Goal: Task Accomplishment & Management: Use online tool/utility

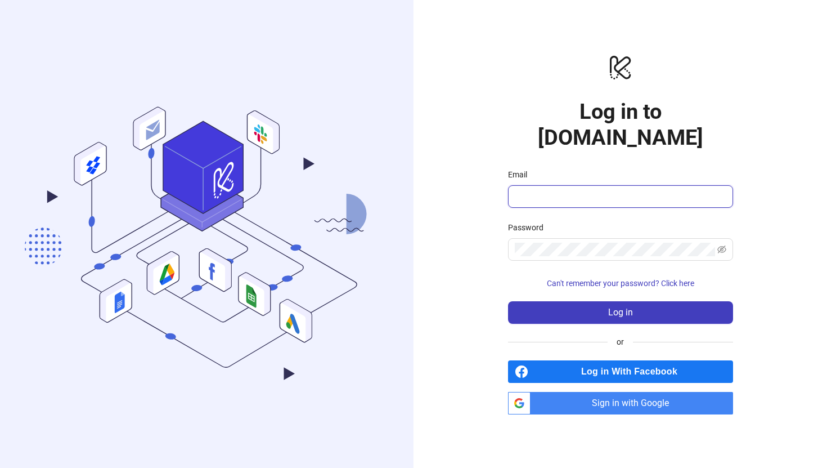
type input "**********"
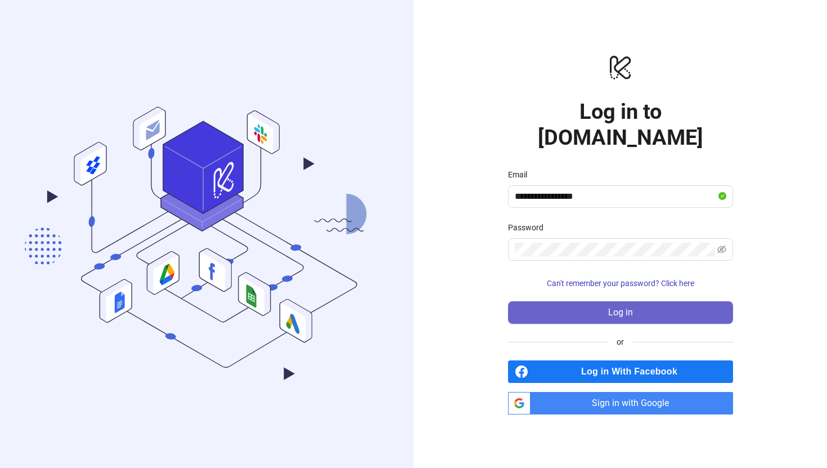
click at [594, 301] on button "Log in" at bounding box center [620, 312] width 225 height 23
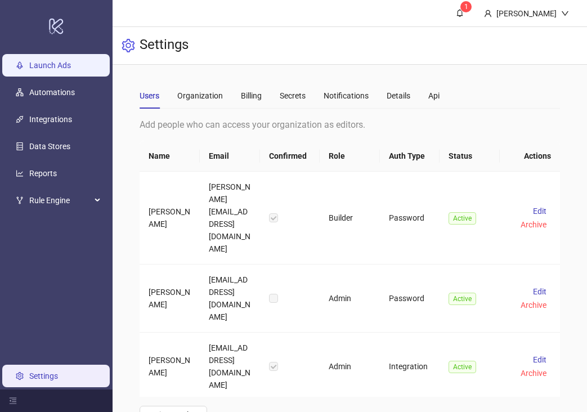
click at [57, 65] on link "Launch Ads" at bounding box center [50, 65] width 42 height 9
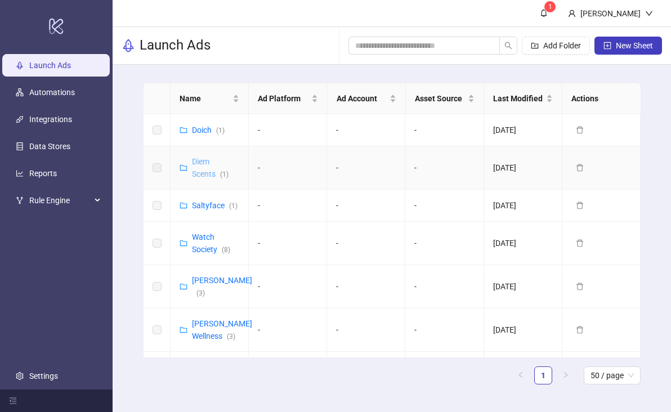
click at [201, 163] on link "Diem Scents ( 1 )" at bounding box center [210, 167] width 37 height 21
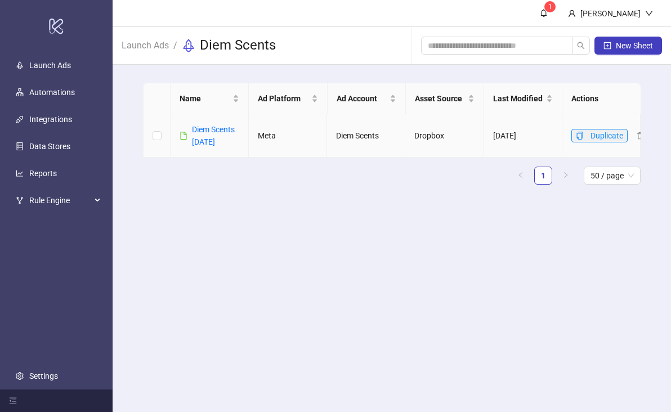
click at [579, 136] on icon "copy" at bounding box center [580, 136] width 8 height 8
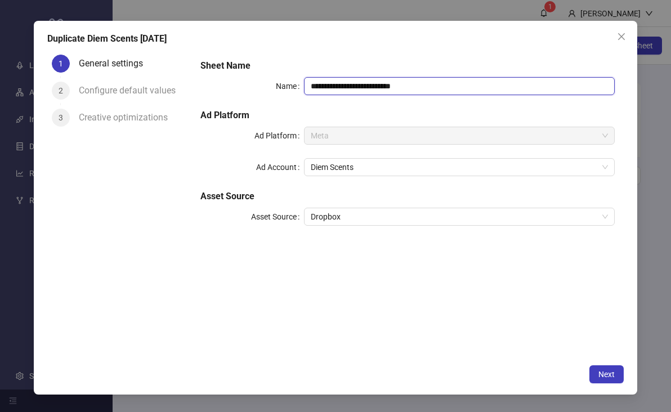
drag, startPoint x: 426, startPoint y: 87, endPoint x: 365, endPoint y: 84, distance: 61.4
click at [364, 84] on input "**********" at bounding box center [459, 86] width 311 height 18
type input "**********"
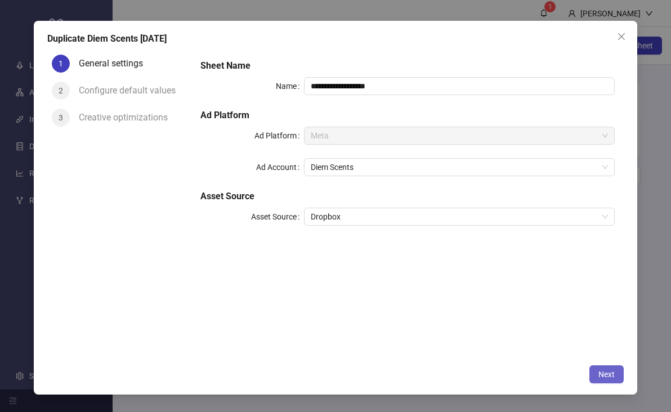
click at [598, 371] on button "Next" at bounding box center [606, 374] width 34 height 18
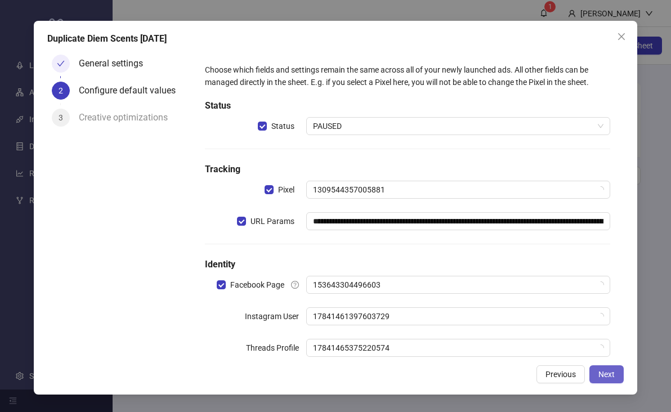
click at [620, 369] on button "Next" at bounding box center [606, 374] width 34 height 18
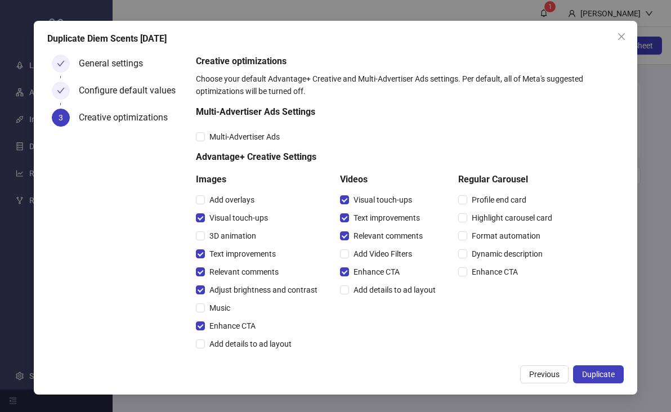
click at [620, 369] on button "Duplicate" at bounding box center [598, 374] width 51 height 18
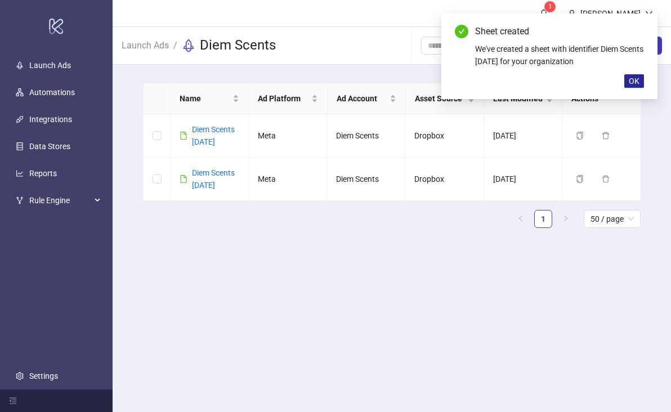
click at [634, 82] on span "OK" at bounding box center [634, 81] width 11 height 9
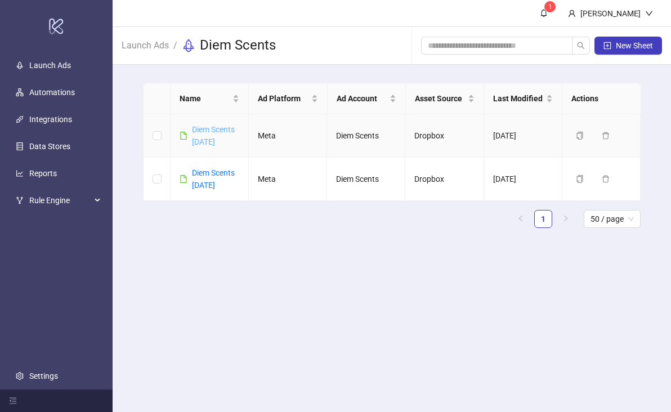
click at [213, 141] on link "Diem Scents [DATE]" at bounding box center [213, 135] width 43 height 21
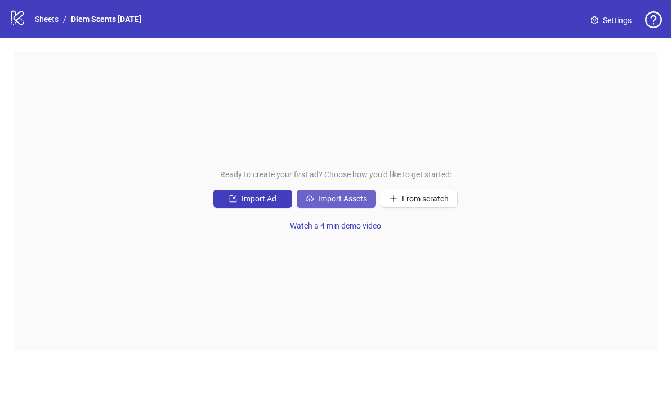
click at [320, 201] on span "Import Assets" at bounding box center [342, 198] width 49 height 9
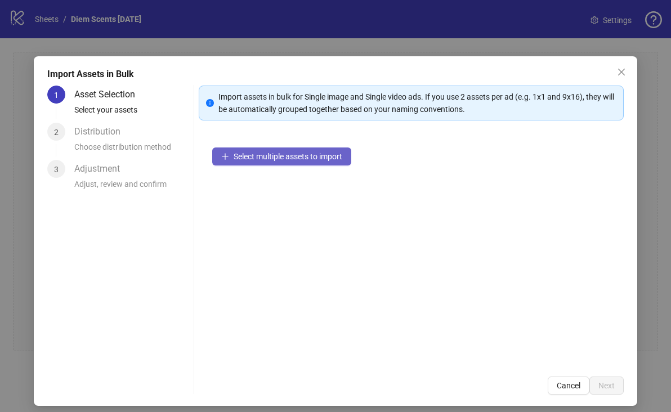
click at [306, 159] on span "Select multiple assets to import" at bounding box center [288, 156] width 109 height 9
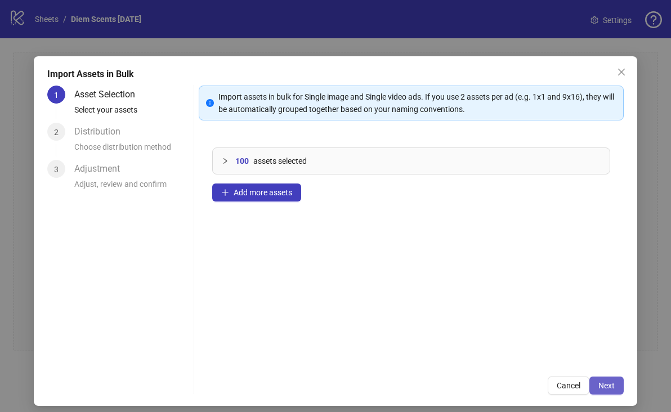
click at [611, 388] on span "Next" at bounding box center [606, 385] width 16 height 9
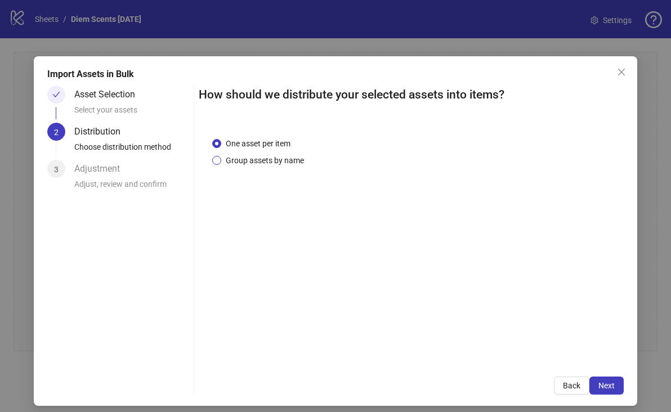
click at [294, 165] on span "Group assets by name" at bounding box center [264, 160] width 87 height 12
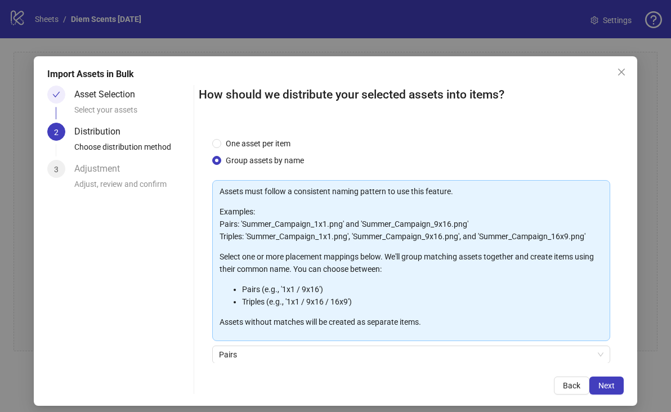
click at [274, 365] on div "How should we distribute your selected assets into items? One asset per item Gr…" at bounding box center [412, 240] width 426 height 309
click at [274, 358] on span "Pairs" at bounding box center [411, 354] width 385 height 17
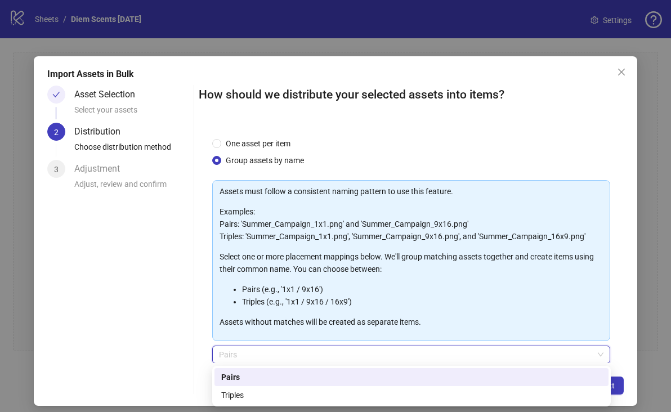
click at [274, 380] on div "Pairs" at bounding box center [411, 377] width 380 height 12
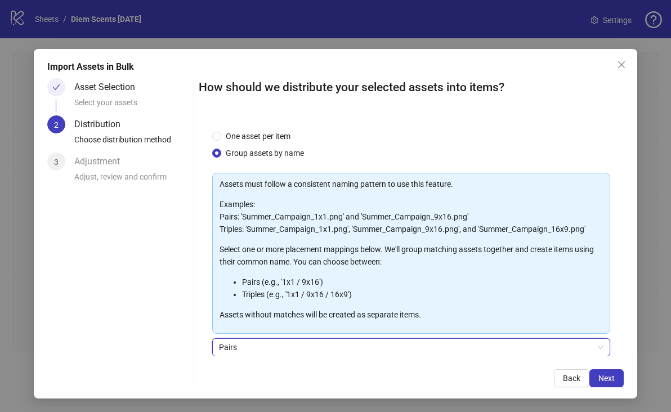
scroll to position [90, 0]
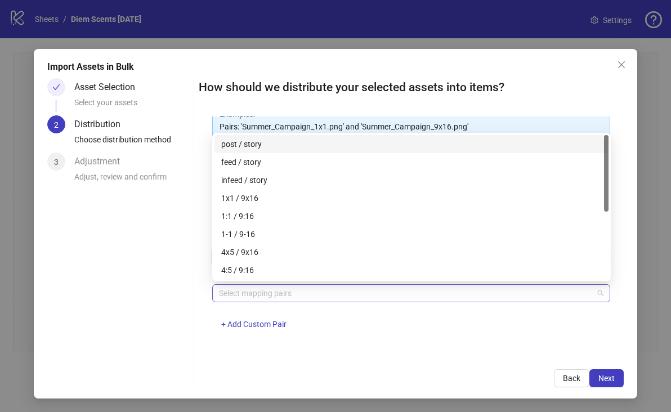
click at [316, 290] on div at bounding box center [405, 293] width 382 height 16
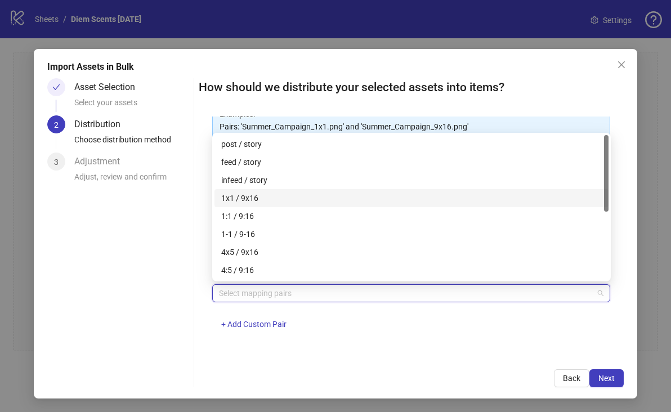
click at [303, 196] on div "1x1 / 9x16" at bounding box center [411, 198] width 380 height 12
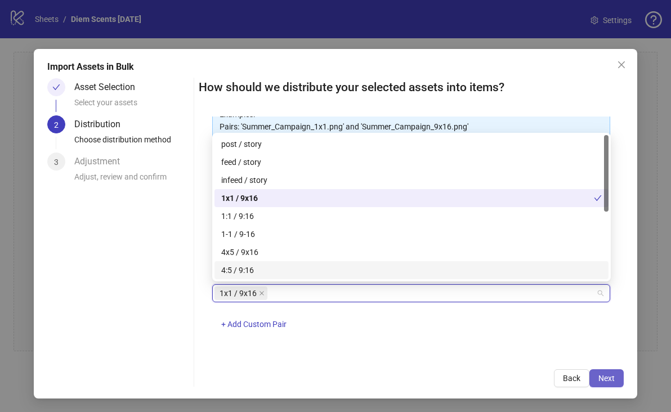
click at [615, 378] on button "Next" at bounding box center [606, 378] width 34 height 18
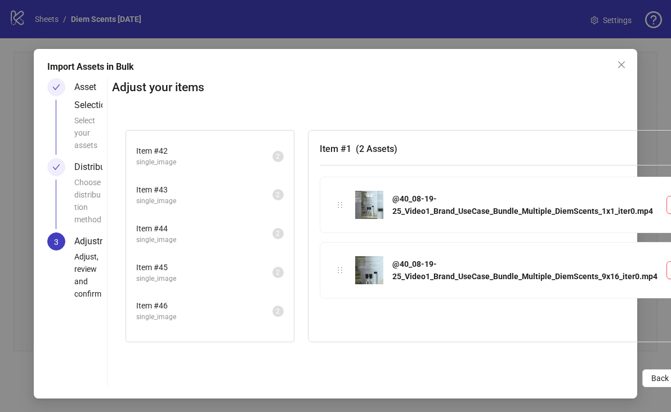
scroll to position [1804, 0]
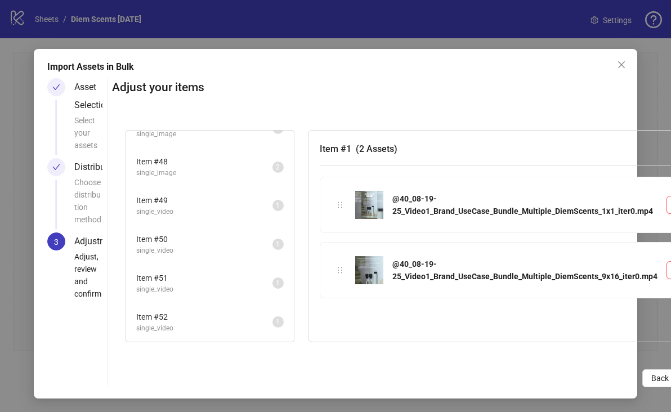
click at [234, 324] on span "single_video" at bounding box center [204, 328] width 136 height 11
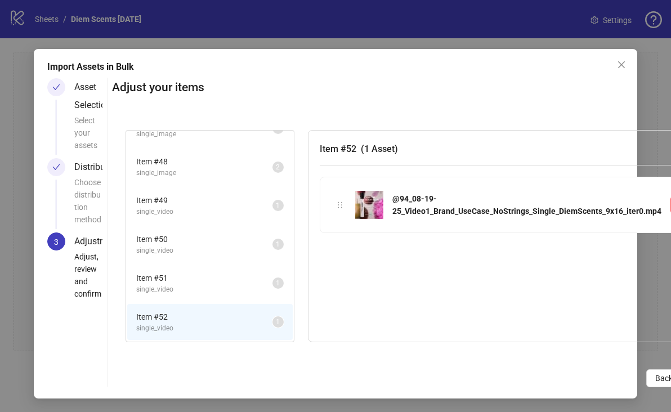
click at [226, 285] on span "single_video" at bounding box center [204, 289] width 136 height 11
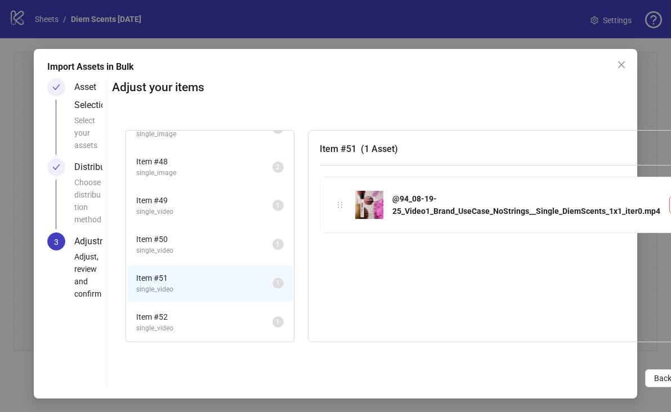
click at [221, 317] on span "Item # 52" at bounding box center [204, 317] width 136 height 12
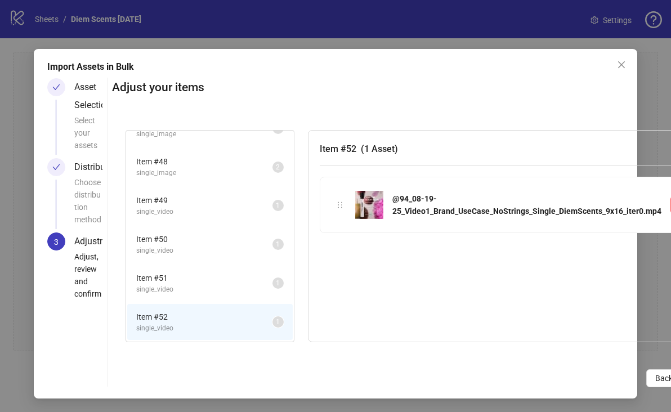
click at [217, 286] on span "single_video" at bounding box center [204, 289] width 136 height 11
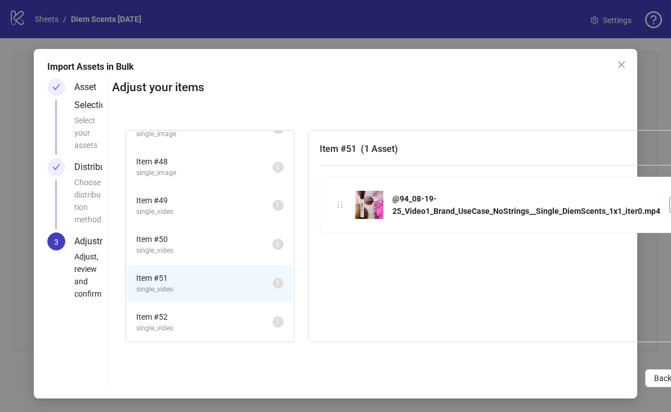
click at [221, 252] on span "single_video" at bounding box center [204, 250] width 136 height 11
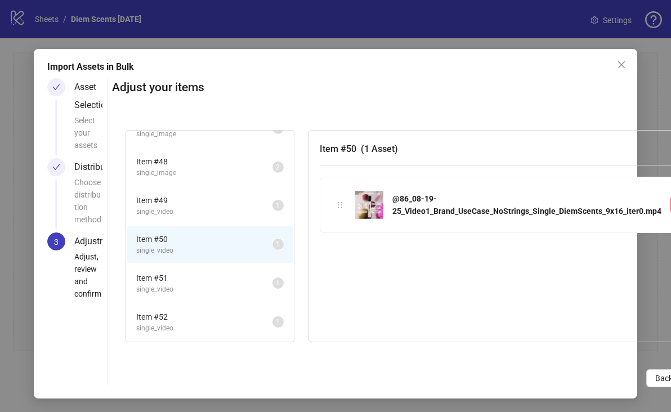
click at [219, 219] on li "Item # 49 single_video 1" at bounding box center [209, 205] width 165 height 37
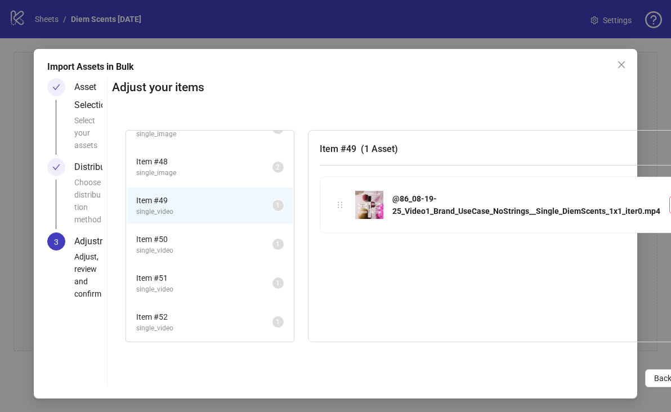
click at [201, 172] on span "single_image" at bounding box center [204, 173] width 136 height 11
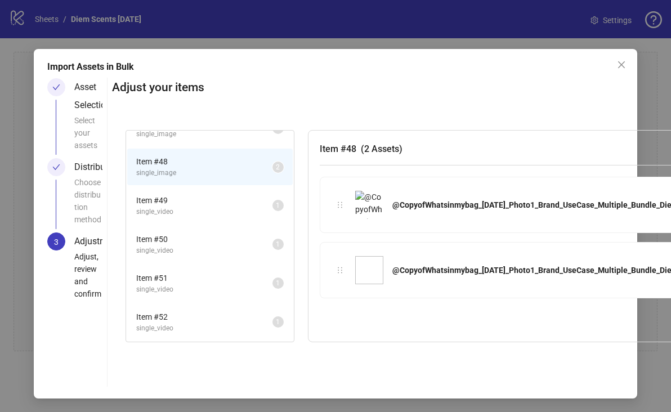
click at [196, 210] on span "single_video" at bounding box center [204, 212] width 136 height 11
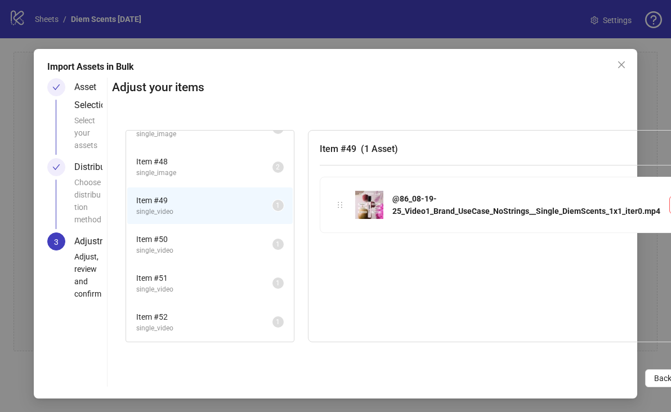
click at [196, 234] on span "Item # 50" at bounding box center [204, 239] width 136 height 12
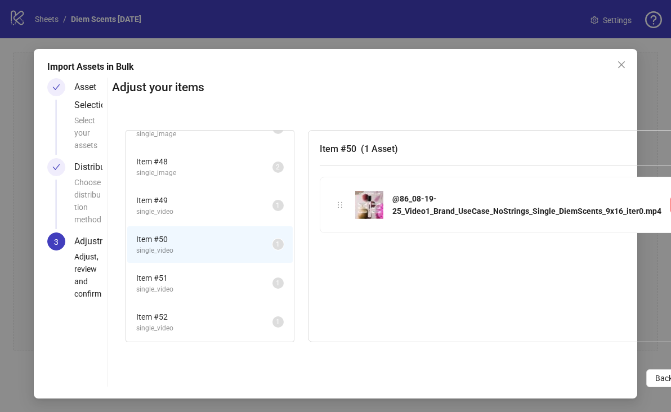
click at [191, 285] on span "single_video" at bounding box center [204, 289] width 136 height 11
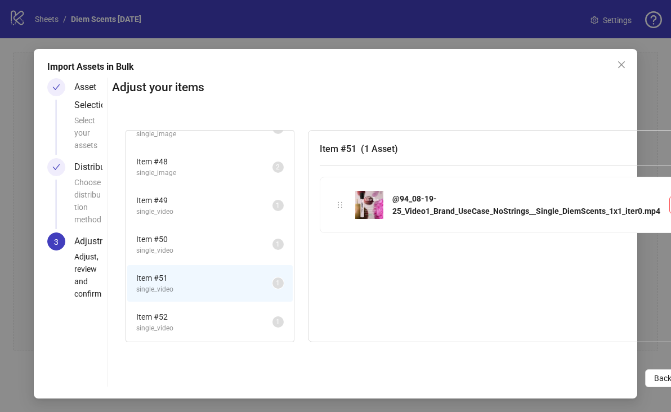
click at [191, 313] on span "Item # 52" at bounding box center [204, 317] width 136 height 12
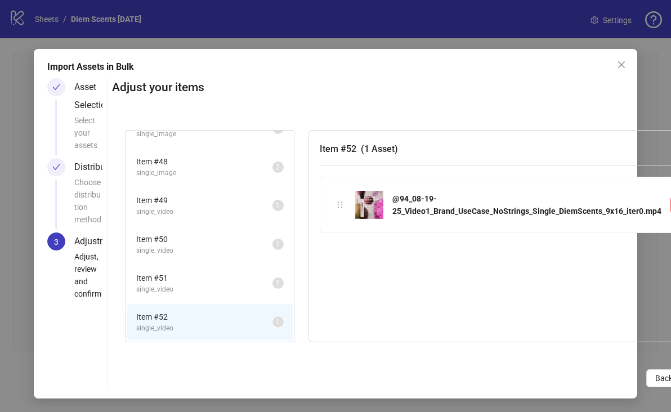
click at [191, 275] on span "Item # 51" at bounding box center [204, 278] width 136 height 12
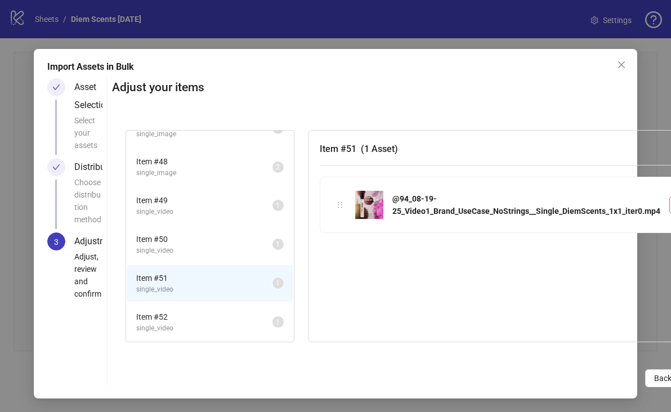
click at [191, 250] on span "single_video" at bounding box center [204, 250] width 136 height 11
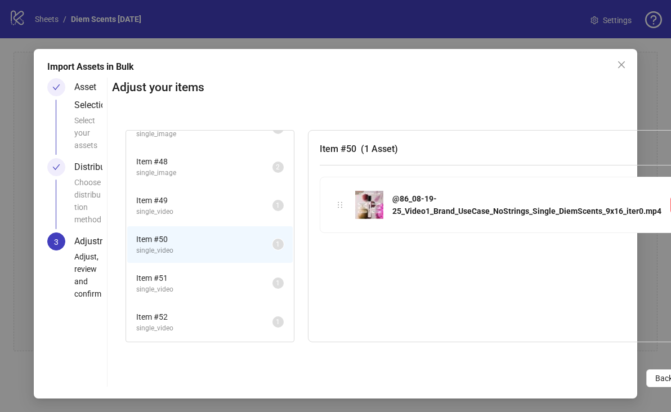
click at [192, 230] on li "Item # 50 single_video 1" at bounding box center [209, 244] width 165 height 37
click at [185, 285] on span "single_video" at bounding box center [204, 289] width 136 height 11
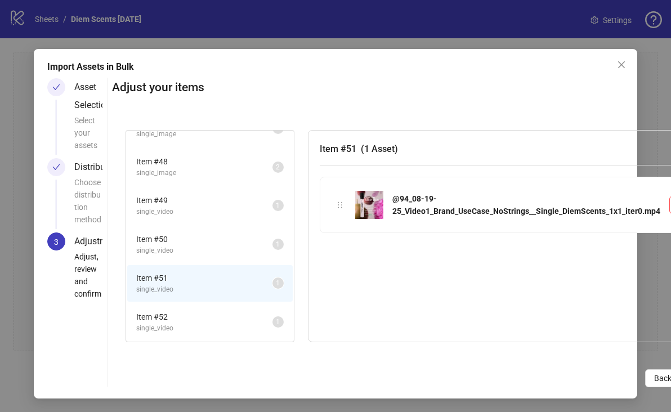
scroll to position [7, 53]
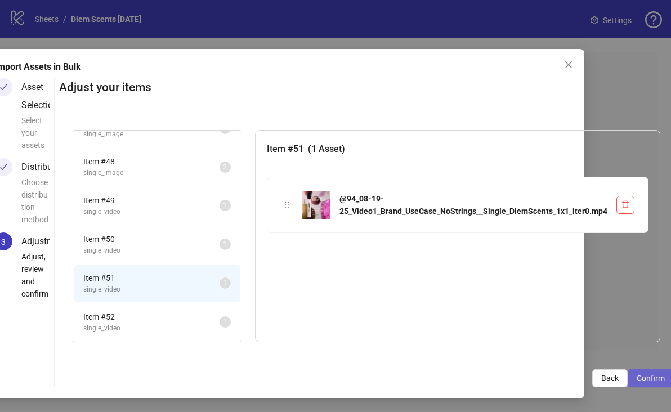
click at [642, 375] on span "Confirm" at bounding box center [651, 378] width 28 height 9
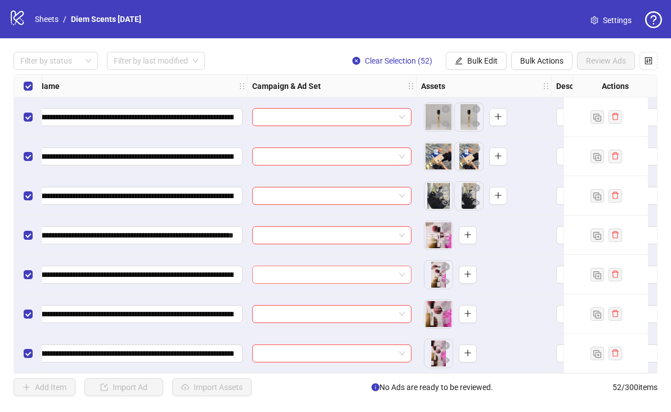
scroll to position [1777, 173]
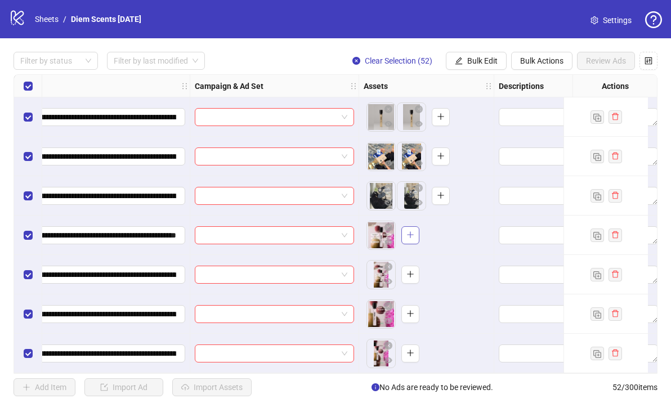
click at [411, 232] on icon "plus" at bounding box center [410, 235] width 8 height 8
click at [120, 268] on input "**********" at bounding box center [76, 274] width 200 height 12
click at [410, 231] on icon "plus" at bounding box center [410, 235] width 8 height 8
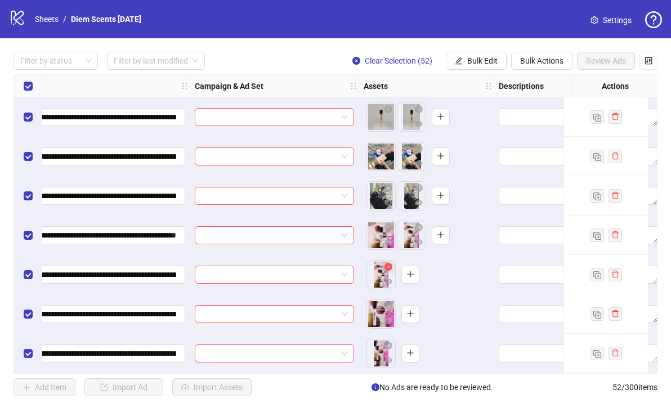
click at [390, 263] on icon "close-circle" at bounding box center [388, 267] width 8 height 8
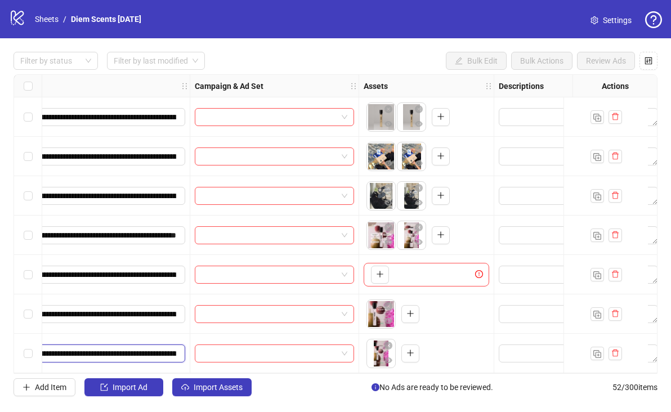
click at [147, 348] on input "**********" at bounding box center [76, 353] width 200 height 12
click at [411, 313] on icon "plus" at bounding box center [410, 314] width 8 height 8
click at [390, 342] on icon "close-circle" at bounding box center [388, 346] width 8 height 8
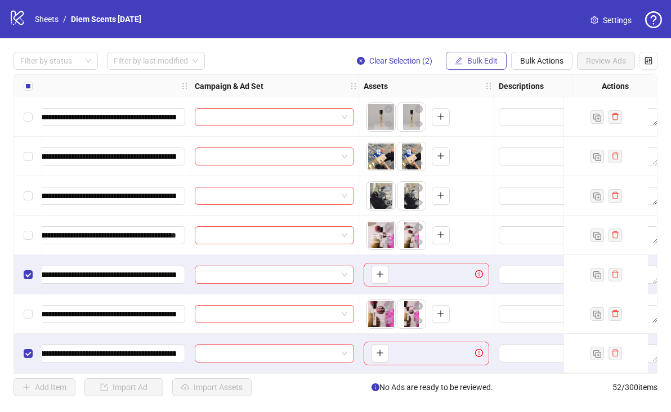
click at [493, 58] on span "Bulk Edit" at bounding box center [482, 60] width 30 height 9
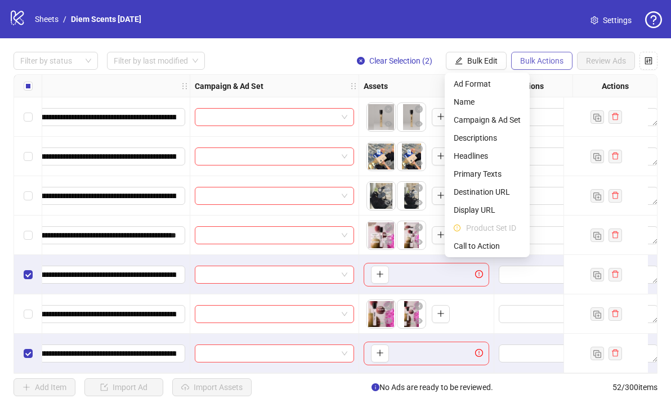
click at [545, 61] on span "Bulk Actions" at bounding box center [541, 60] width 43 height 9
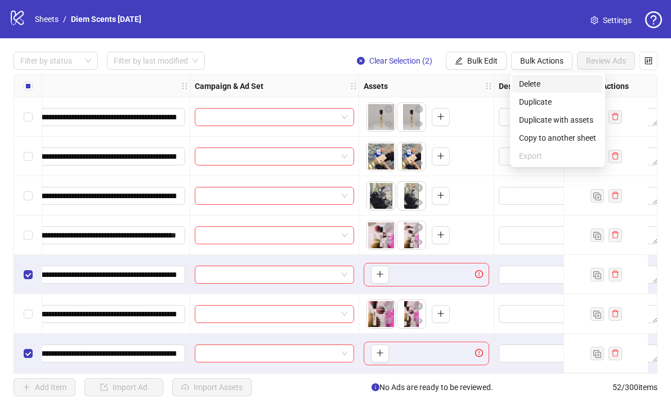
click at [558, 82] on span "Delete" at bounding box center [557, 84] width 77 height 12
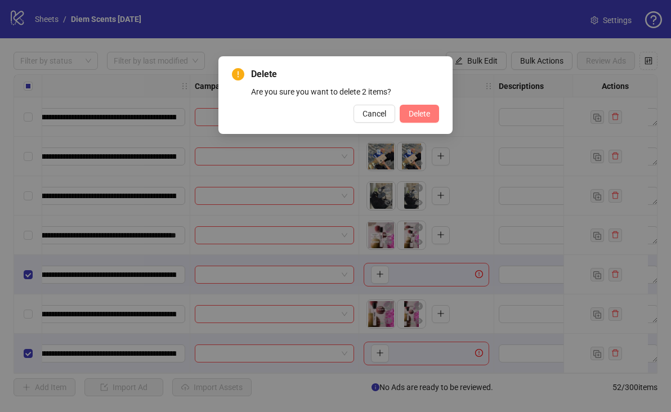
click at [423, 112] on span "Delete" at bounding box center [419, 113] width 21 height 9
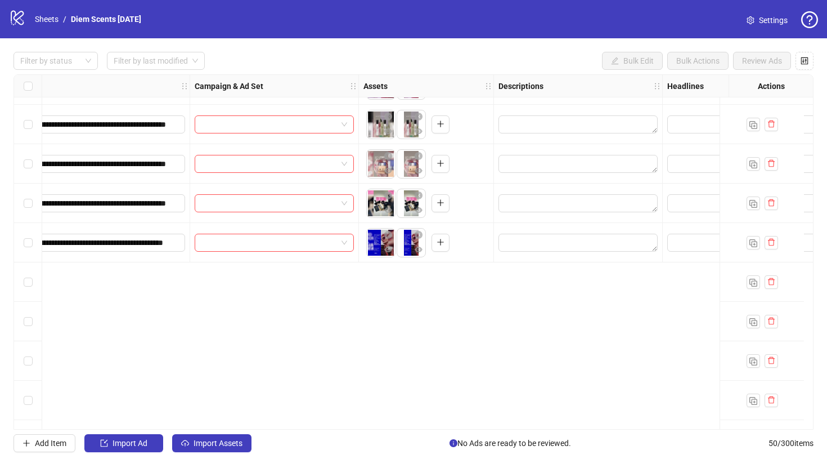
scroll to position [0, 173]
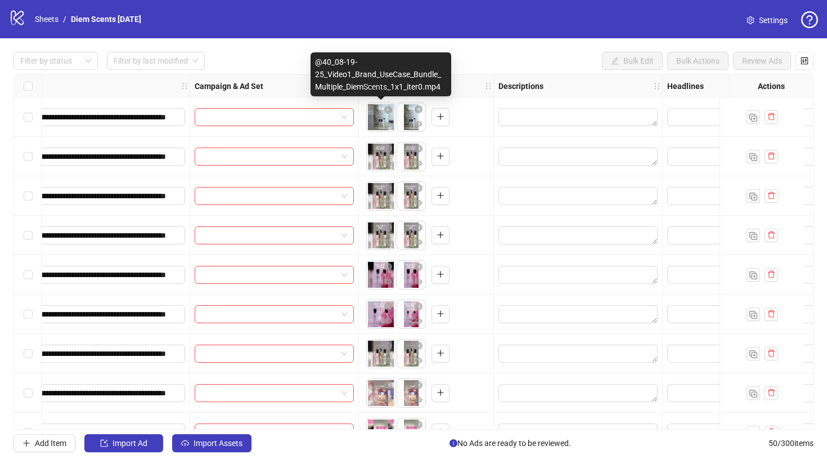
click at [377, 124] on body "**********" at bounding box center [413, 234] width 827 height 468
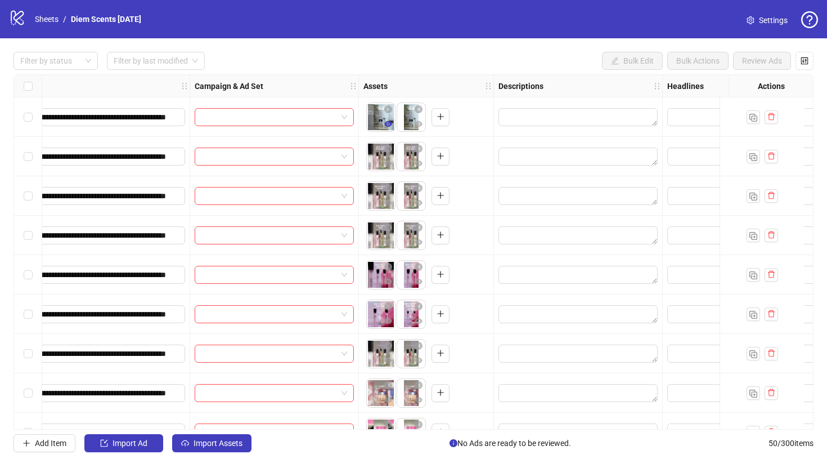
click at [383, 126] on button "button" at bounding box center [389, 125] width 14 height 14
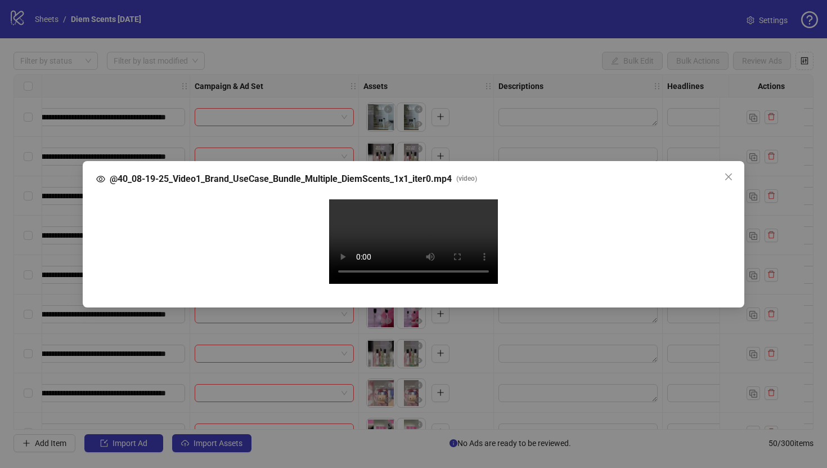
click at [785, 142] on div "@40_08-19-25_Video1_Brand_UseCase_Bundle_Multiple_DiemScents_1x1_iter0.mp4 ( vi…" at bounding box center [413, 234] width 827 height 468
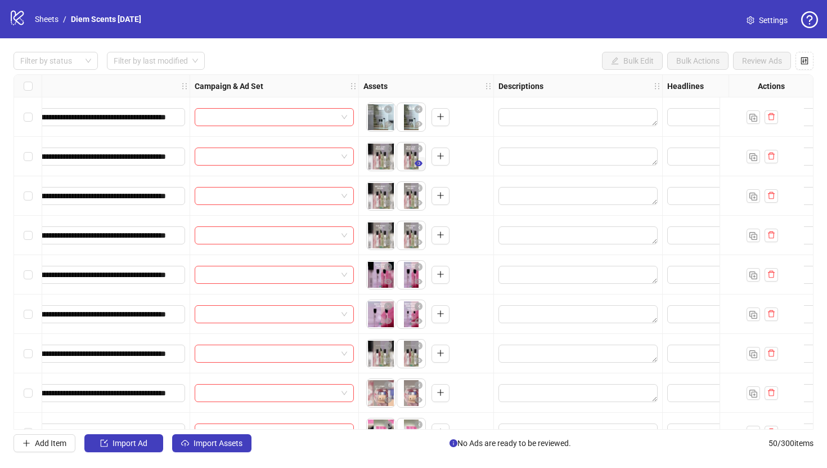
click at [416, 163] on icon "eye" at bounding box center [419, 163] width 8 height 6
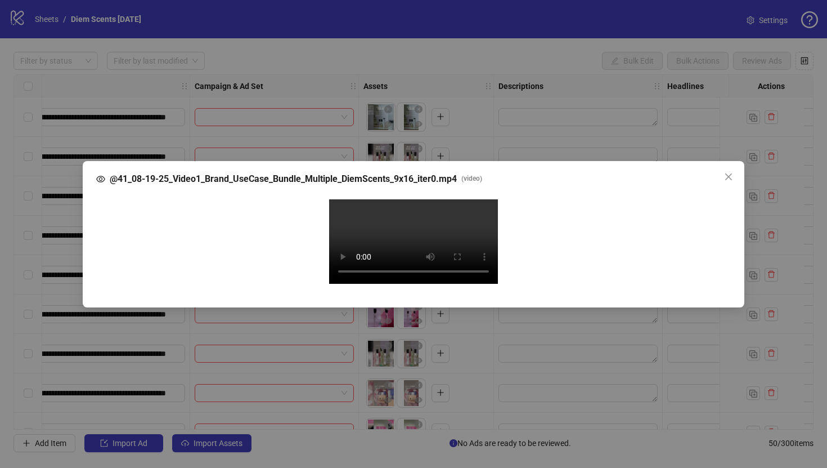
click at [518, 24] on div "@41_08-19-25_Video1_Brand_UseCase_Bundle_Multiple_DiemScents_9x16_iter0.mp4 ( v…" at bounding box center [413, 234] width 827 height 468
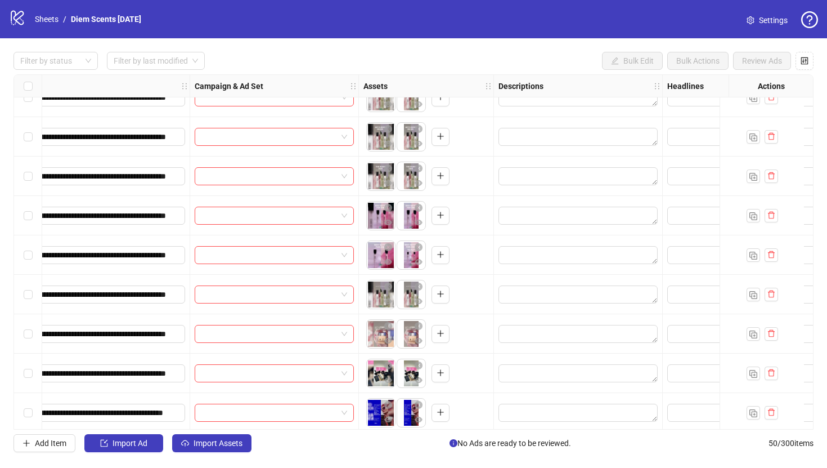
scroll to position [59, 173]
click at [391, 338] on icon "eye" at bounding box center [388, 341] width 8 height 8
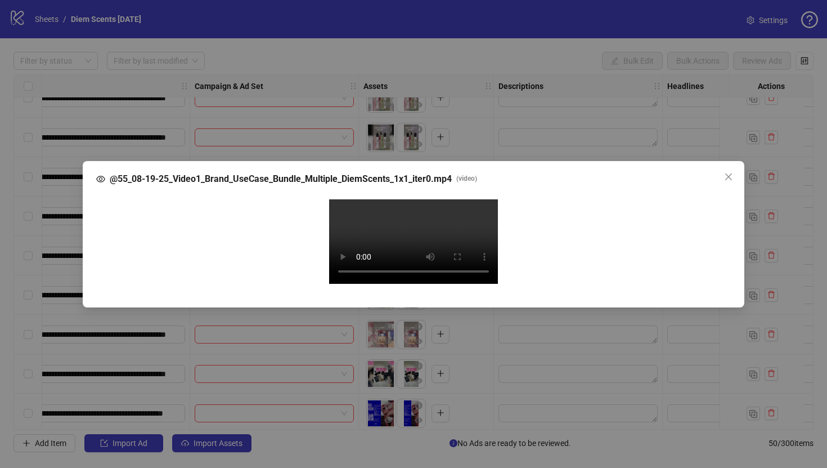
click at [759, 178] on div "@55_08-19-25_Video1_Brand_UseCase_Bundle_Multiple_DiemScents_1x1_iter0.mp4 ( vi…" at bounding box center [413, 234] width 827 height 468
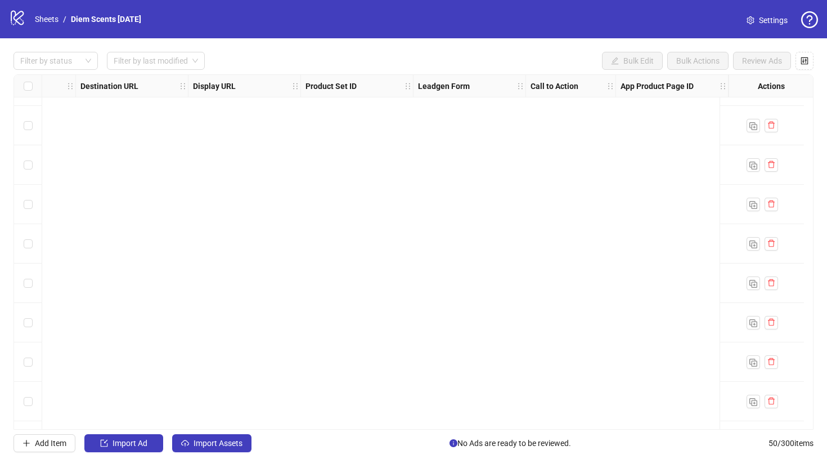
scroll to position [0, 1050]
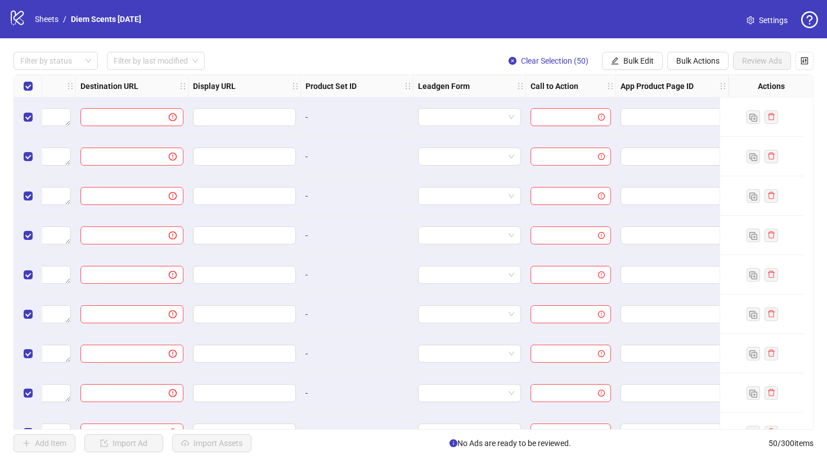
click at [619, 28] on div "logo/logo-mobile Sheets / Diem Scents 8-21-25 Settings" at bounding box center [413, 19] width 809 height 20
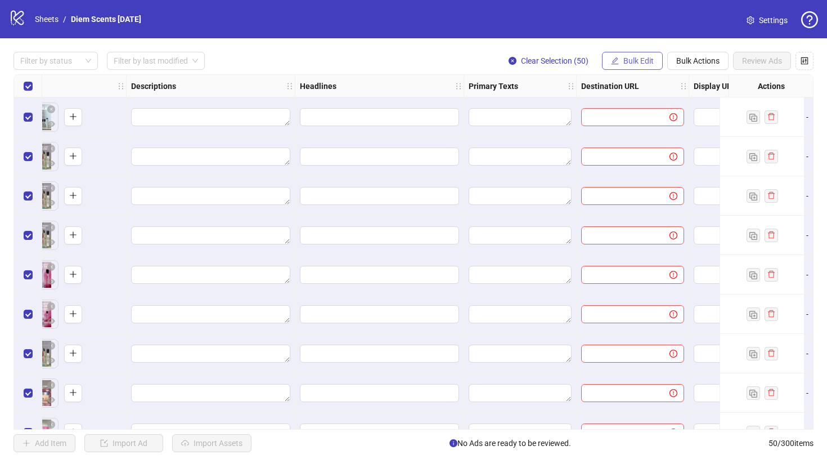
click at [626, 61] on span "Bulk Edit" at bounding box center [639, 60] width 30 height 9
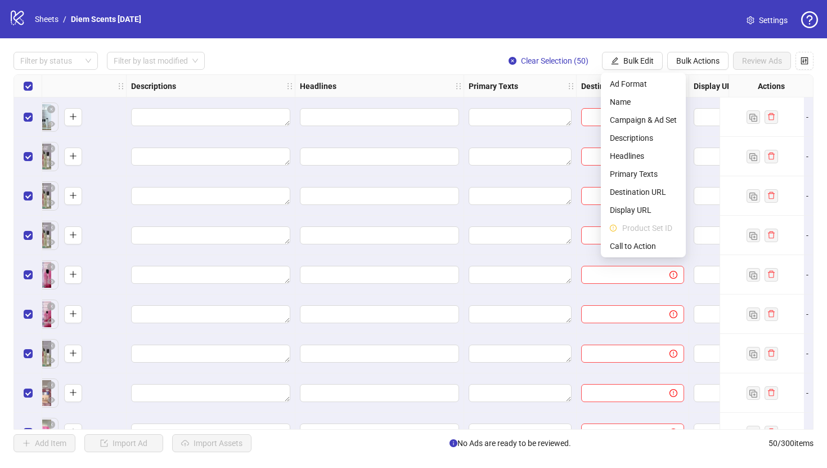
click at [429, 44] on div "Filter by status Filter by last modified Clear Selection (50) Bulk Edit Bulk Ac…" at bounding box center [413, 251] width 827 height 427
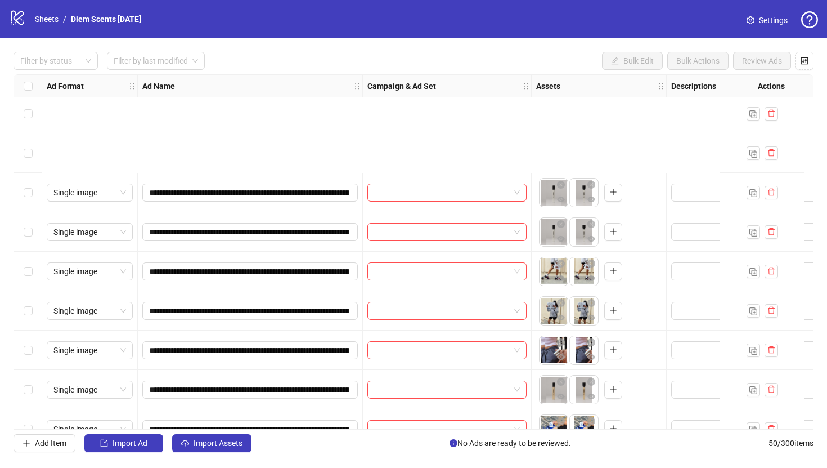
scroll to position [1643, 0]
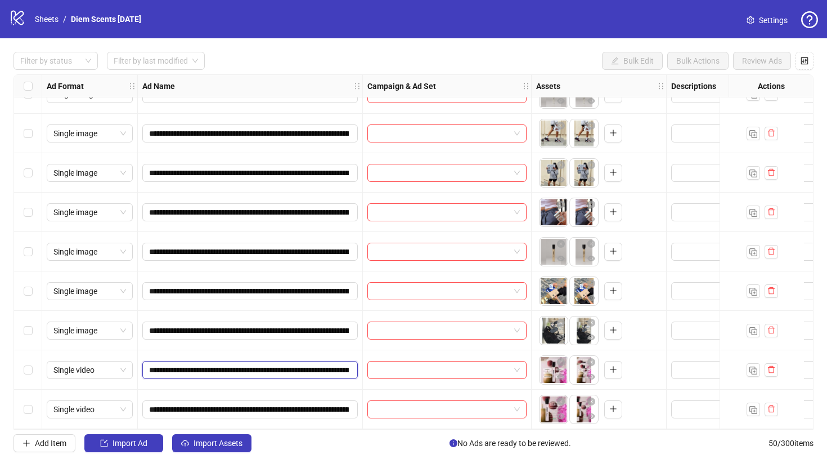
click at [282, 364] on input "**********" at bounding box center [249, 370] width 200 height 12
click at [234, 444] on span "Import Assets" at bounding box center [218, 442] width 49 height 9
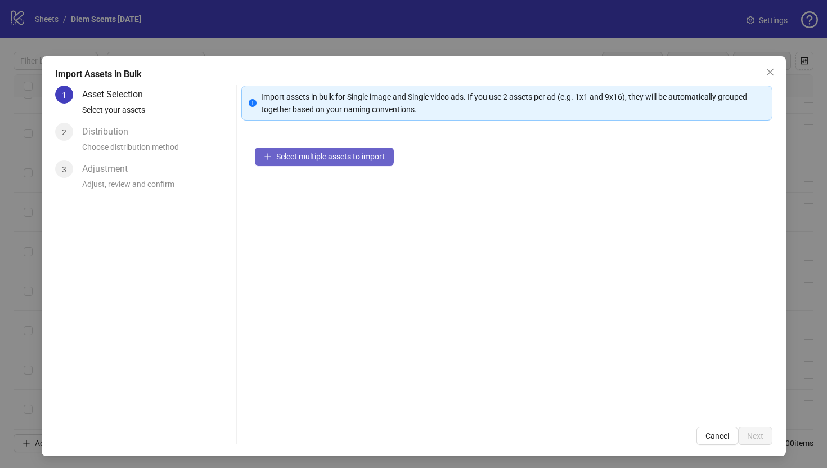
click at [354, 158] on span "Select multiple assets to import" at bounding box center [330, 156] width 109 height 9
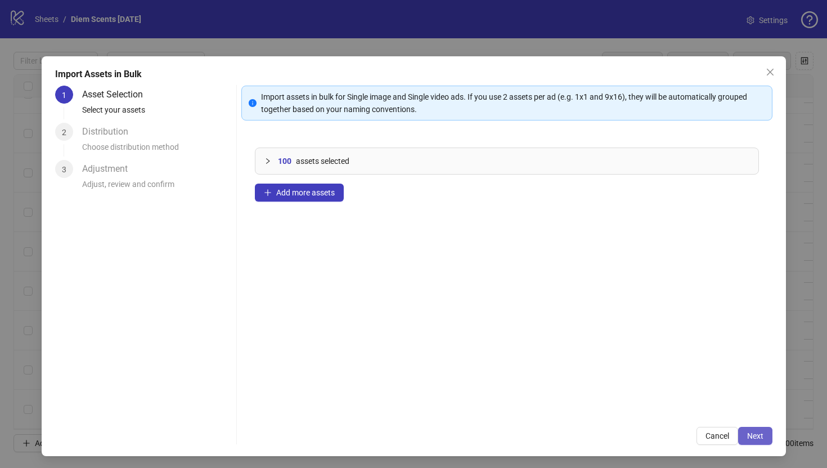
click at [767, 429] on button "Next" at bounding box center [755, 436] width 34 height 18
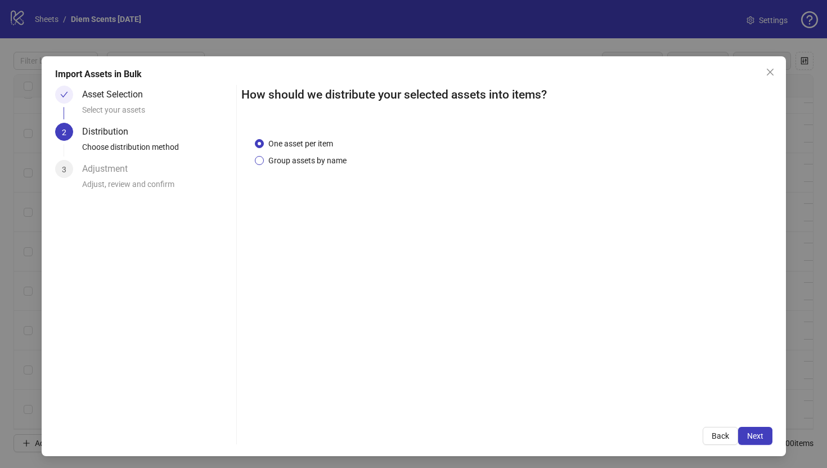
click at [313, 159] on span "Group assets by name" at bounding box center [307, 160] width 87 height 12
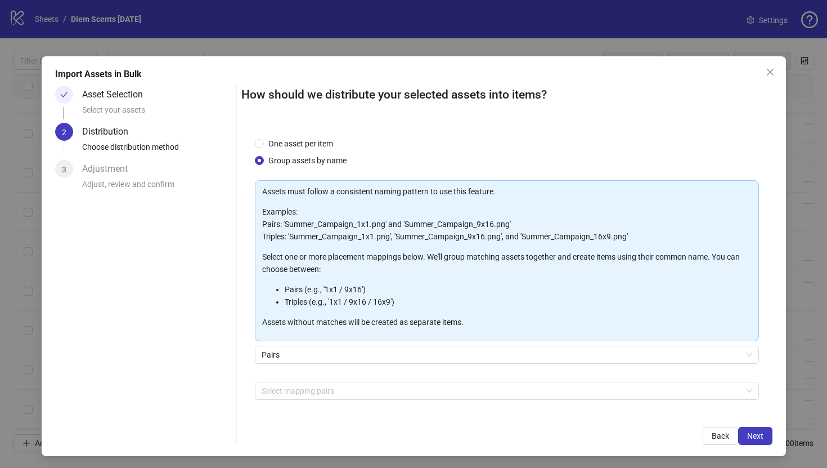
click at [327, 400] on div "Select mapping pairs + Add Custom Pair" at bounding box center [507, 411] width 504 height 59
click at [332, 383] on div at bounding box center [501, 391] width 488 height 16
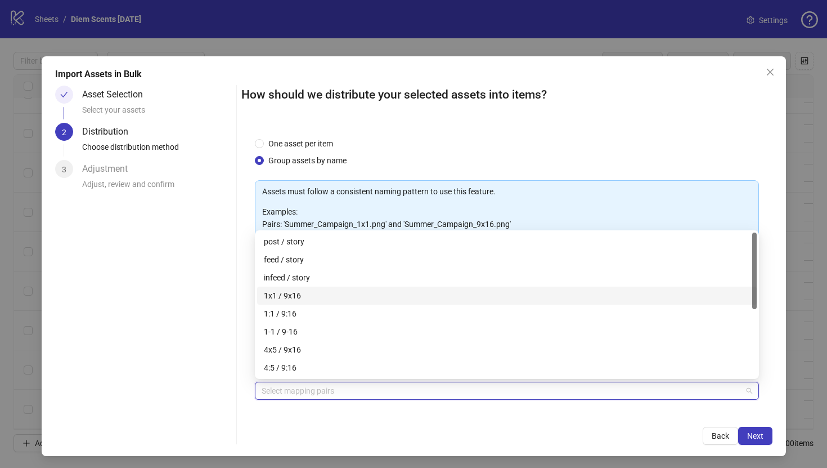
click at [350, 295] on div "1x1 / 9x16" at bounding box center [507, 295] width 486 height 12
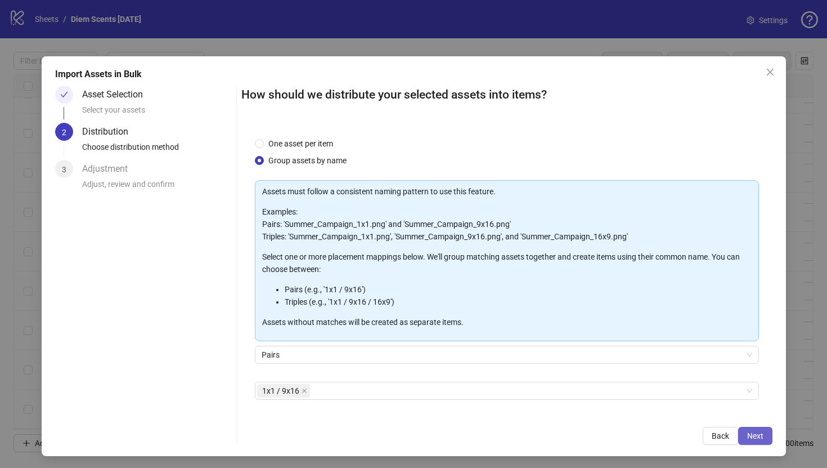
click at [760, 436] on span "Next" at bounding box center [755, 435] width 16 height 9
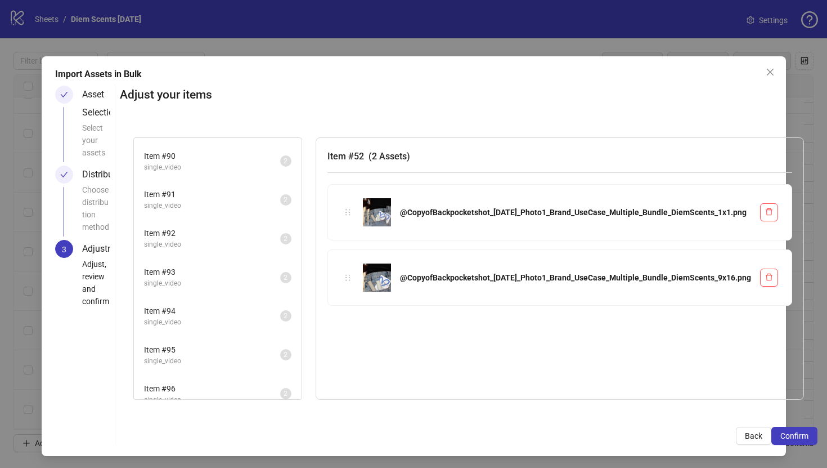
scroll to position [1754, 0]
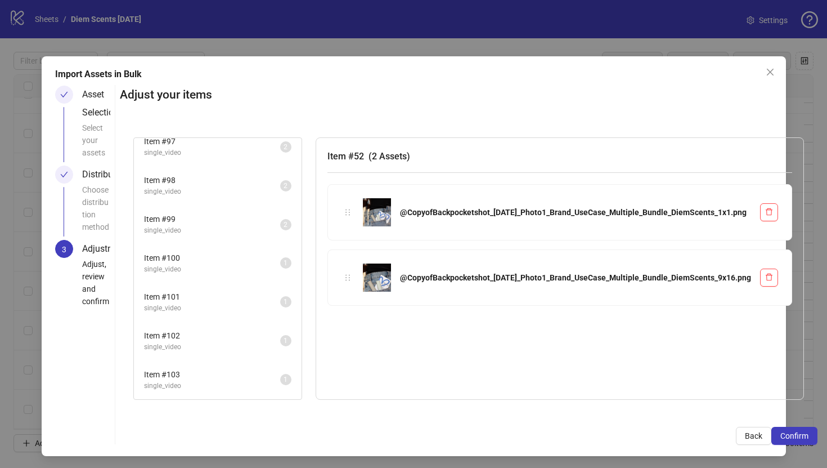
click at [280, 265] on span "single_video" at bounding box center [212, 269] width 136 height 11
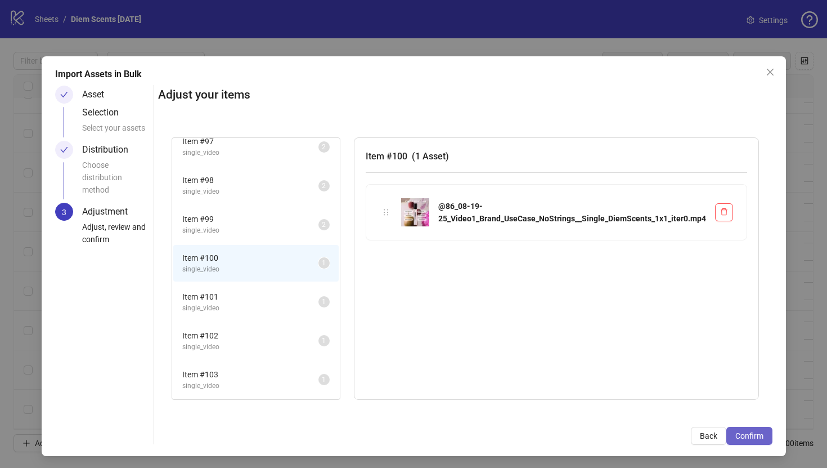
click at [763, 434] on span "Confirm" at bounding box center [750, 435] width 28 height 9
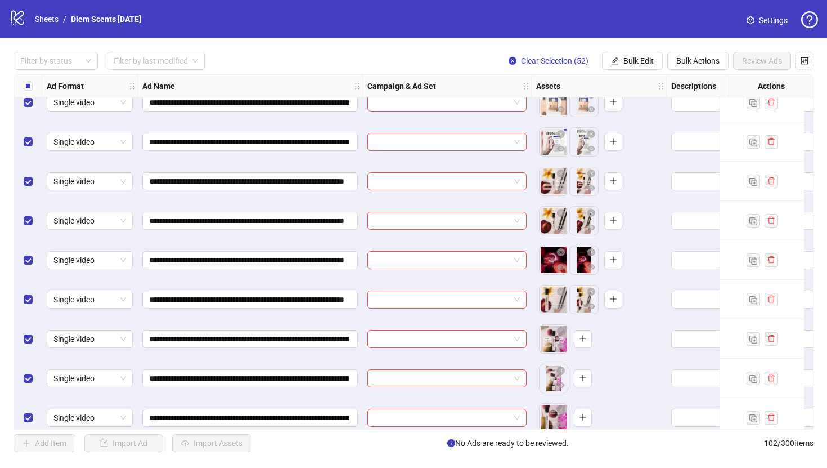
scroll to position [3692, 0]
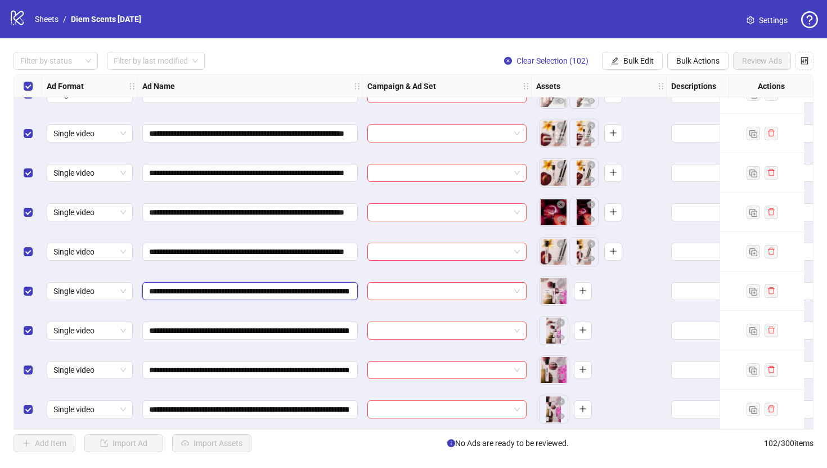
click at [299, 289] on input "**********" at bounding box center [249, 291] width 200 height 12
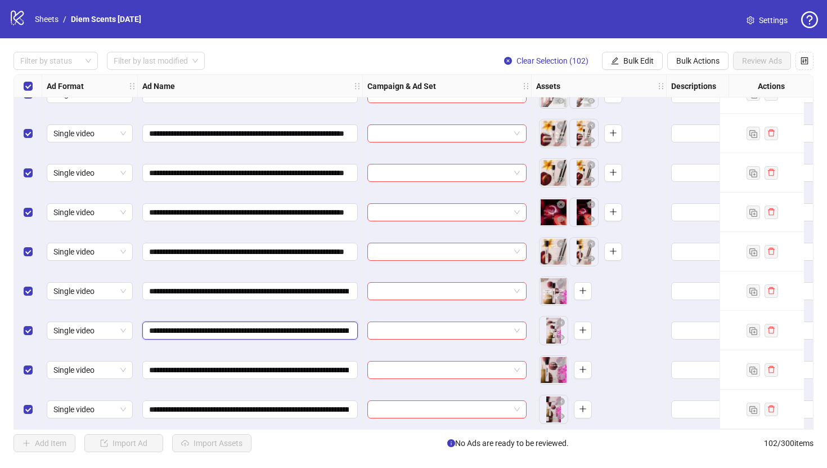
click at [301, 324] on input "**********" at bounding box center [249, 330] width 200 height 12
click at [585, 282] on button "button" at bounding box center [583, 291] width 18 height 18
click at [280, 403] on input "**********" at bounding box center [249, 409] width 200 height 12
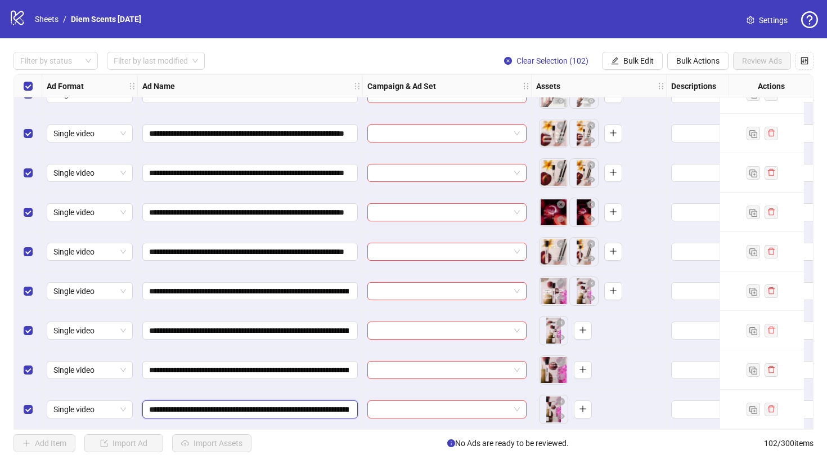
click at [280, 403] on input "**********" at bounding box center [249, 409] width 200 height 12
click at [581, 406] on icon "plus" at bounding box center [583, 409] width 8 height 8
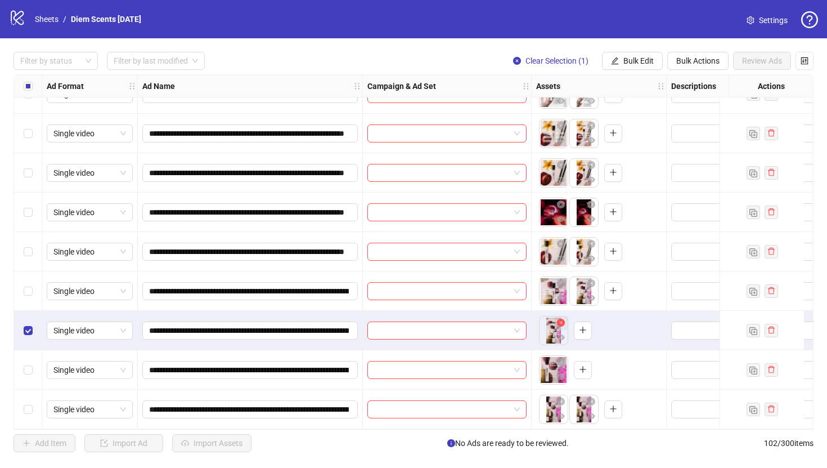
click at [562, 319] on icon "close-circle" at bounding box center [561, 323] width 8 height 8
click at [254, 407] on input "**********" at bounding box center [249, 409] width 200 height 12
click at [581, 365] on icon "plus" at bounding box center [583, 369] width 8 height 8
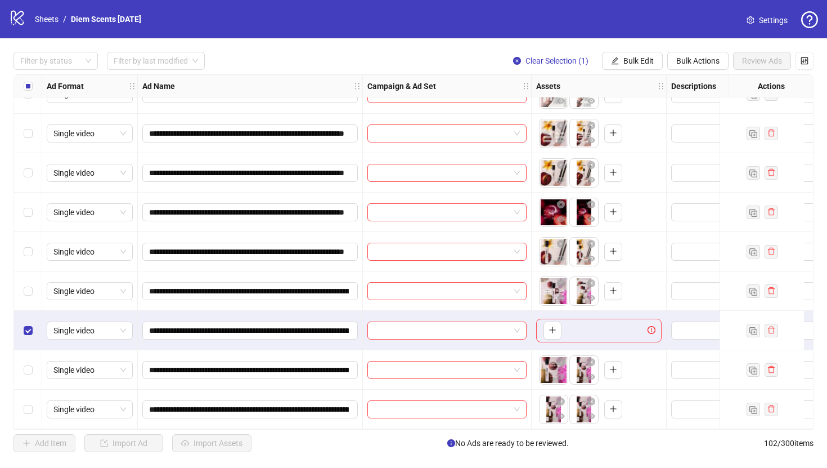
click at [315, 60] on div "Filter by status Filter by last modified Clear Selection (1) Bulk Edit Bulk Act…" at bounding box center [414, 61] width 800 height 18
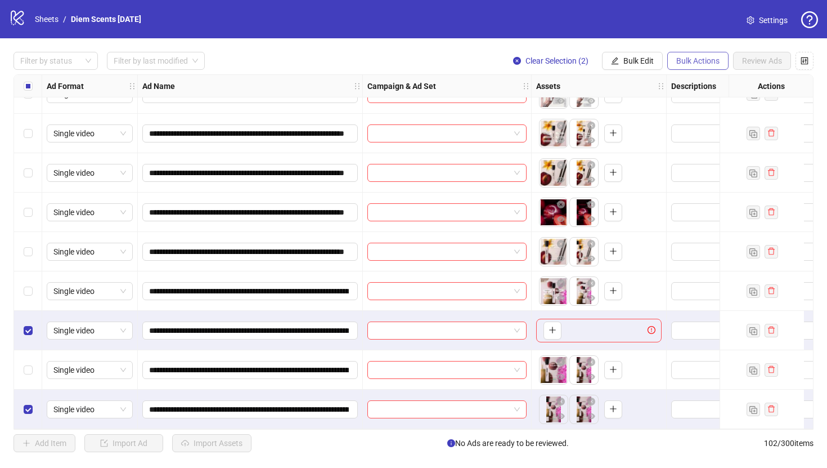
click at [696, 64] on span "Bulk Actions" at bounding box center [698, 60] width 43 height 9
click at [704, 83] on span "Delete" at bounding box center [713, 84] width 77 height 12
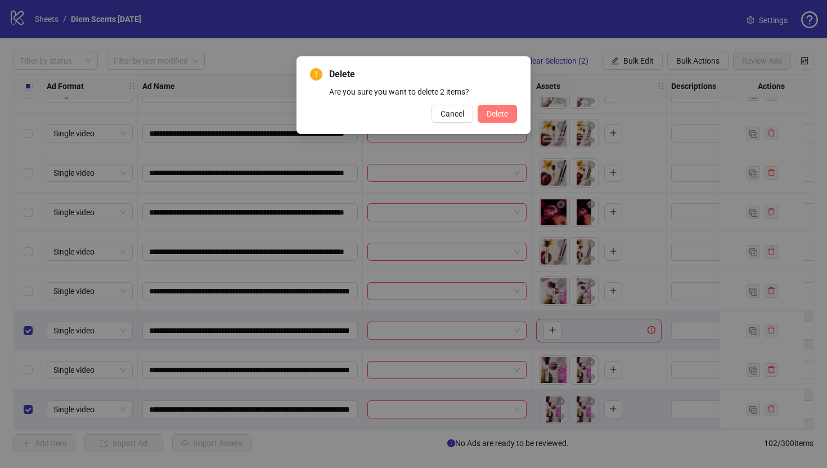
click at [488, 110] on span "Delete" at bounding box center [497, 113] width 21 height 9
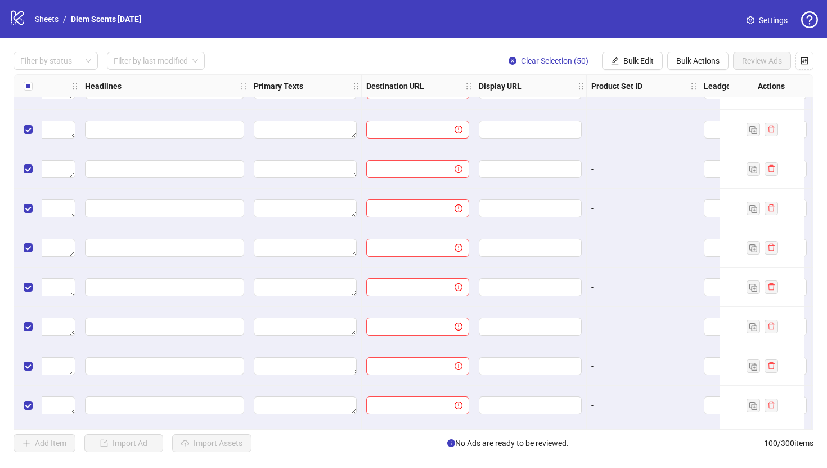
scroll to position [1364, 755]
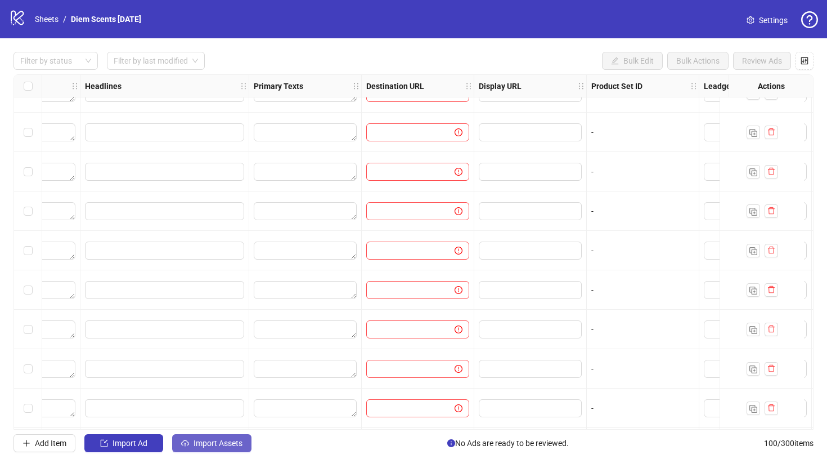
click at [226, 445] on span "Import Assets" at bounding box center [218, 442] width 49 height 9
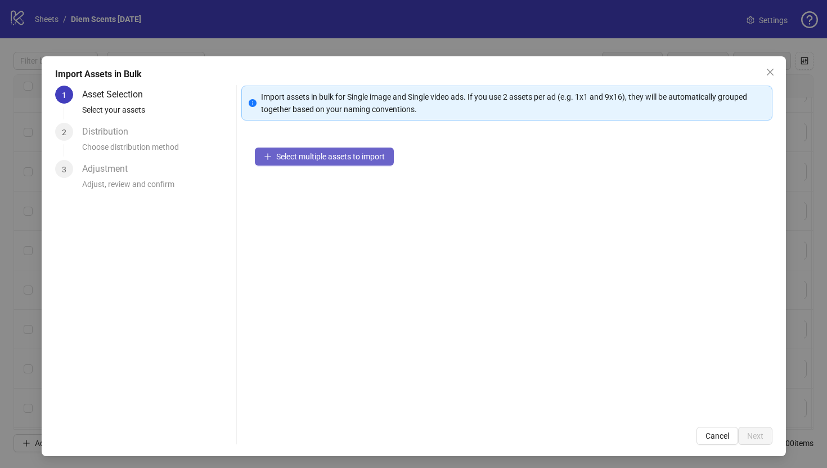
click at [319, 155] on span "Select multiple assets to import" at bounding box center [330, 156] width 109 height 9
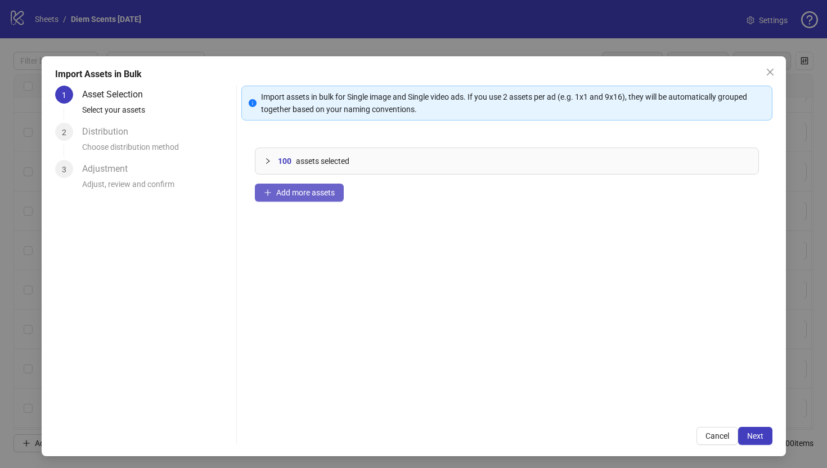
click at [326, 195] on span "Add more assets" at bounding box center [305, 192] width 59 height 9
click at [762, 440] on span "Next" at bounding box center [755, 435] width 16 height 9
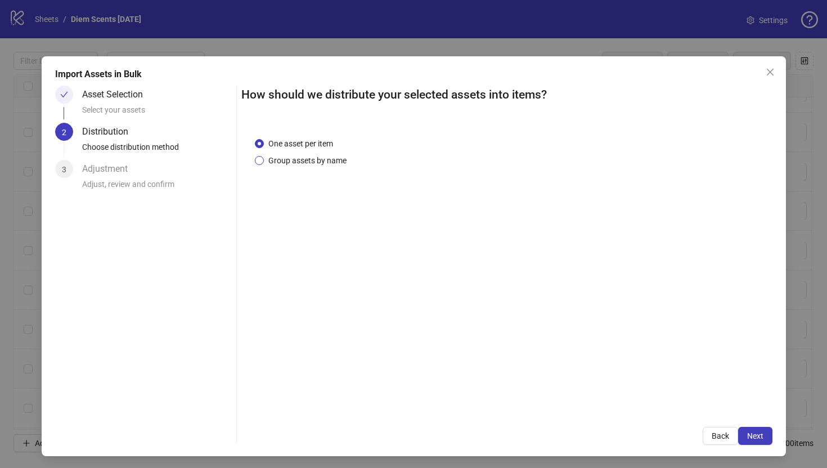
click at [297, 158] on span "Group assets by name" at bounding box center [307, 160] width 87 height 12
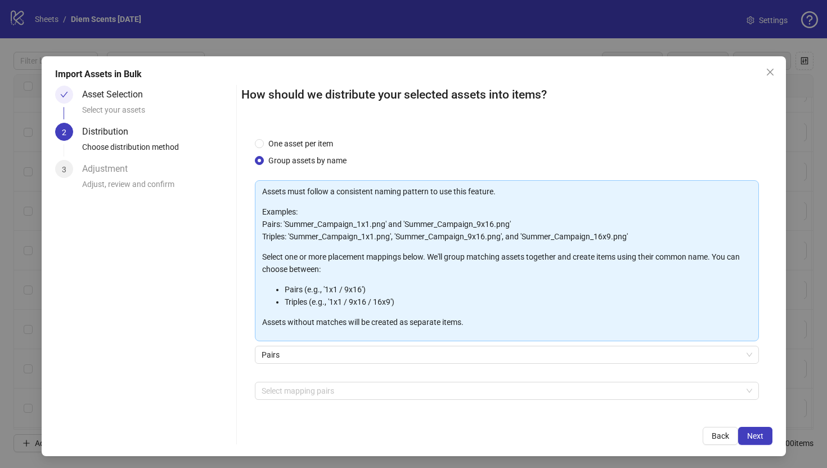
click at [312, 399] on div "Select mapping pairs + Add Custom Pair" at bounding box center [507, 411] width 504 height 59
click at [312, 398] on div "Select mapping pairs" at bounding box center [507, 391] width 504 height 18
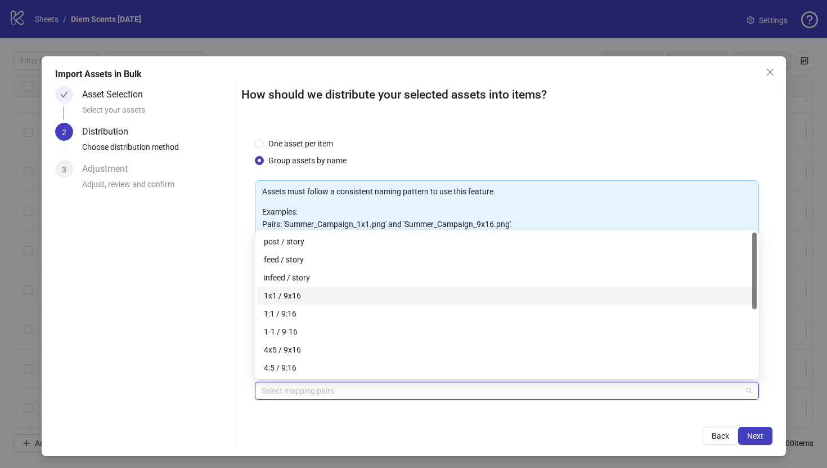
click at [342, 298] on div "1x1 / 9x16" at bounding box center [507, 295] width 486 height 12
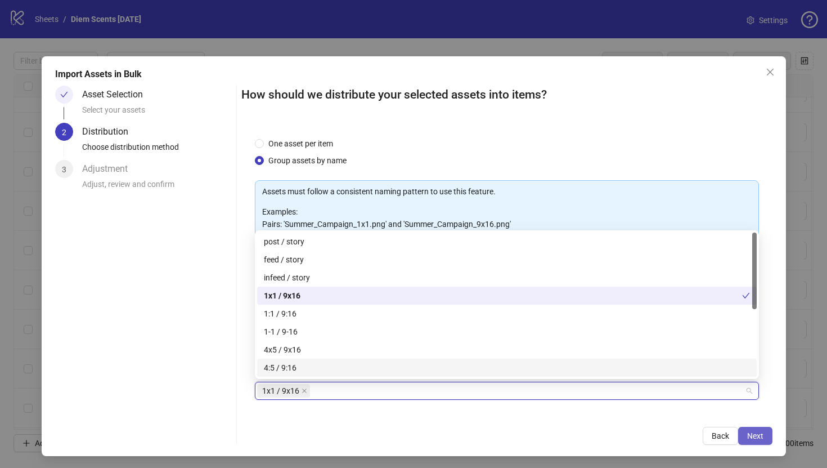
click at [769, 437] on button "Next" at bounding box center [755, 436] width 34 height 18
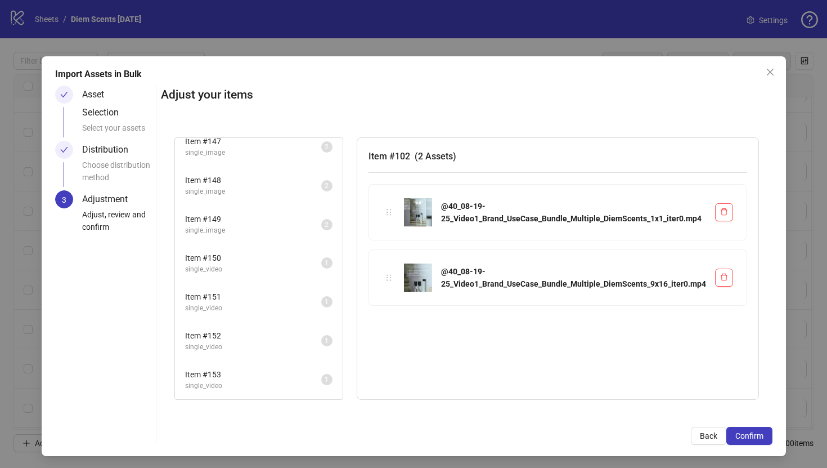
scroll to position [2, 0]
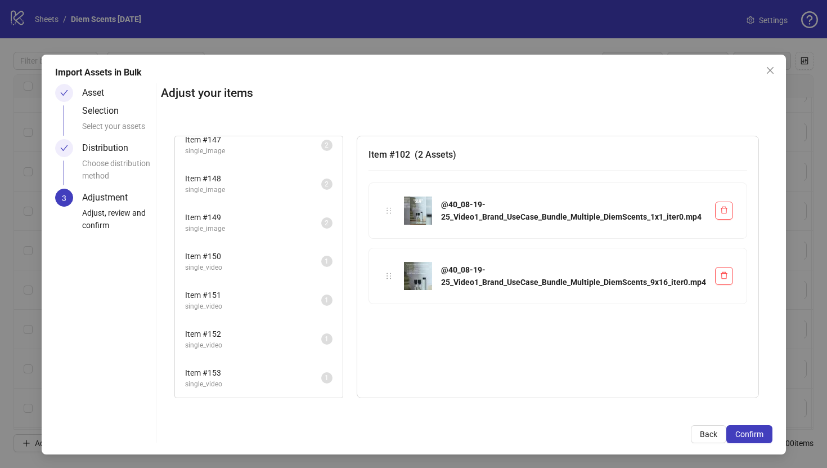
click at [297, 377] on span "Item # 153" at bounding box center [253, 372] width 136 height 12
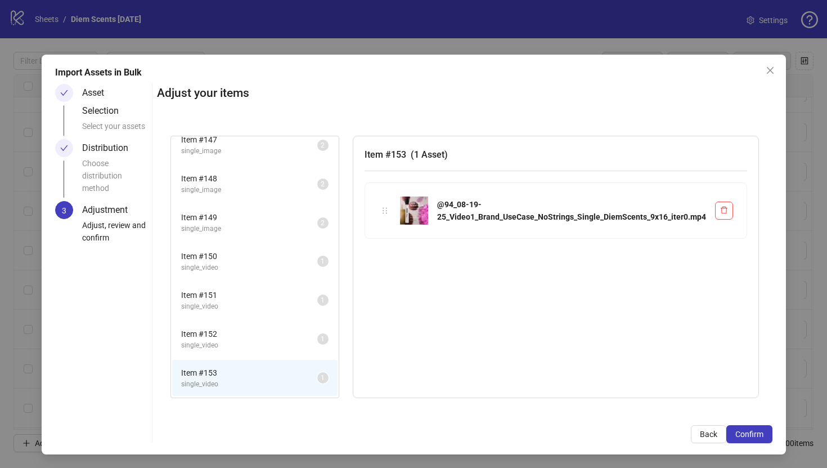
click at [281, 342] on span "single_video" at bounding box center [249, 345] width 136 height 11
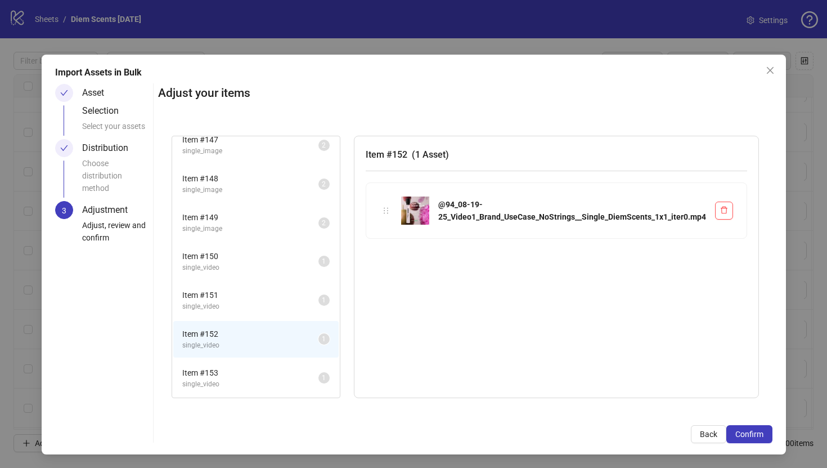
click at [282, 316] on li "Item # 151 single_video 1" at bounding box center [255, 300] width 165 height 37
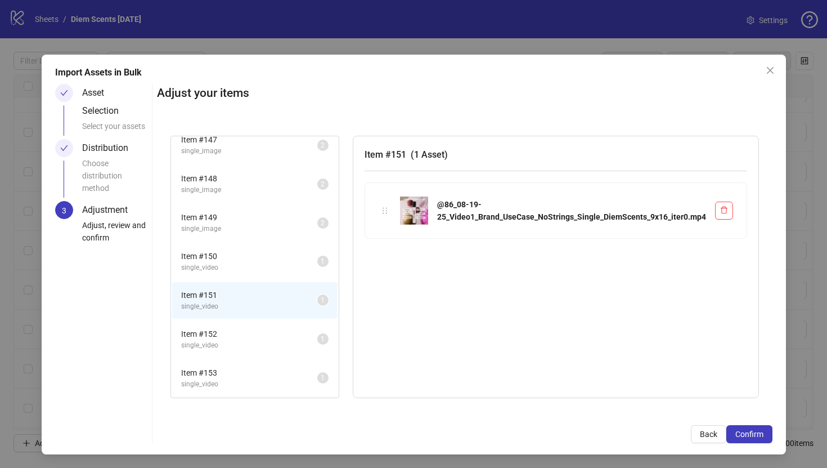
click at [290, 266] on span "single_video" at bounding box center [249, 267] width 136 height 11
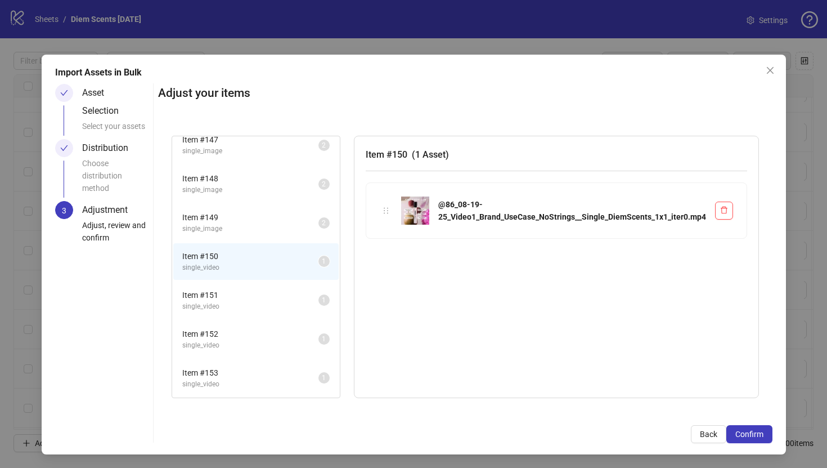
click at [293, 222] on span "Item # 149" at bounding box center [250, 217] width 136 height 12
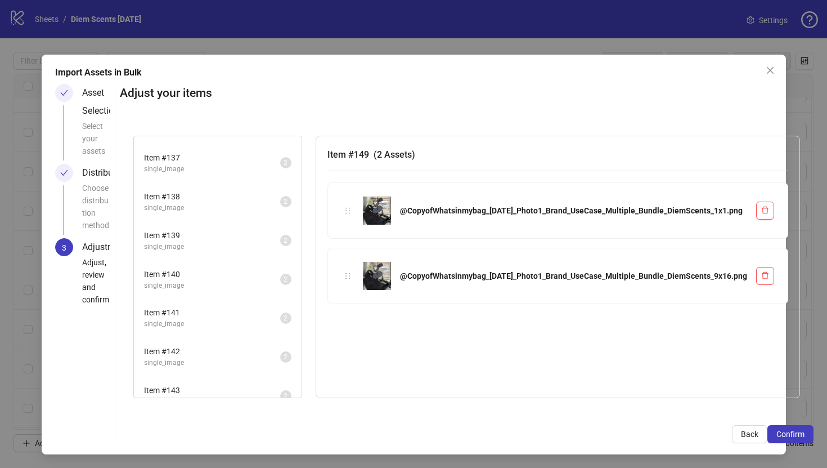
click at [293, 222] on li "Item # 139 single_image 2" at bounding box center [217, 240] width 165 height 37
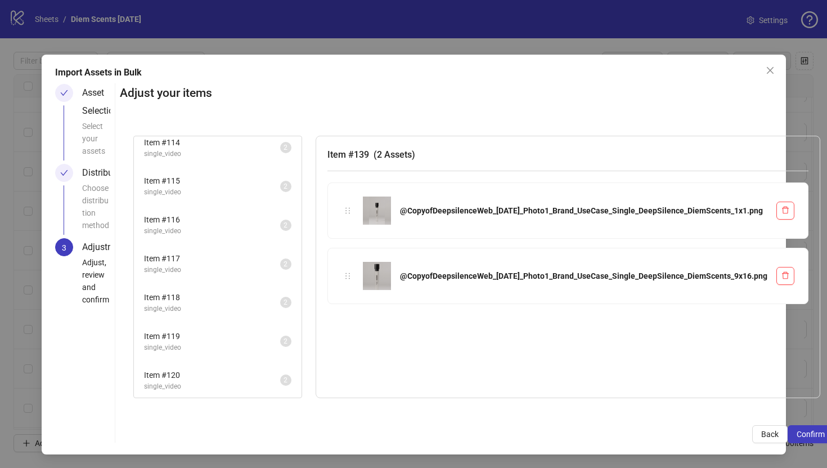
scroll to position [0, 0]
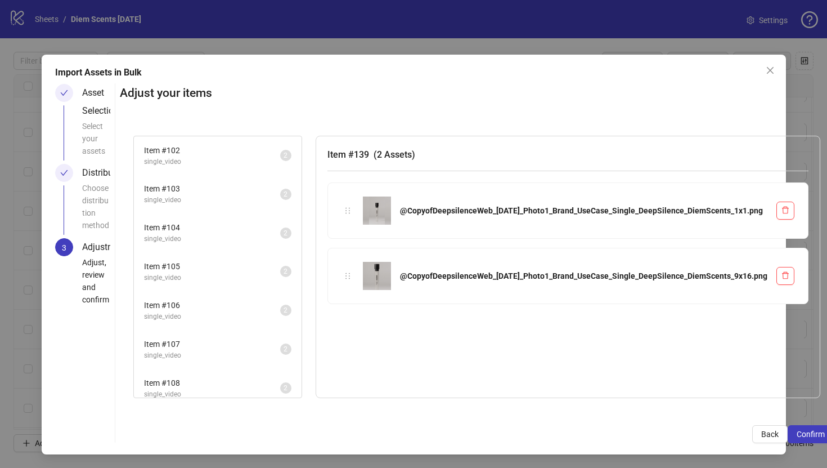
click at [280, 222] on span "Item # 104" at bounding box center [212, 227] width 136 height 12
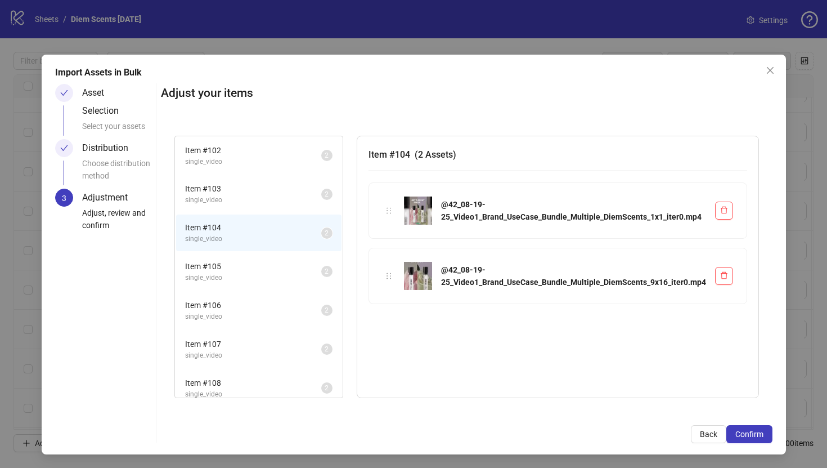
click at [261, 346] on span "Item # 107" at bounding box center [253, 344] width 136 height 12
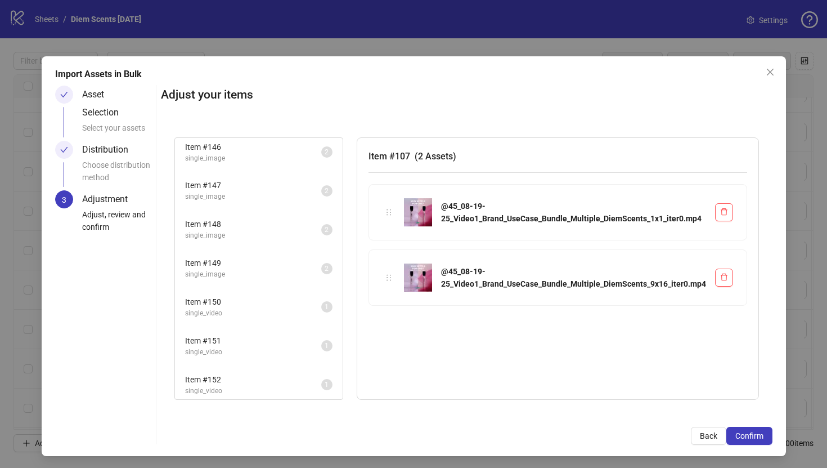
scroll to position [1754, 0]
click at [702, 434] on span "Back" at bounding box center [708, 435] width 17 height 9
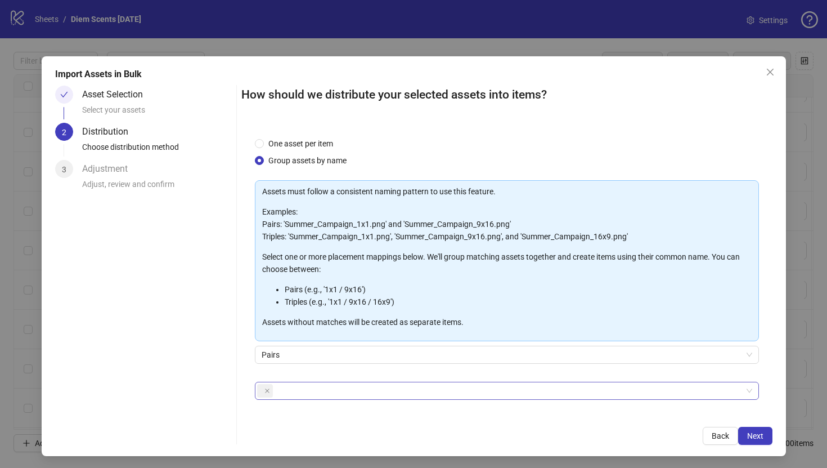
click at [305, 384] on div at bounding box center [501, 391] width 488 height 16
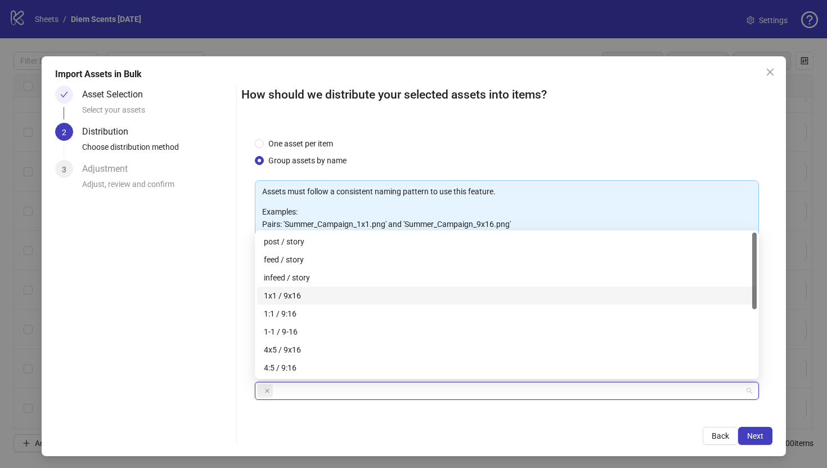
click at [335, 293] on div "1x1 / 9x16" at bounding box center [507, 295] width 486 height 12
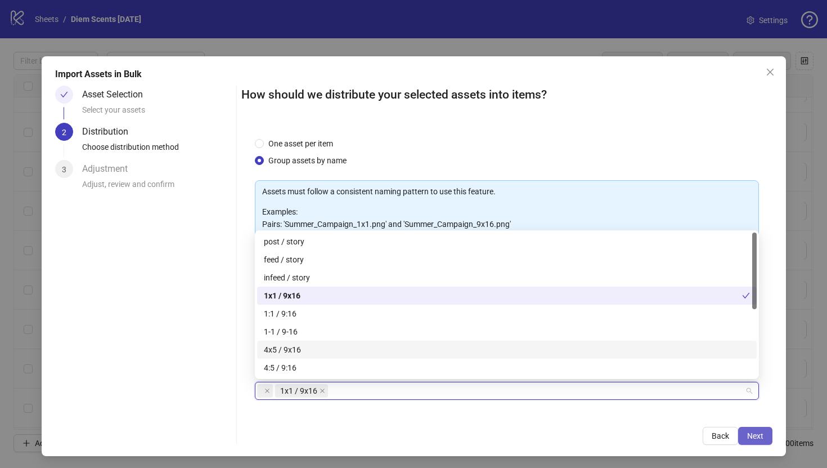
click at [765, 432] on button "Next" at bounding box center [755, 436] width 34 height 18
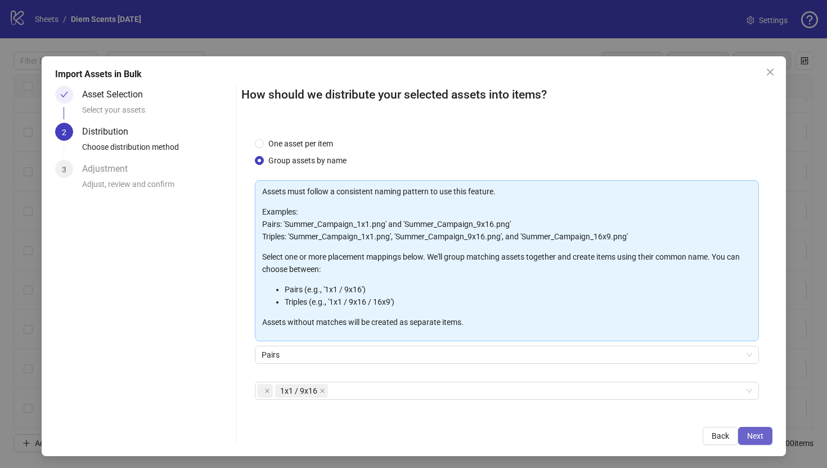
click at [765, 436] on button "Next" at bounding box center [755, 436] width 34 height 18
click at [749, 431] on span "Next" at bounding box center [755, 435] width 16 height 9
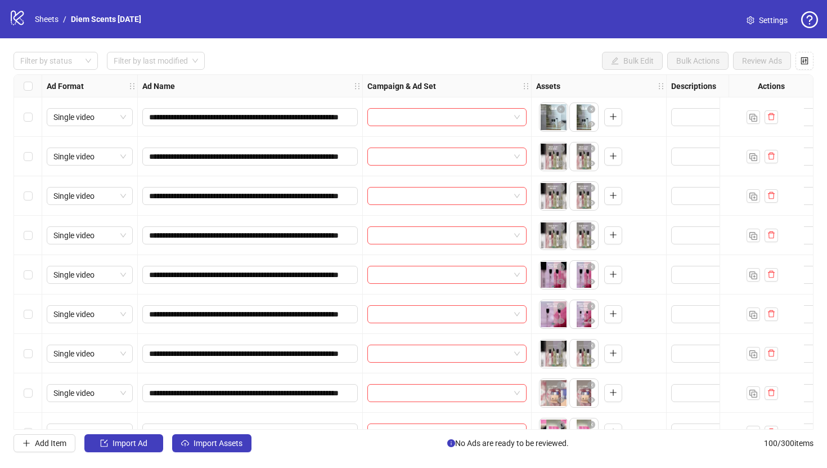
click at [33, 83] on div "Select all rows" at bounding box center [28, 86] width 28 height 23
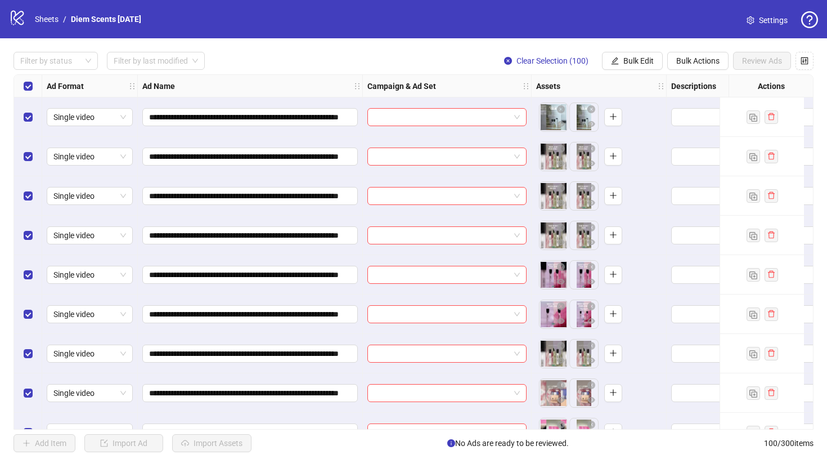
click at [33, 83] on div "Select all rows" at bounding box center [28, 86] width 28 height 23
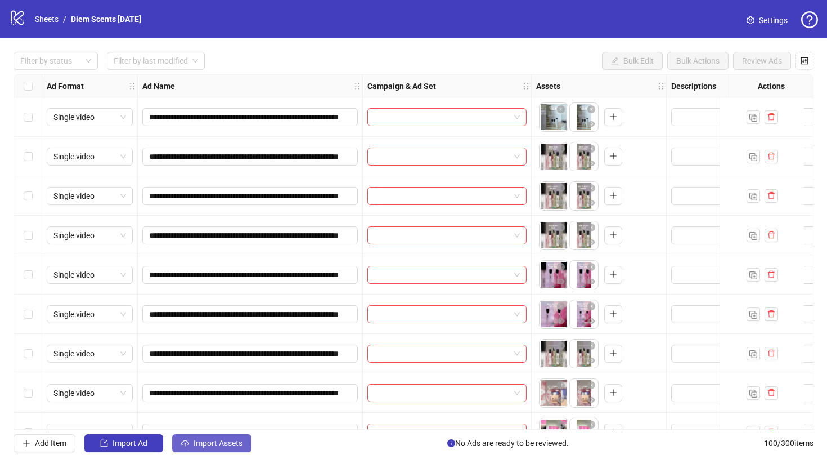
click at [206, 440] on span "Import Assets" at bounding box center [218, 442] width 49 height 9
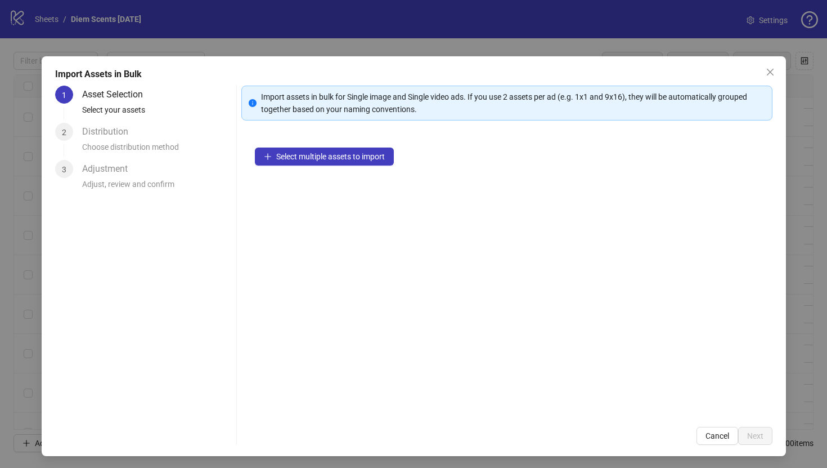
click at [354, 167] on div "Select multiple assets to import" at bounding box center [506, 273] width 531 height 279
click at [355, 157] on span "Select multiple assets to import" at bounding box center [330, 156] width 109 height 9
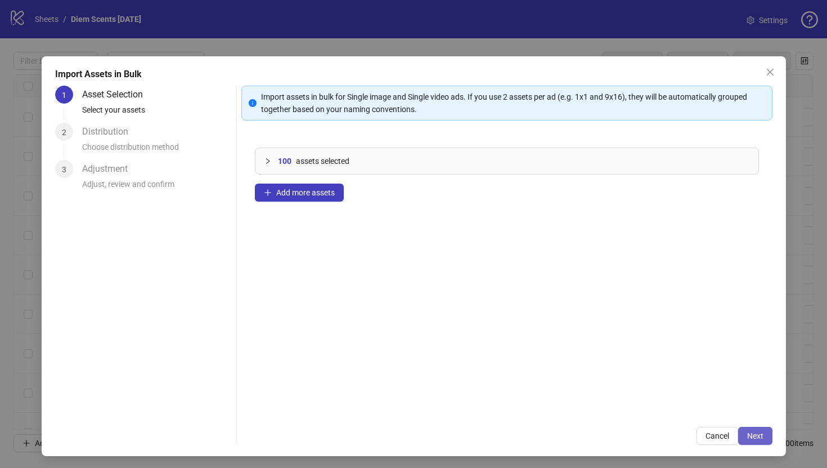
click at [761, 438] on span "Next" at bounding box center [755, 435] width 16 height 9
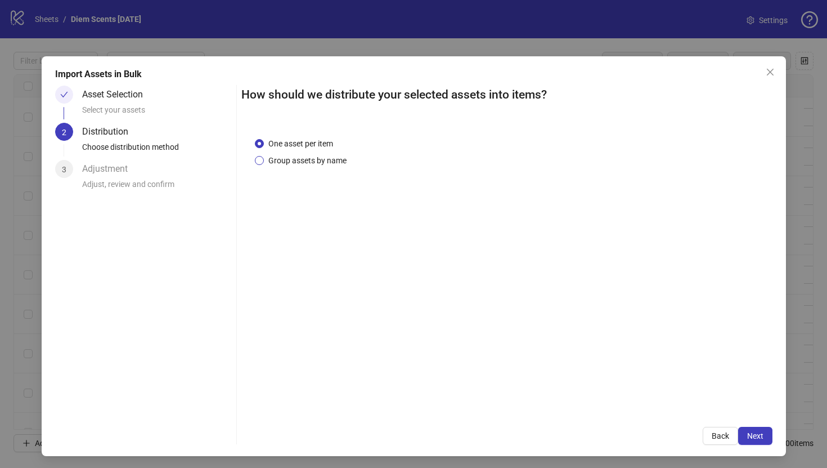
click at [305, 162] on span "Group assets by name" at bounding box center [307, 160] width 87 height 12
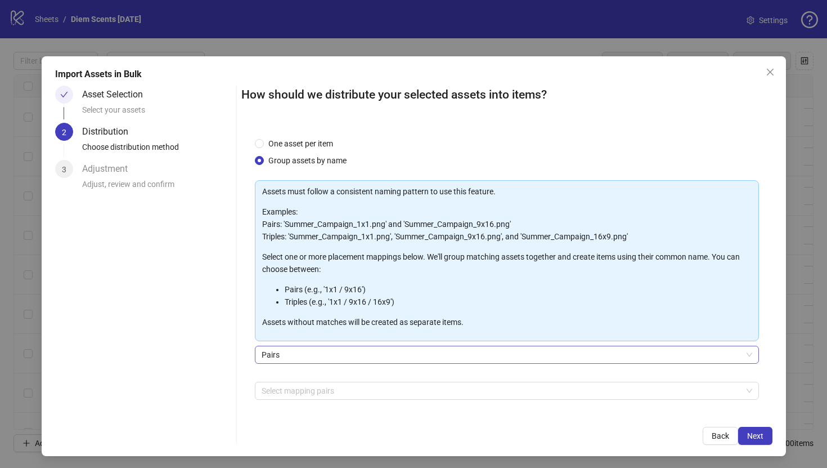
click at [358, 358] on span "Pairs" at bounding box center [507, 354] width 491 height 17
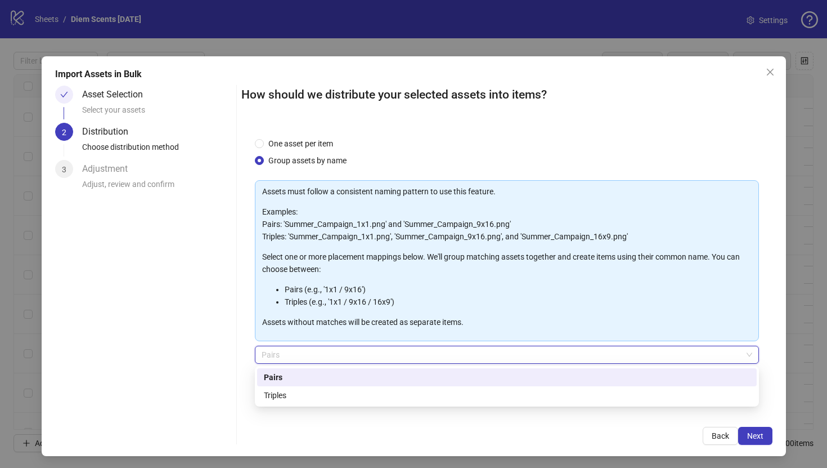
click at [341, 380] on div "Pairs" at bounding box center [507, 377] width 486 height 12
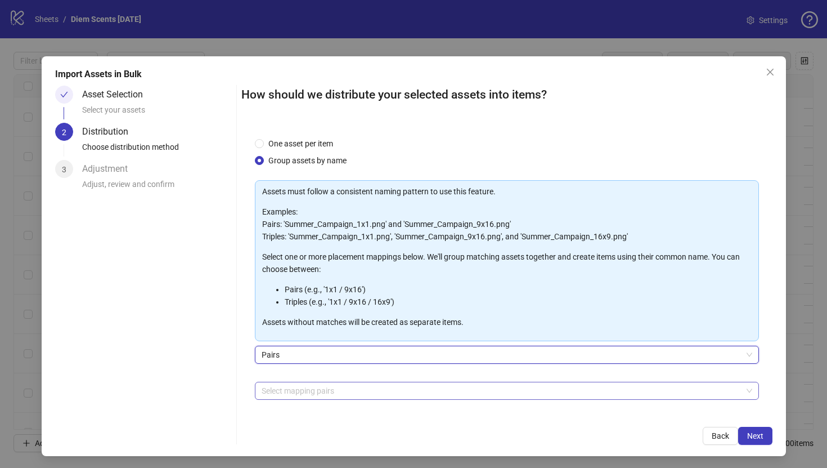
click at [334, 389] on div at bounding box center [501, 391] width 488 height 16
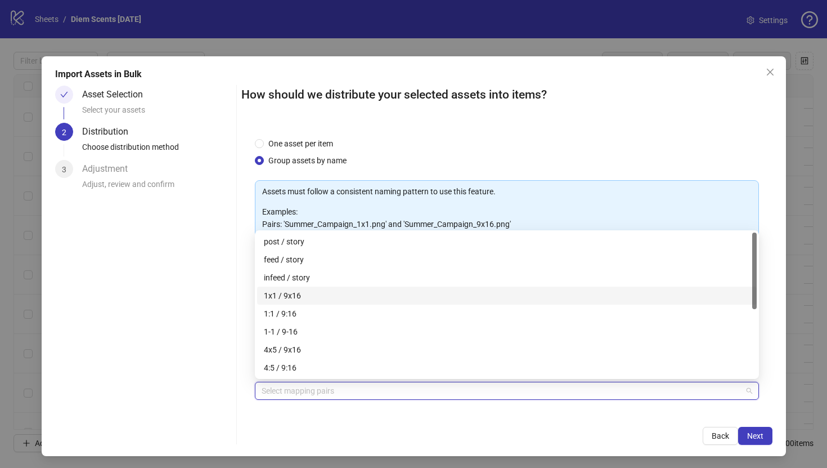
click at [296, 289] on div "1x1 / 9x16" at bounding box center [507, 295] width 486 height 12
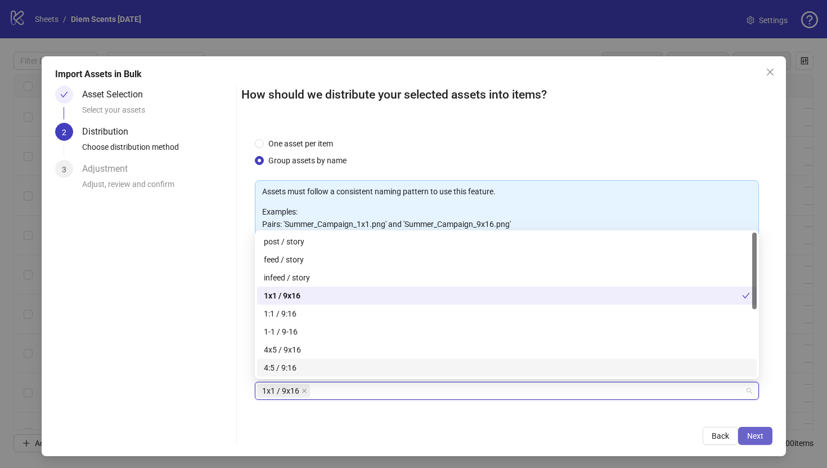
click at [758, 437] on span "Next" at bounding box center [755, 435] width 16 height 9
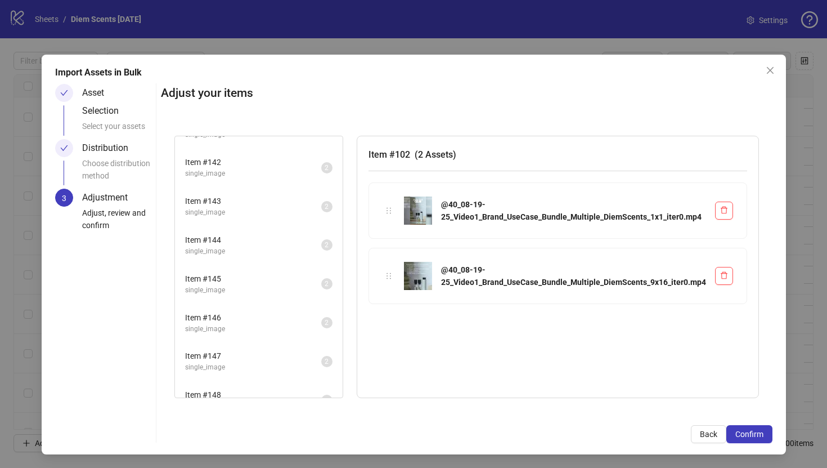
scroll to position [1754, 0]
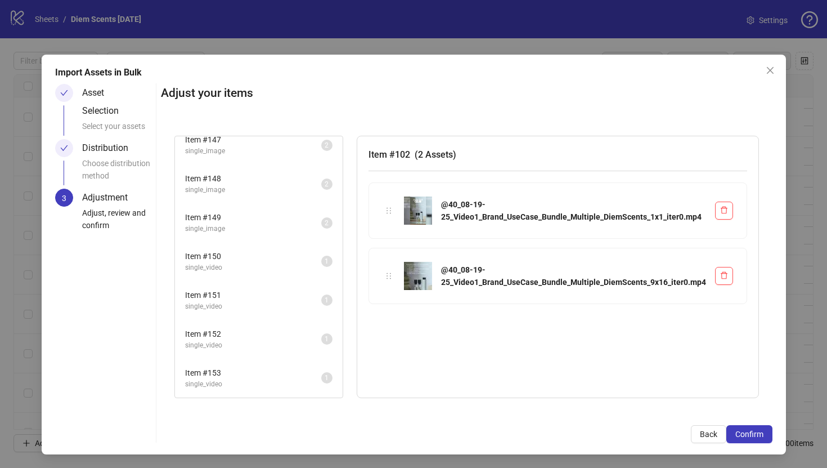
click at [244, 303] on span "single_video" at bounding box center [253, 306] width 136 height 11
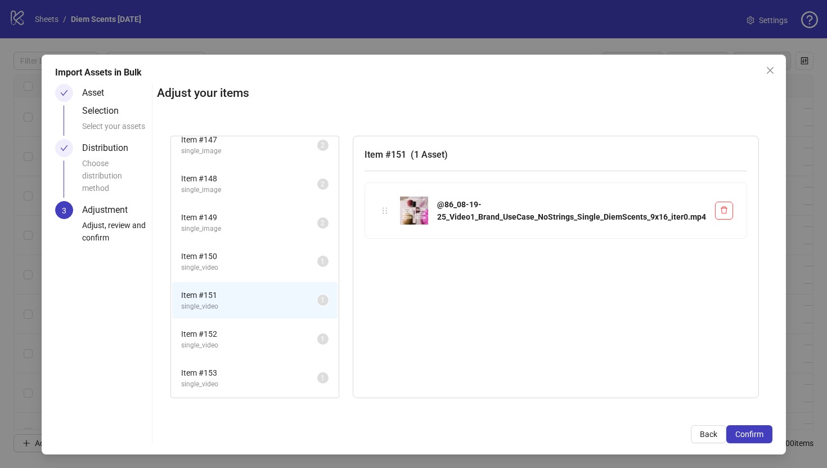
click at [243, 338] on span "Item # 152" at bounding box center [249, 334] width 136 height 12
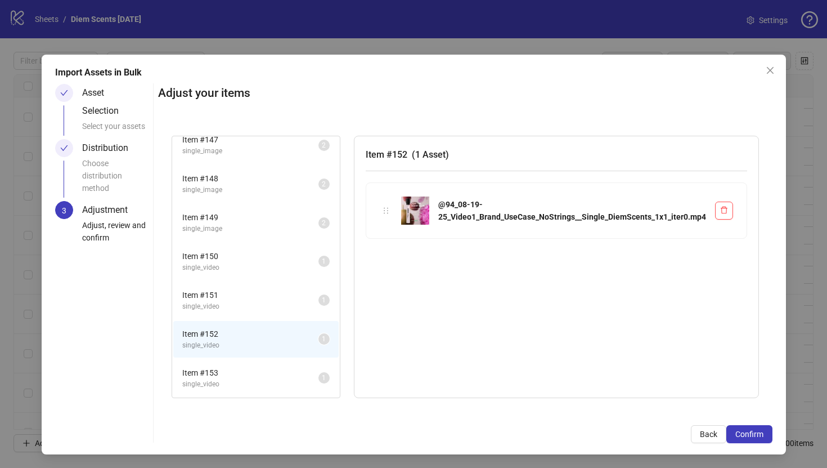
click at [245, 300] on span "Item # 151" at bounding box center [250, 295] width 136 height 12
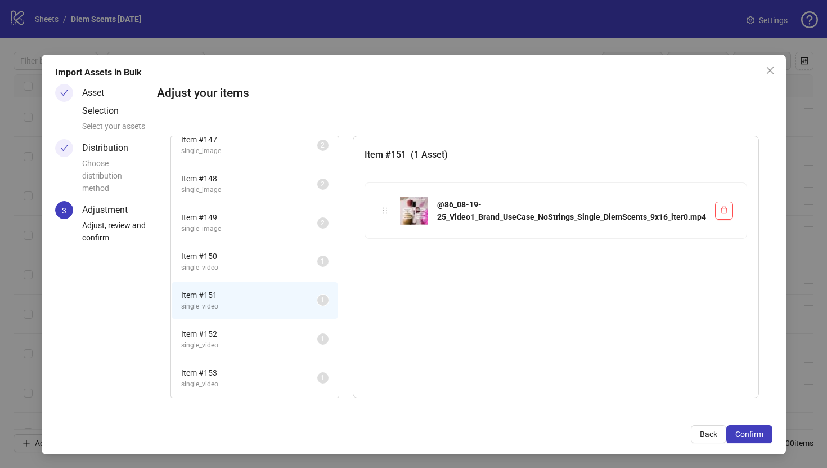
click at [245, 261] on span "Item # 150" at bounding box center [249, 256] width 136 height 12
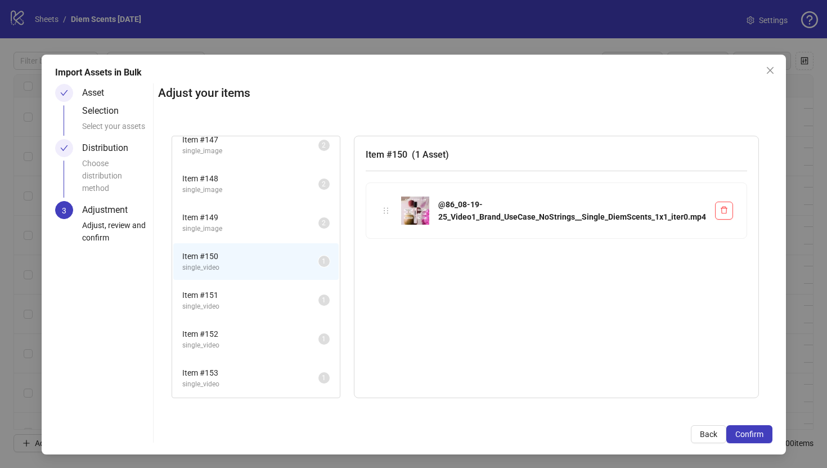
click at [243, 306] on span "single_video" at bounding box center [250, 306] width 136 height 11
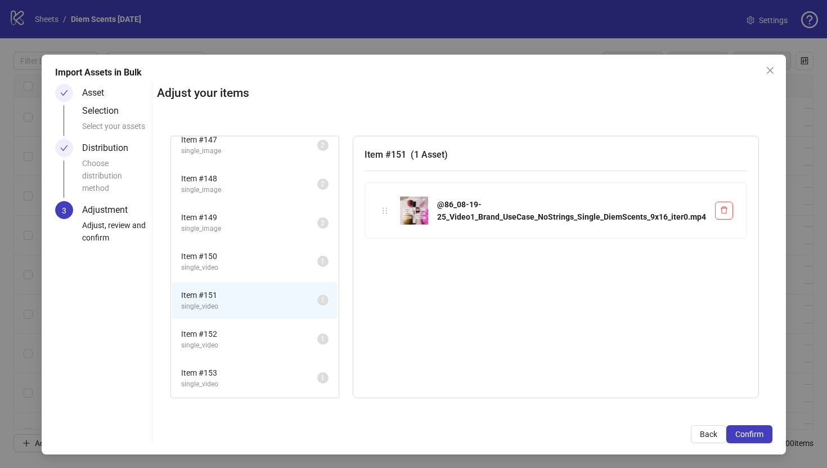
click at [243, 328] on span "Item # 152" at bounding box center [249, 334] width 136 height 12
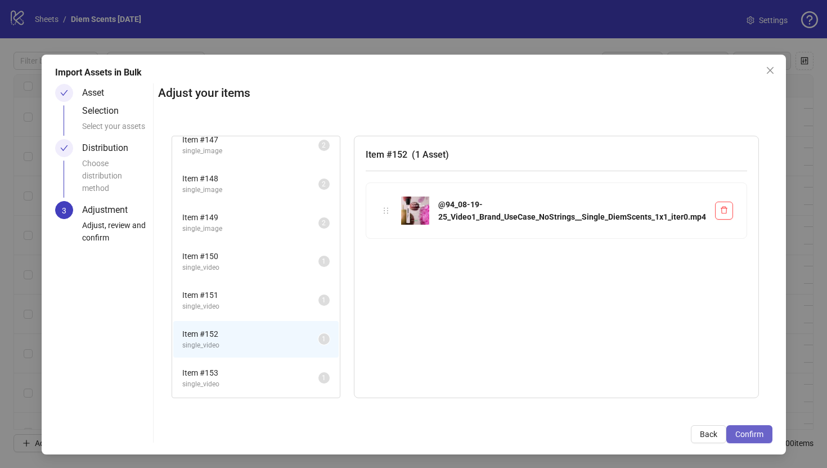
click at [762, 438] on button "Confirm" at bounding box center [750, 434] width 46 height 18
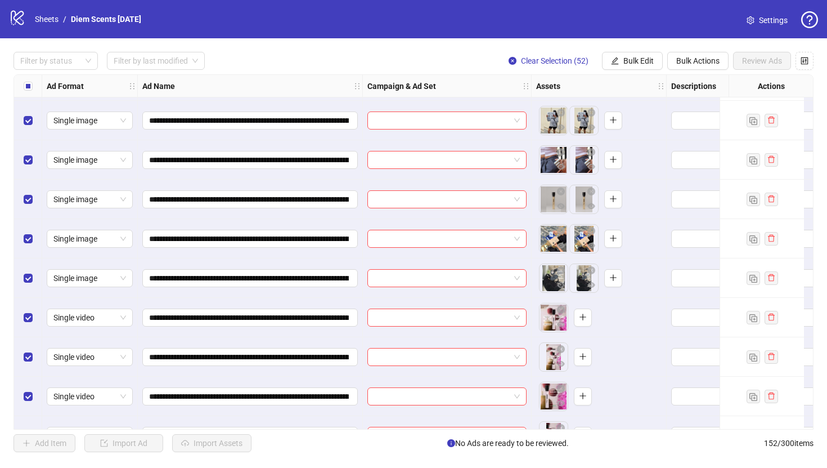
scroll to position [5662, 0]
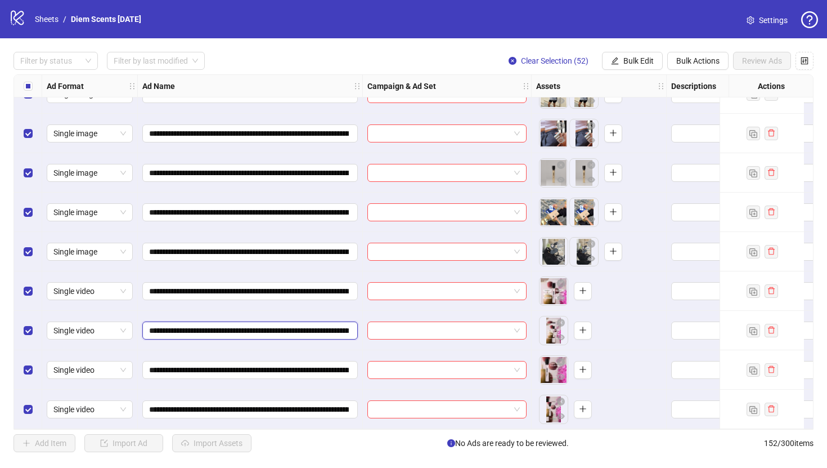
click at [276, 324] on input "**********" at bounding box center [249, 330] width 200 height 12
click at [577, 288] on button "button" at bounding box center [583, 291] width 18 height 18
click at [299, 407] on input "**********" at bounding box center [249, 409] width 200 height 12
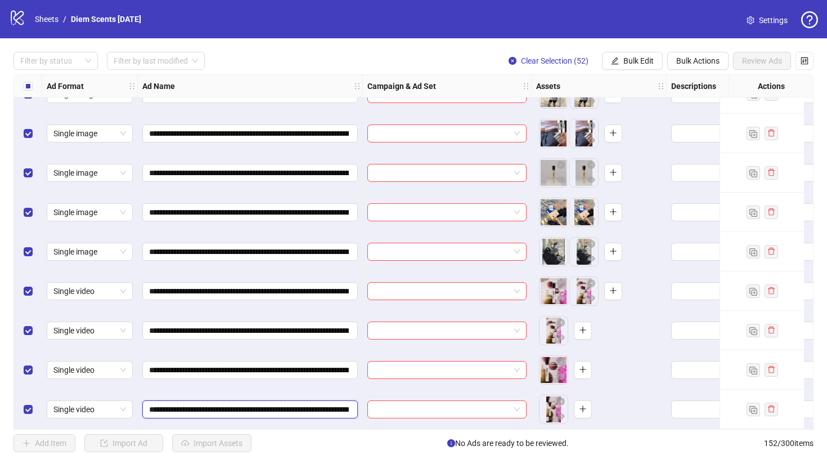
click at [299, 407] on input "**********" at bounding box center [249, 409] width 200 height 12
click at [577, 365] on button "button" at bounding box center [583, 370] width 18 height 18
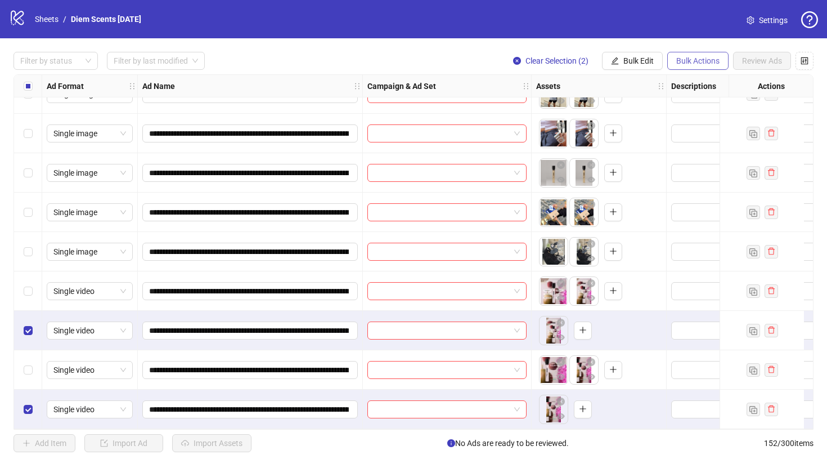
click at [695, 59] on span "Bulk Actions" at bounding box center [698, 60] width 43 height 9
click at [716, 83] on span "Delete" at bounding box center [713, 84] width 77 height 12
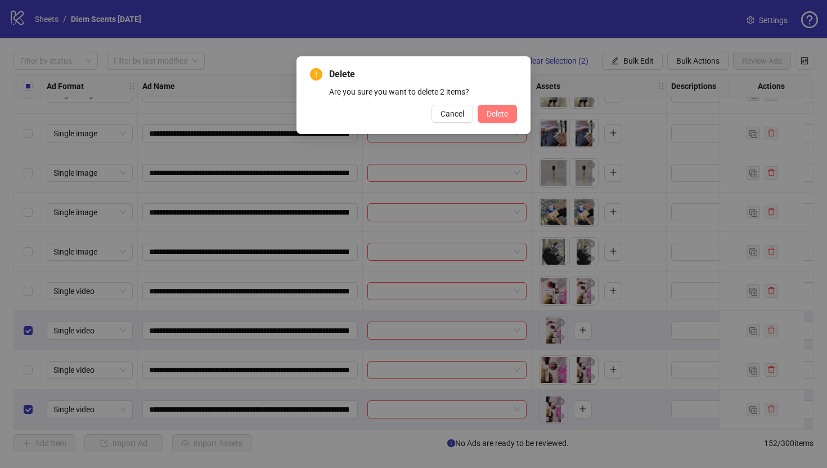
click at [495, 113] on span "Delete" at bounding box center [497, 113] width 21 height 9
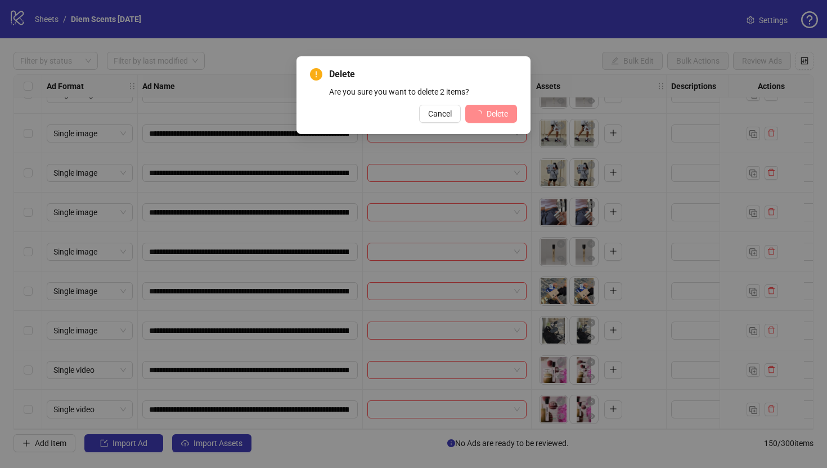
scroll to position [5583, 0]
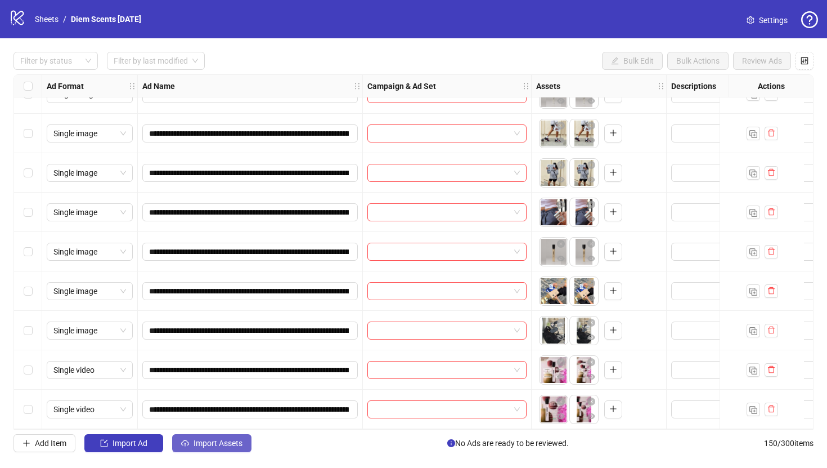
click at [221, 447] on span "Import Assets" at bounding box center [218, 442] width 49 height 9
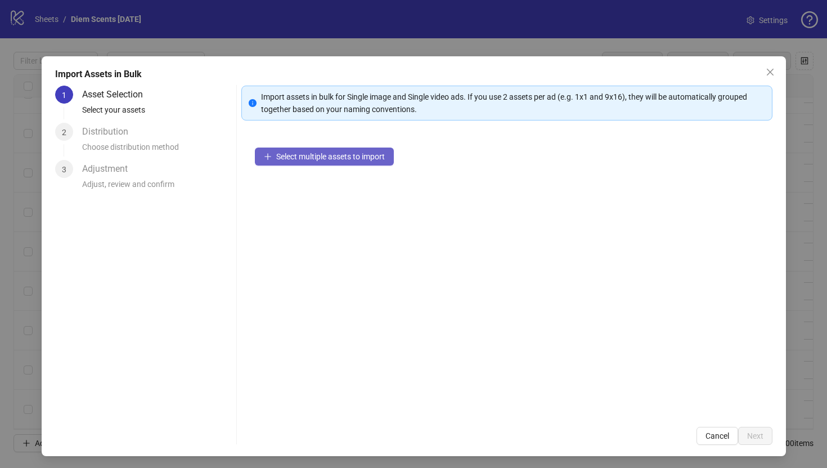
click at [365, 162] on button "Select multiple assets to import" at bounding box center [324, 156] width 139 height 18
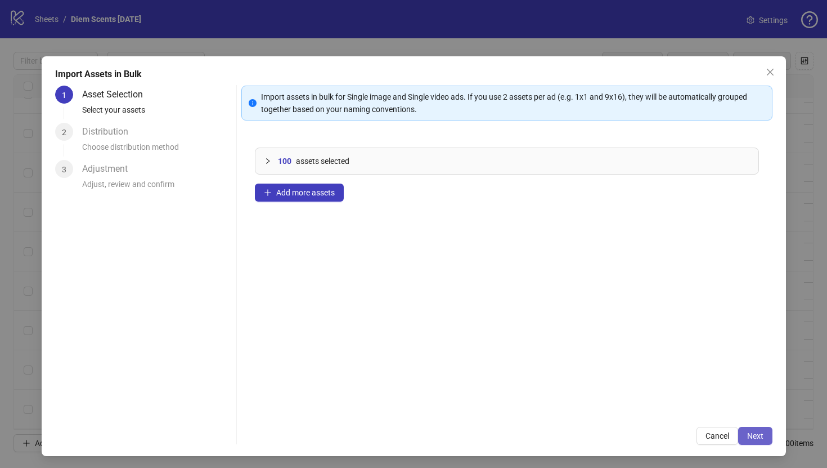
click at [755, 437] on span "Next" at bounding box center [755, 435] width 16 height 9
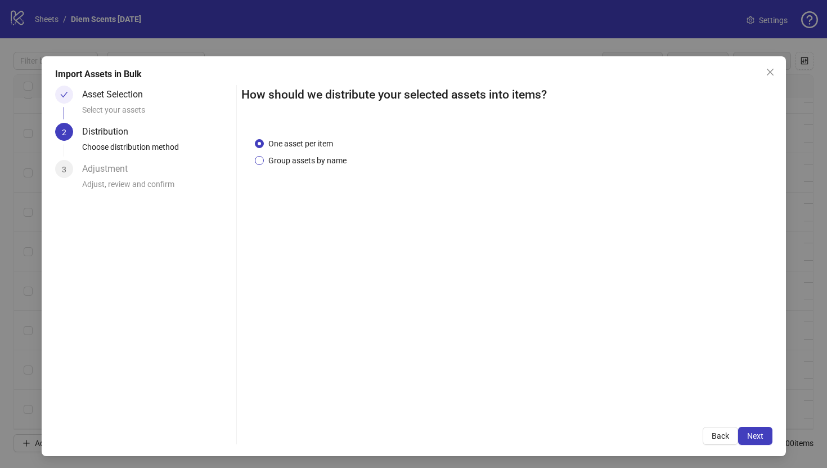
click at [331, 158] on span "Group assets by name" at bounding box center [307, 160] width 87 height 12
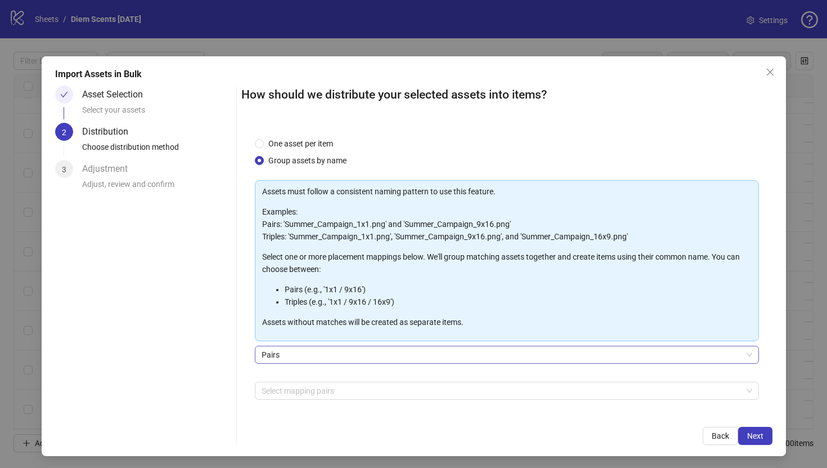
click at [351, 352] on span "Pairs" at bounding box center [507, 354] width 491 height 17
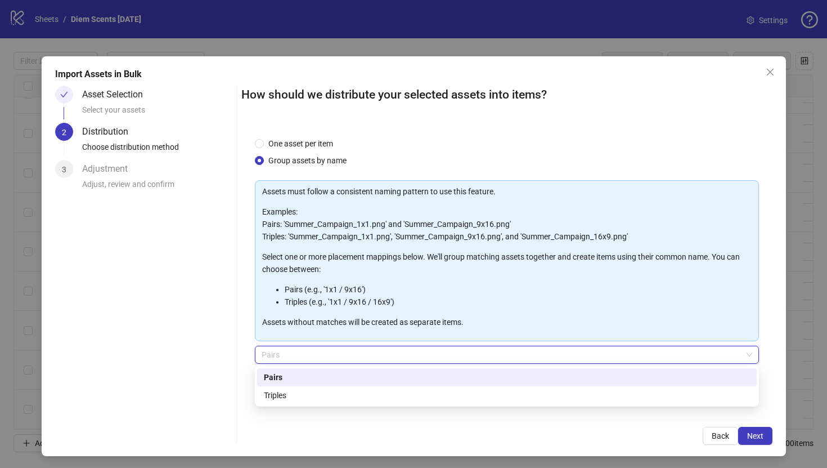
click at [350, 378] on div "Pairs" at bounding box center [507, 377] width 486 height 12
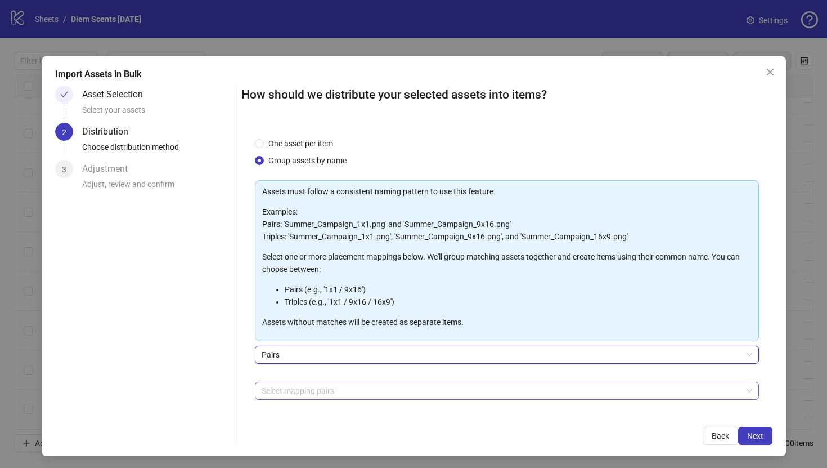
click at [342, 386] on div at bounding box center [501, 391] width 488 height 16
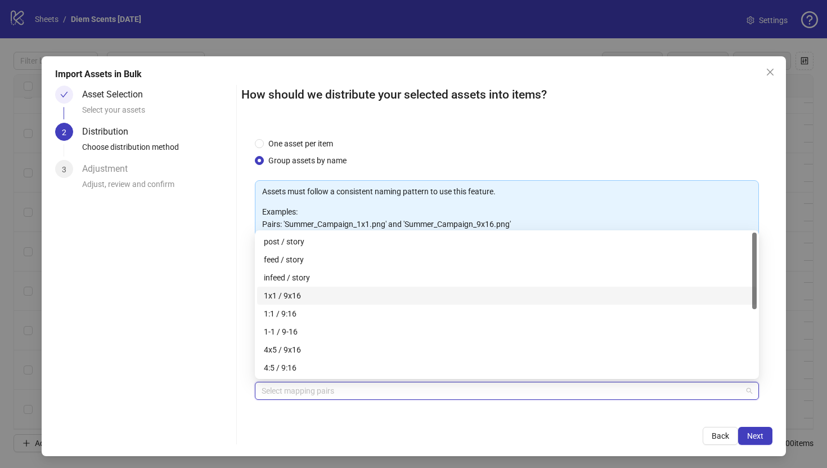
click at [324, 297] on div "1x1 / 9x16" at bounding box center [507, 295] width 486 height 12
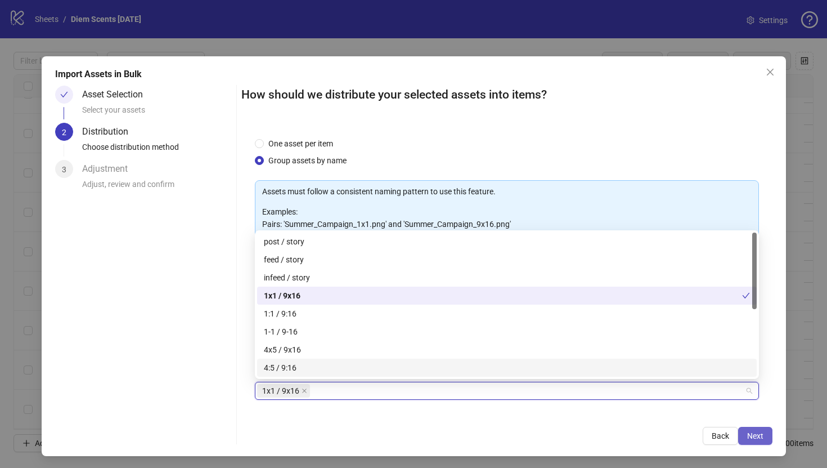
click at [756, 435] on span "Next" at bounding box center [755, 435] width 16 height 9
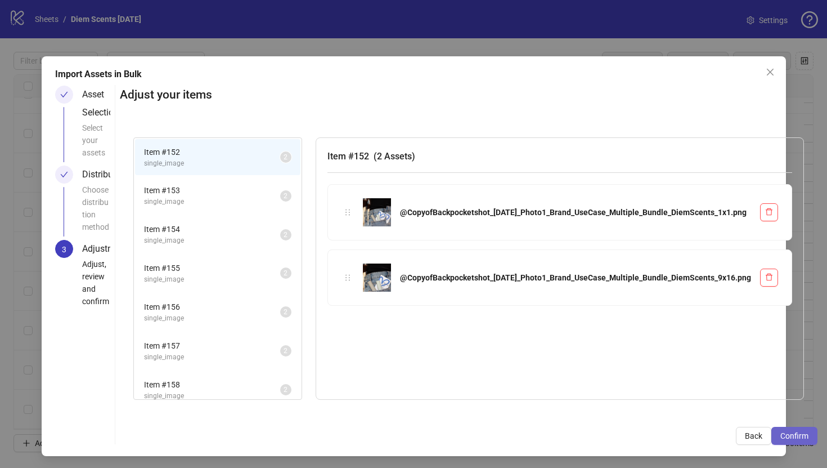
click at [781, 437] on span "Confirm" at bounding box center [795, 435] width 28 height 9
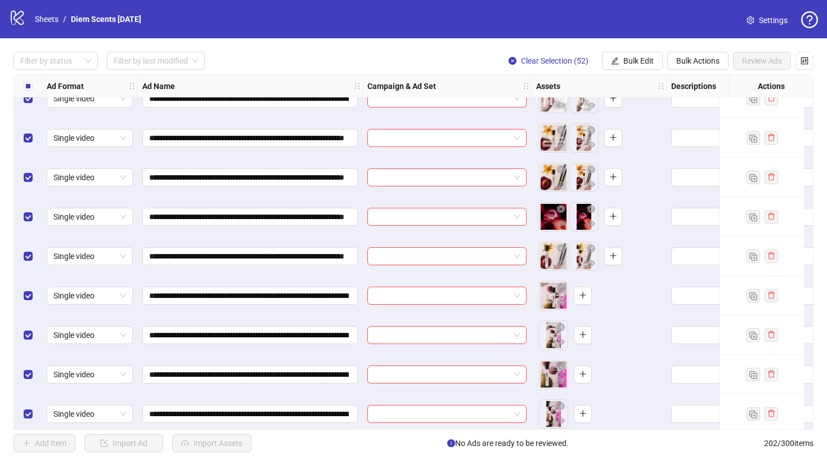
scroll to position [7631, 0]
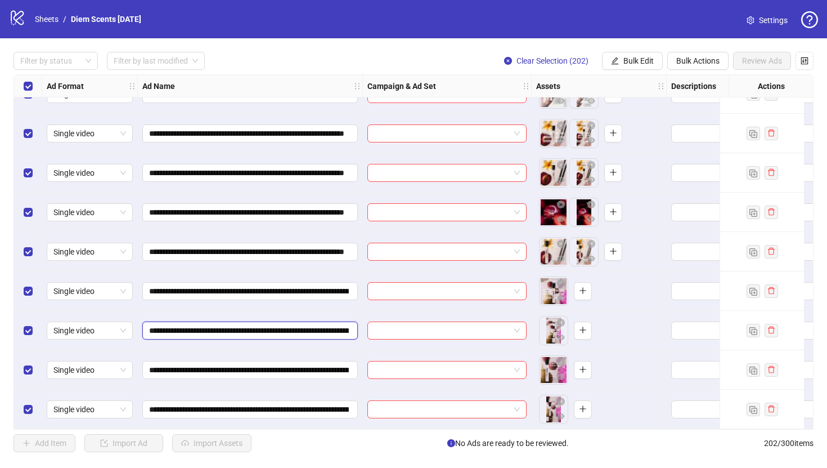
click at [327, 327] on input "**********" at bounding box center [249, 330] width 200 height 12
click at [581, 289] on icon "plus" at bounding box center [583, 290] width 8 height 8
click at [290, 406] on input "**********" at bounding box center [249, 409] width 200 height 12
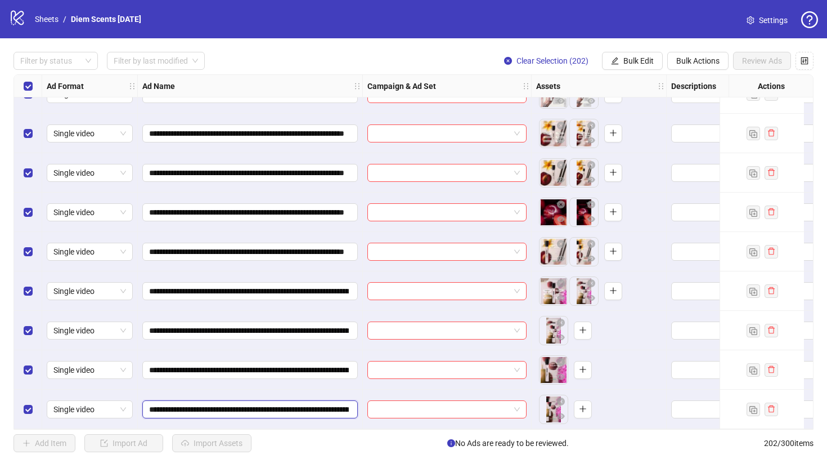
click at [290, 406] on input "**********" at bounding box center [249, 409] width 200 height 12
click at [584, 368] on icon "plus" at bounding box center [583, 369] width 8 height 8
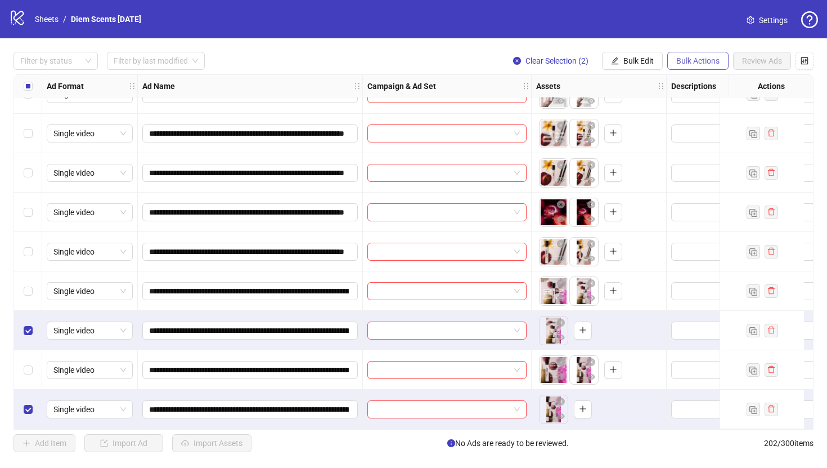
click at [687, 56] on span "Bulk Actions" at bounding box center [698, 60] width 43 height 9
click at [698, 84] on span "Delete" at bounding box center [713, 84] width 77 height 12
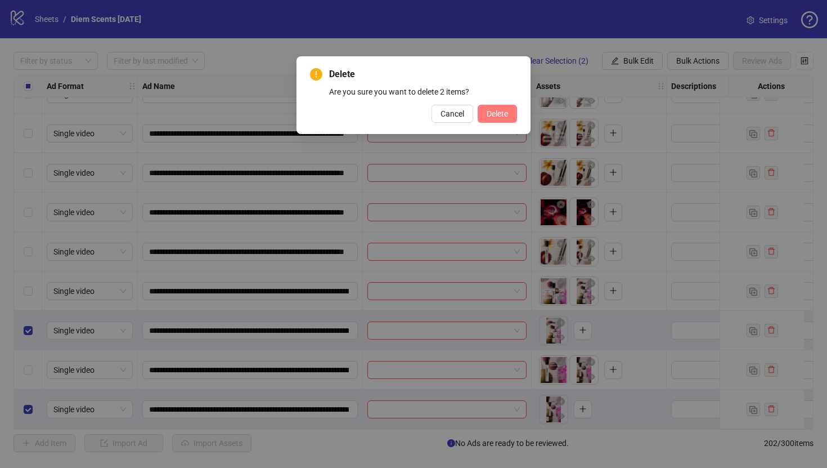
click at [496, 111] on span "Delete" at bounding box center [497, 113] width 21 height 9
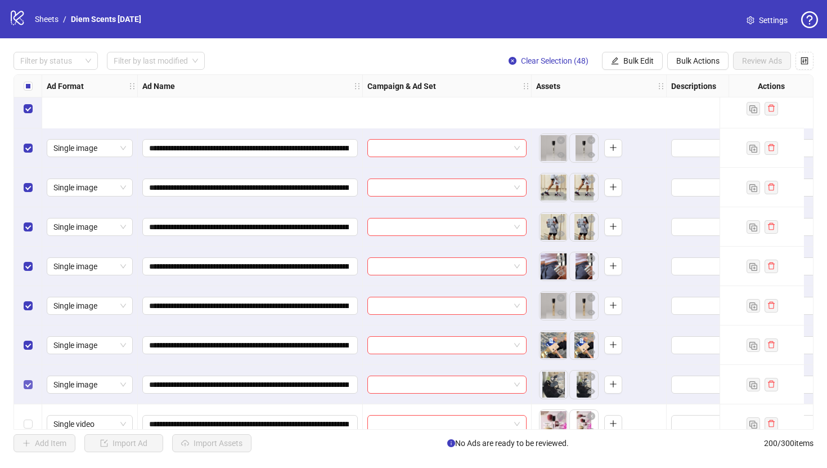
scroll to position [1681, 0]
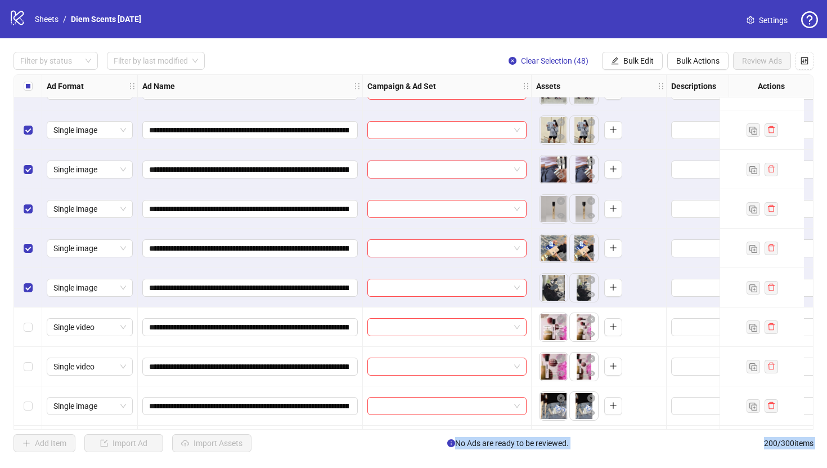
click at [29, 373] on div "Select row 50" at bounding box center [28, 366] width 28 height 39
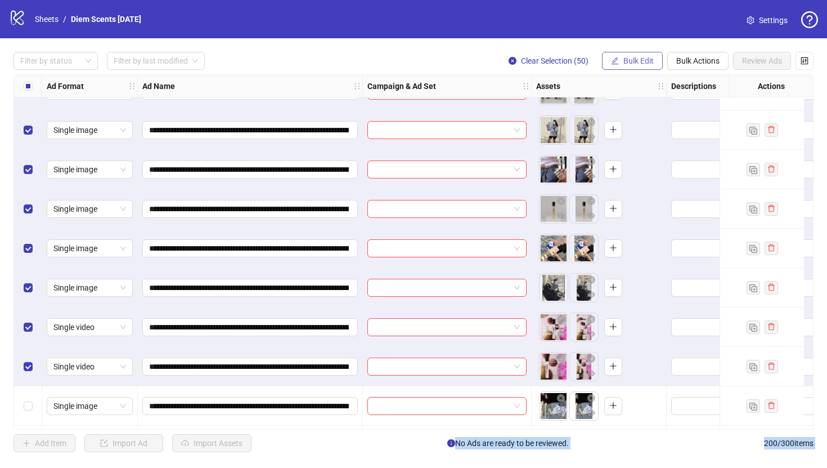
click at [642, 62] on span "Bulk Edit" at bounding box center [639, 60] width 30 height 9
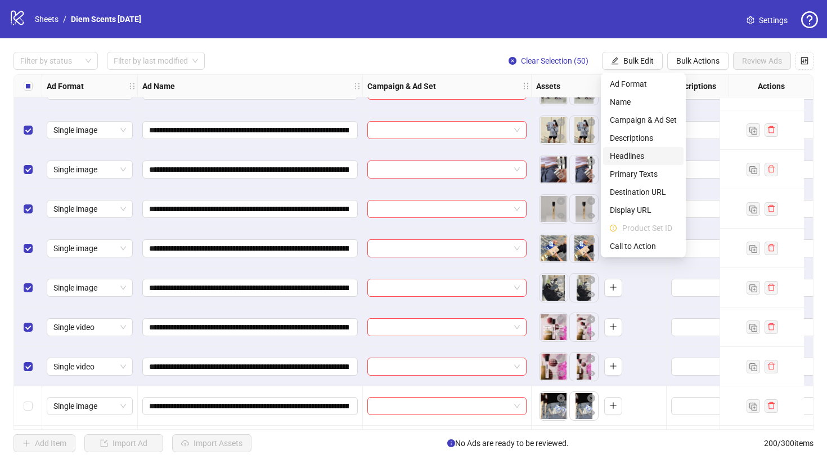
click at [637, 153] on span "Headlines" at bounding box center [643, 156] width 67 height 12
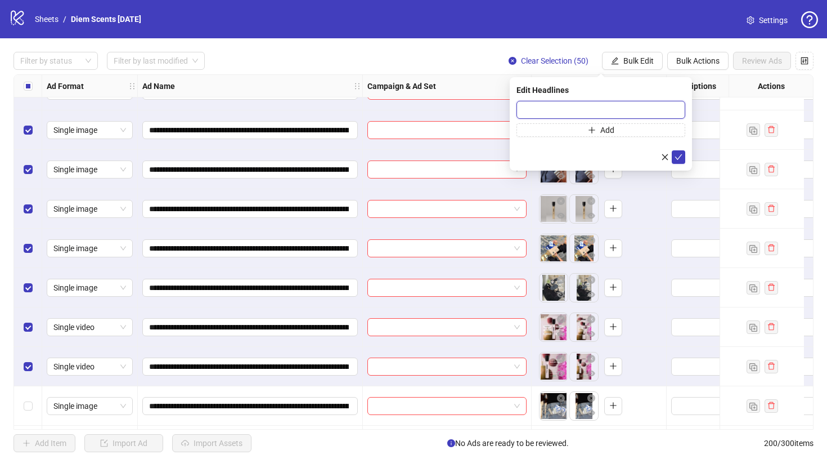
click at [594, 106] on input "text" at bounding box center [601, 110] width 169 height 18
paste input "**********"
type input "**********"
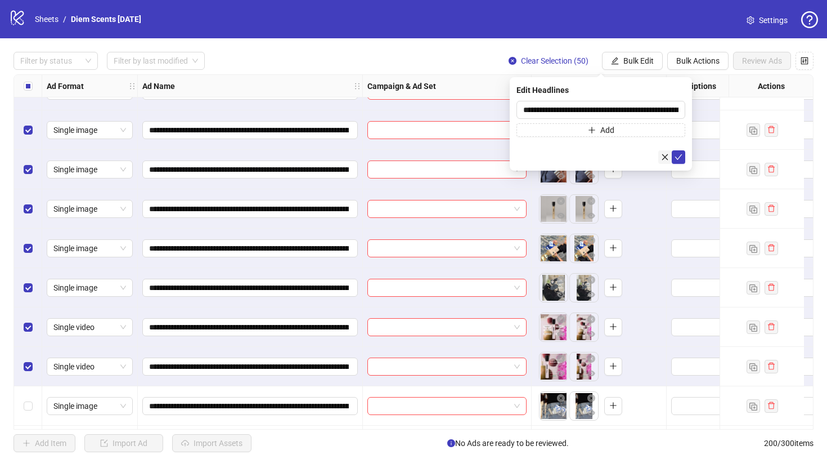
click at [665, 153] on icon "close" at bounding box center [665, 157] width 8 height 8
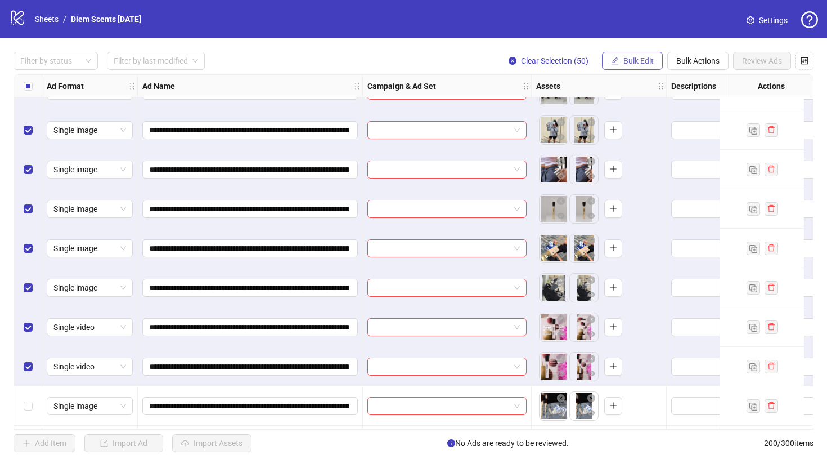
click at [646, 61] on span "Bulk Edit" at bounding box center [639, 60] width 30 height 9
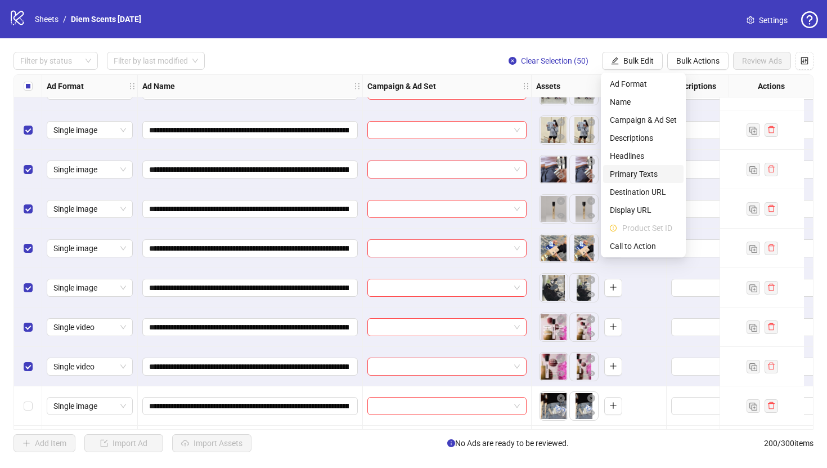
click at [639, 173] on span "Primary Texts" at bounding box center [643, 174] width 67 height 12
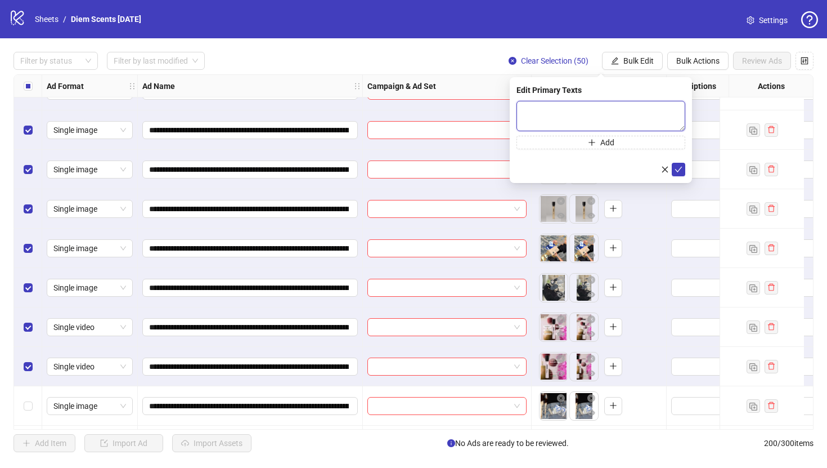
click at [609, 104] on textarea at bounding box center [601, 116] width 169 height 30
paste textarea "**********"
type textarea "**********"
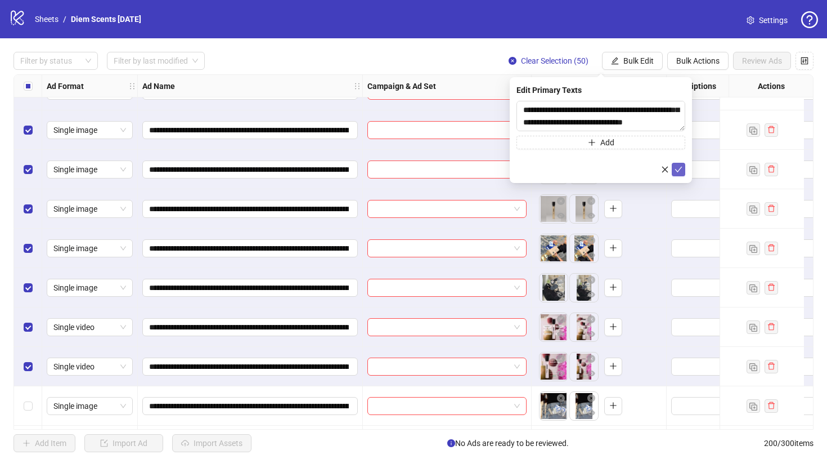
click at [683, 169] on button "submit" at bounding box center [679, 170] width 14 height 14
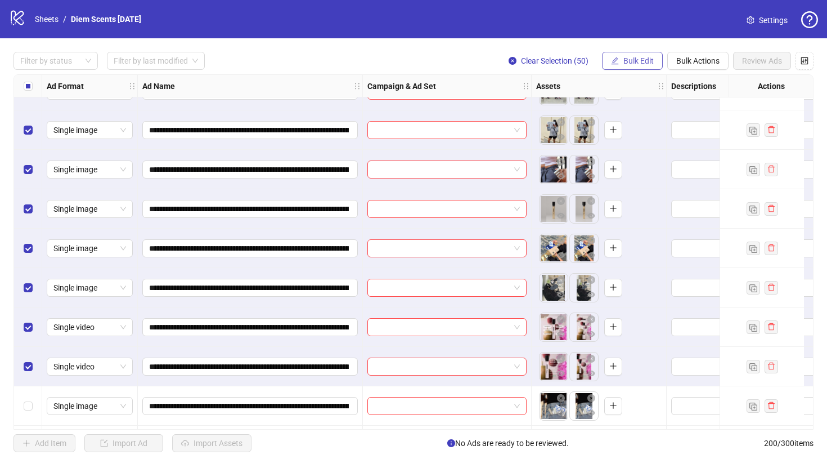
click at [639, 62] on span "Bulk Edit" at bounding box center [639, 60] width 30 height 9
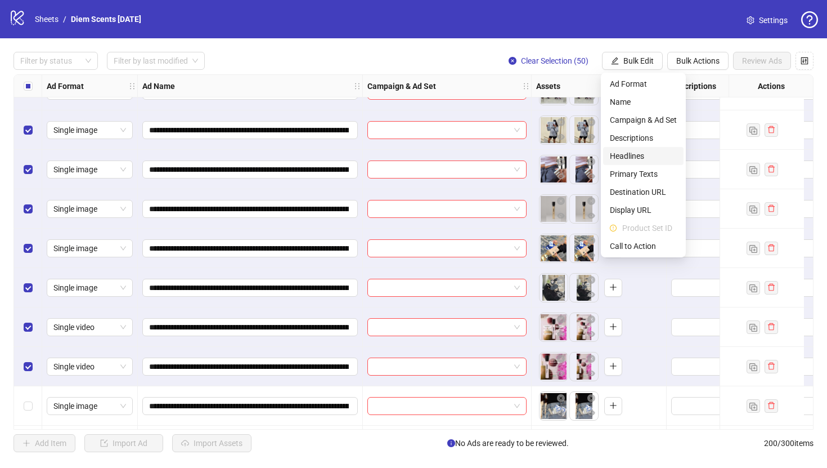
click at [636, 152] on span "Headlines" at bounding box center [643, 156] width 67 height 12
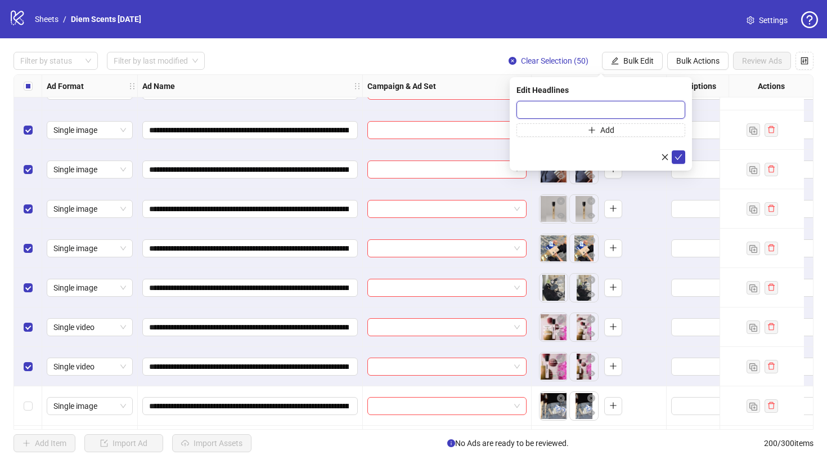
click at [632, 102] on input "text" at bounding box center [601, 110] width 169 height 18
paste input "**********"
type input "**********"
click at [682, 157] on icon "check" at bounding box center [679, 157] width 8 height 8
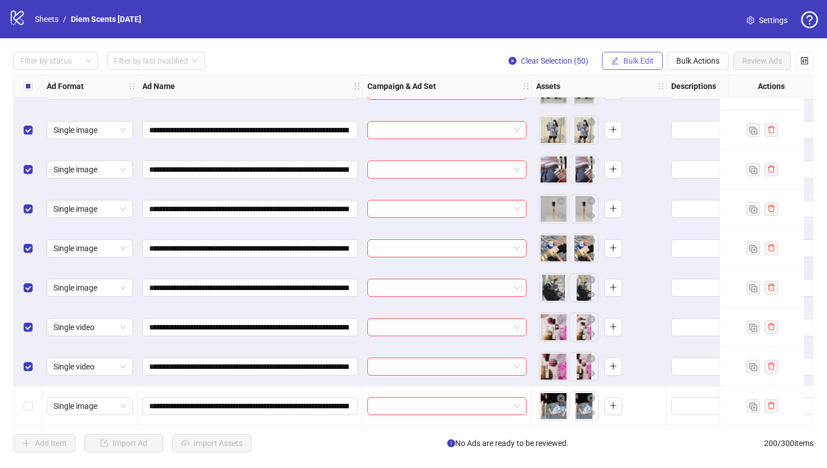
click at [642, 60] on span "Bulk Edit" at bounding box center [639, 60] width 30 height 9
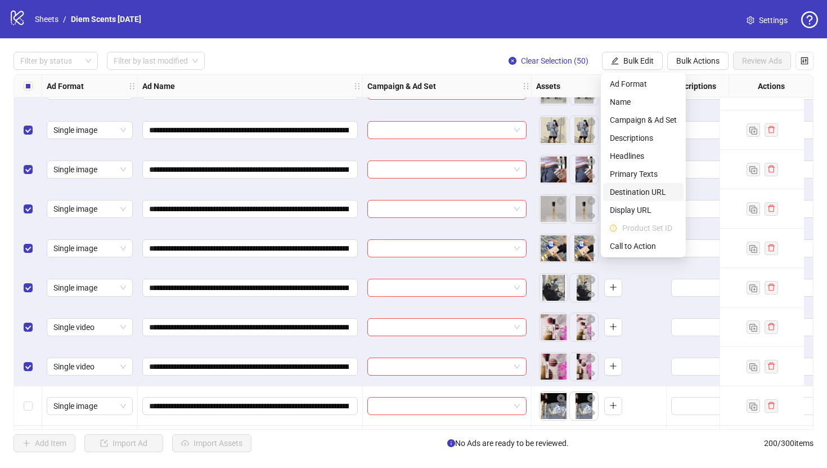
click at [634, 193] on span "Destination URL" at bounding box center [643, 192] width 67 height 12
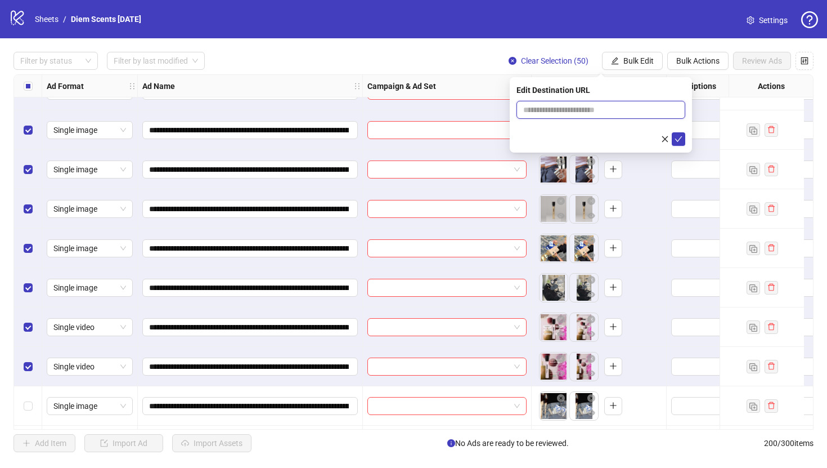
click at [621, 107] on input "text" at bounding box center [596, 110] width 146 height 12
paste input "**********"
type input "**********"
click at [680, 137] on icon "check" at bounding box center [678, 139] width 7 height 6
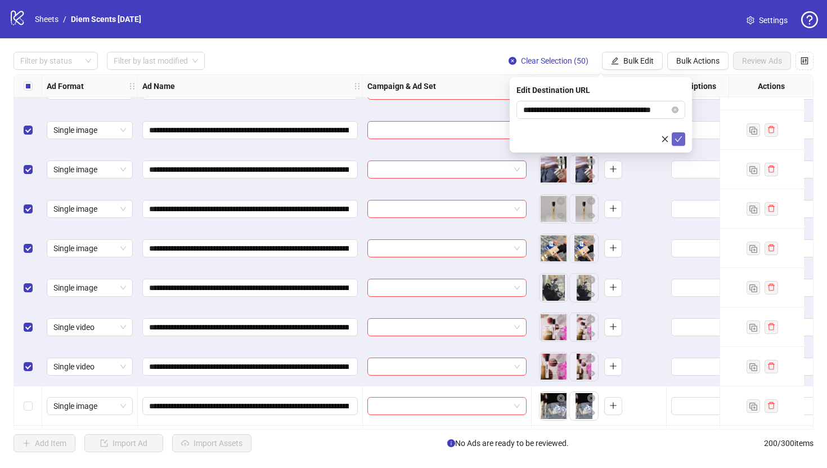
scroll to position [0, 0]
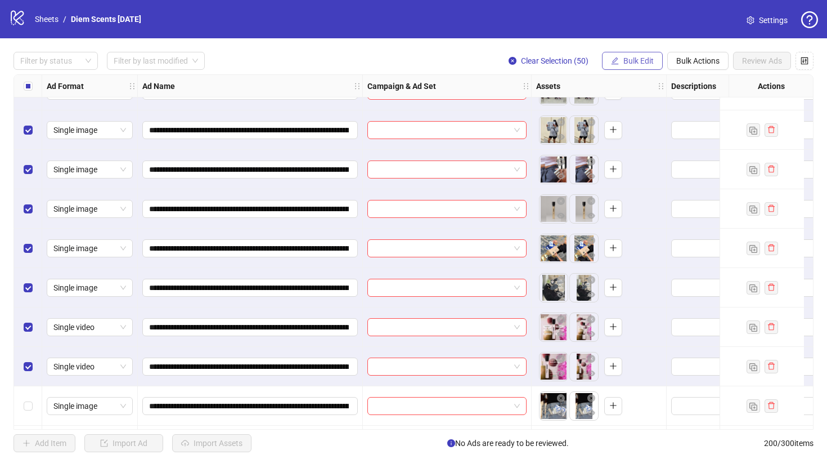
click at [648, 60] on span "Bulk Edit" at bounding box center [639, 60] width 30 height 9
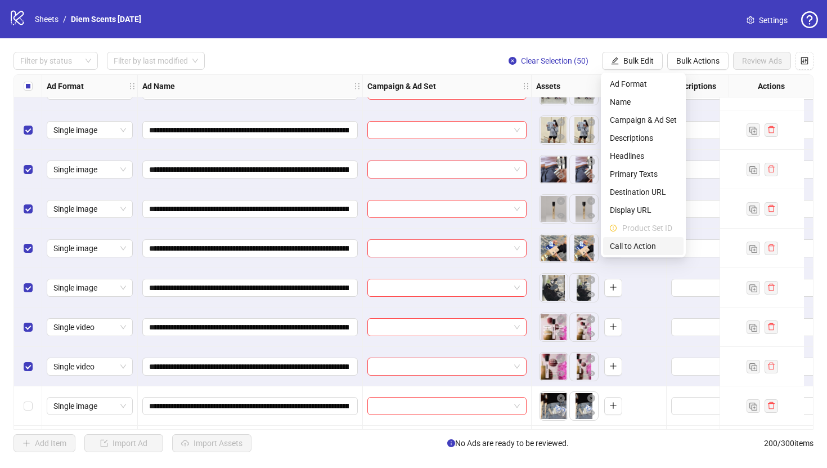
click at [643, 241] on span "Call to Action" at bounding box center [643, 246] width 67 height 12
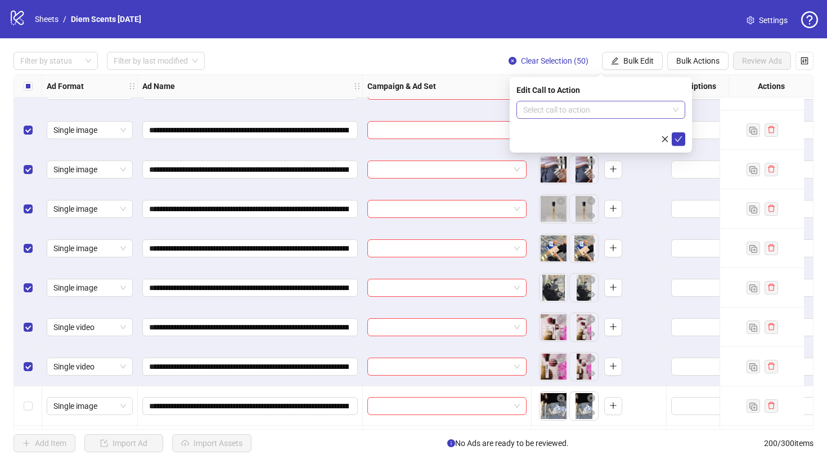
click at [628, 109] on input "search" at bounding box center [595, 109] width 145 height 17
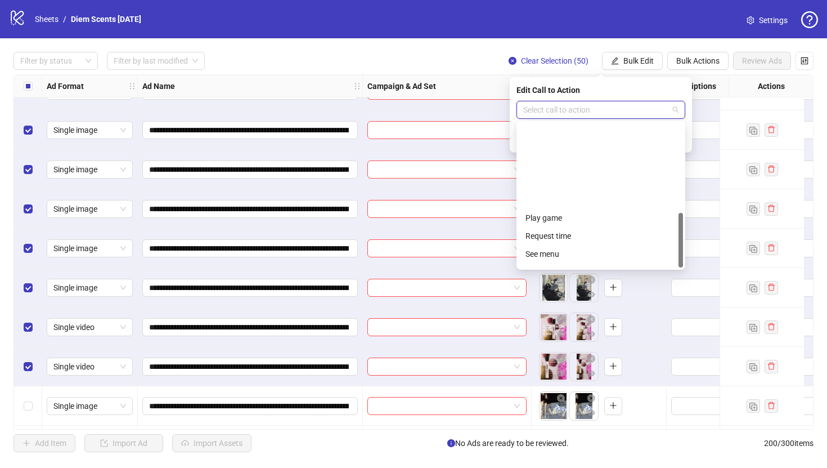
scroll to position [234, 0]
click at [585, 169] on div "Shop now" at bounding box center [601, 168] width 151 height 12
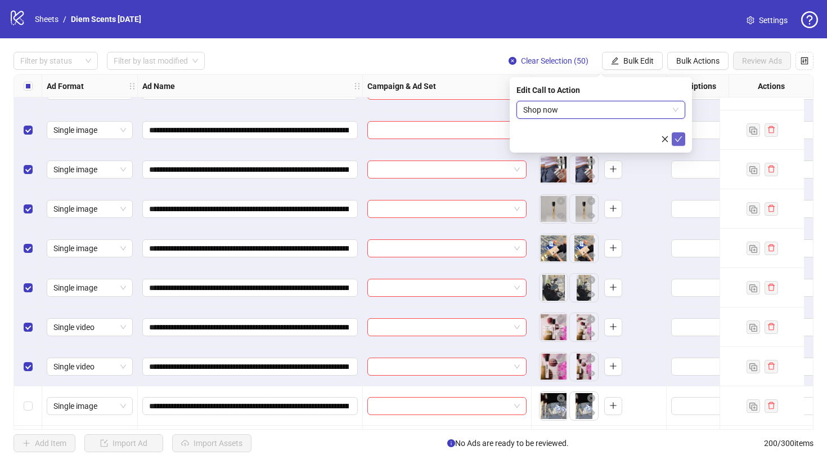
click at [679, 138] on icon "check" at bounding box center [679, 139] width 8 height 8
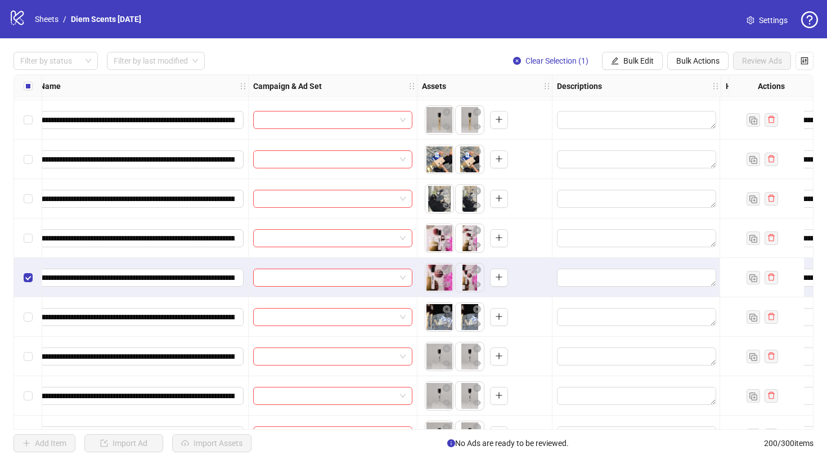
scroll to position [1770, 0]
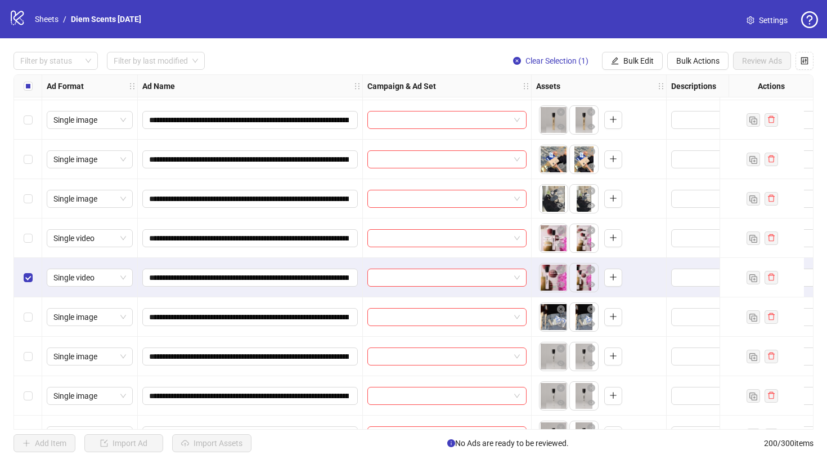
click at [27, 310] on div "Select row 51" at bounding box center [28, 316] width 28 height 39
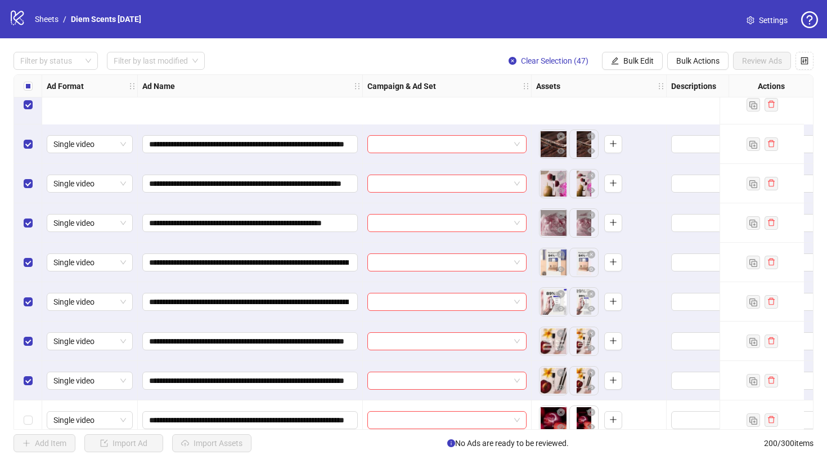
scroll to position [3594, 0]
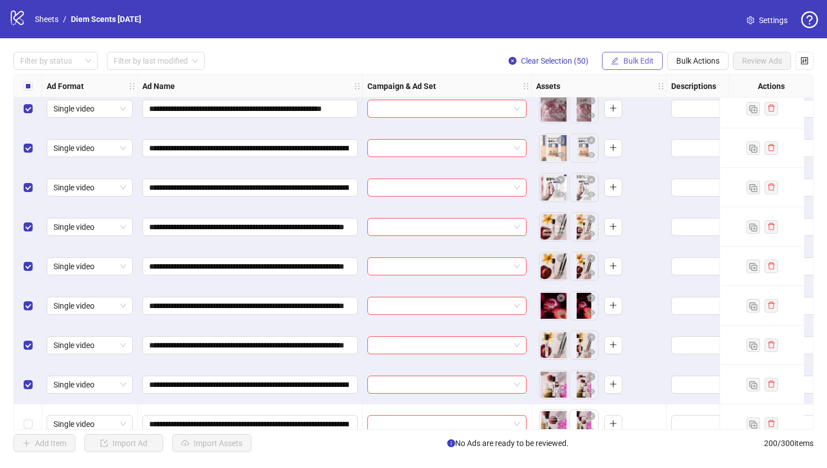
click at [629, 61] on span "Bulk Edit" at bounding box center [639, 60] width 30 height 9
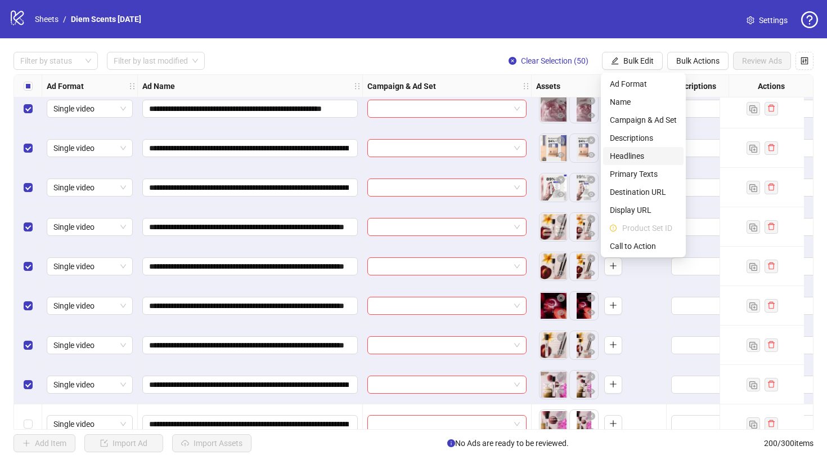
click at [619, 152] on span "Headlines" at bounding box center [643, 156] width 67 height 12
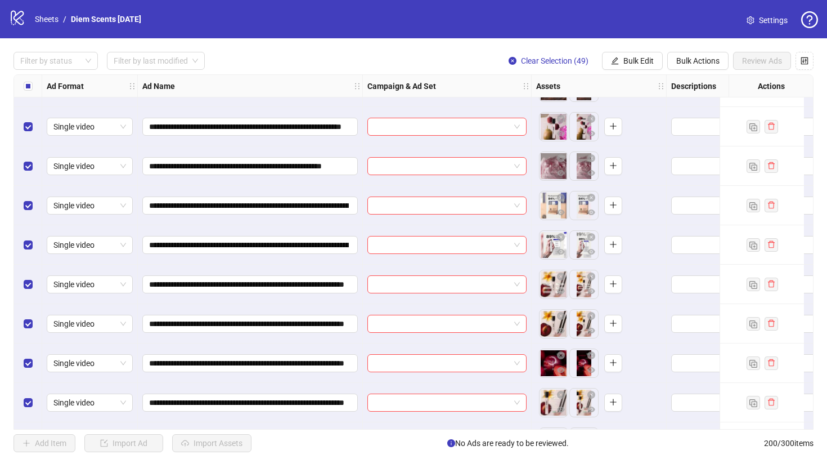
scroll to position [3775, 0]
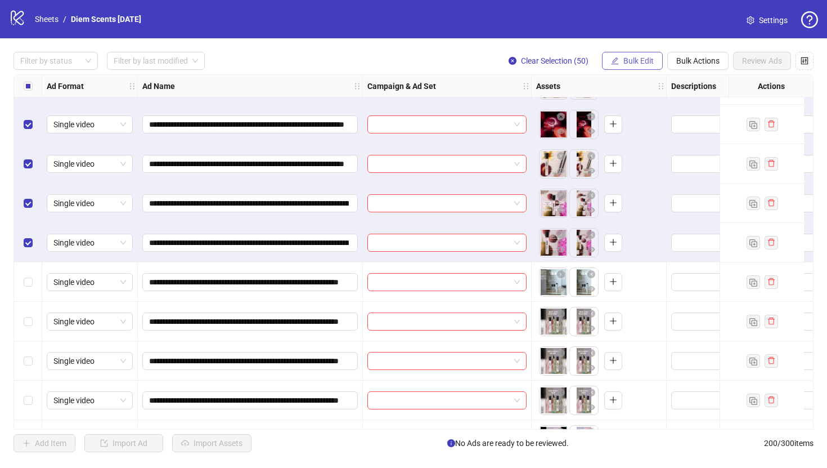
click at [642, 61] on span "Bulk Edit" at bounding box center [639, 60] width 30 height 9
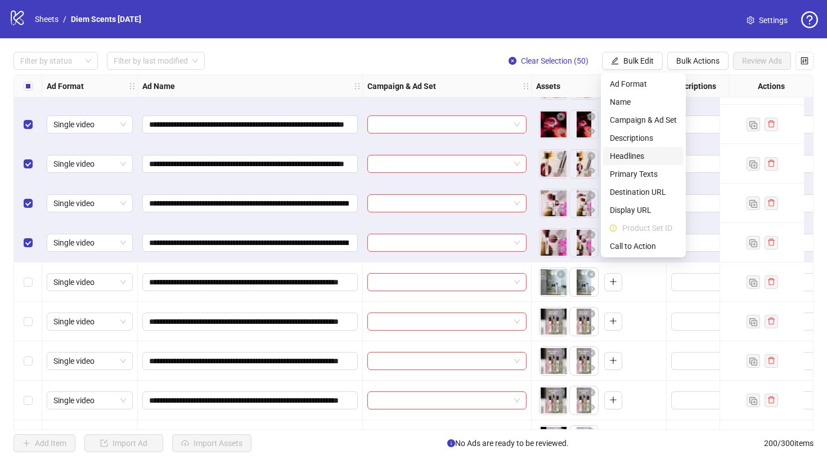
click at [634, 158] on span "Headlines" at bounding box center [643, 156] width 67 height 12
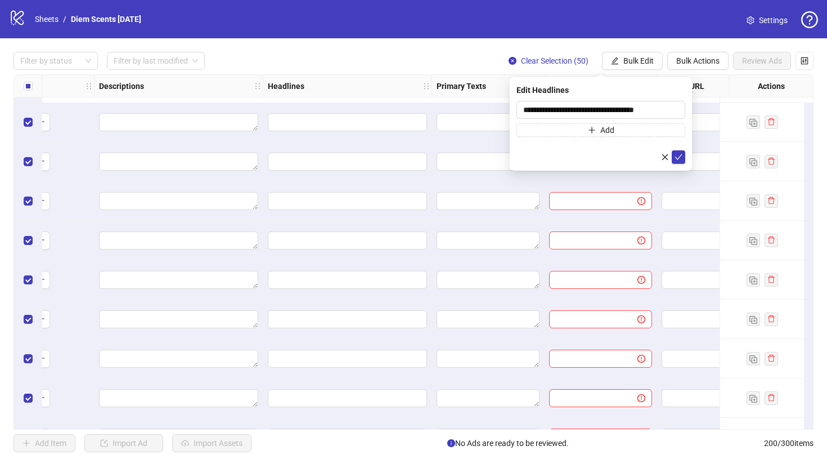
scroll to position [3044, 572]
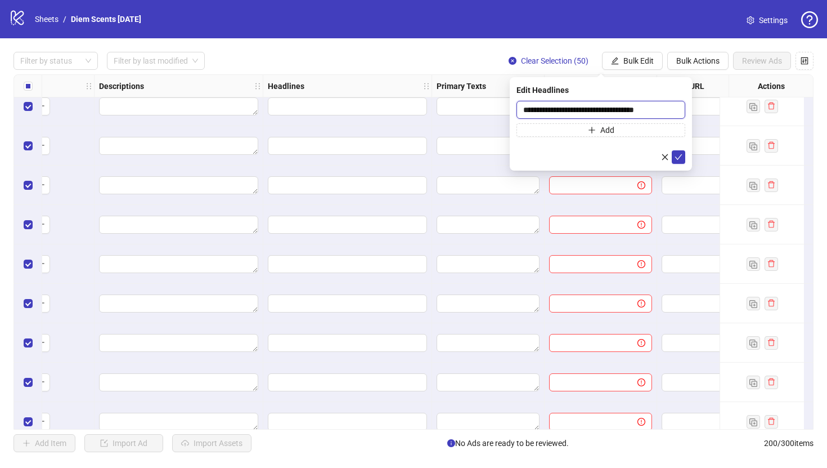
click at [602, 110] on input "**********" at bounding box center [601, 110] width 169 height 18
paste input "text"
type input "**********"
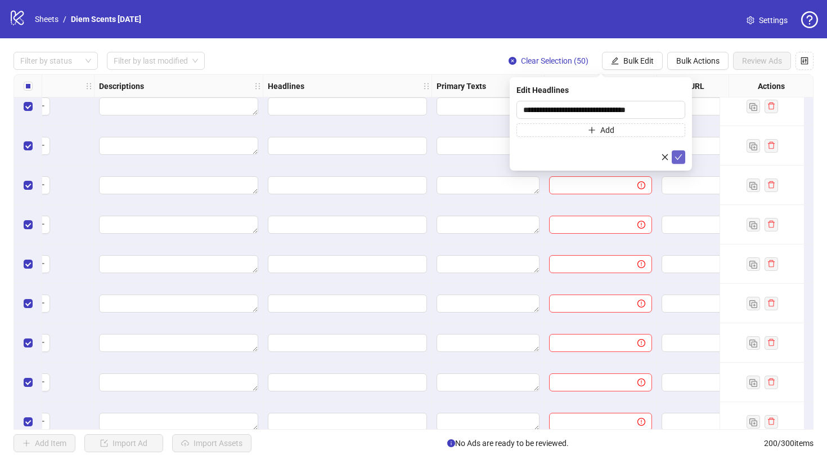
click at [680, 156] on icon "check" at bounding box center [678, 157] width 7 height 6
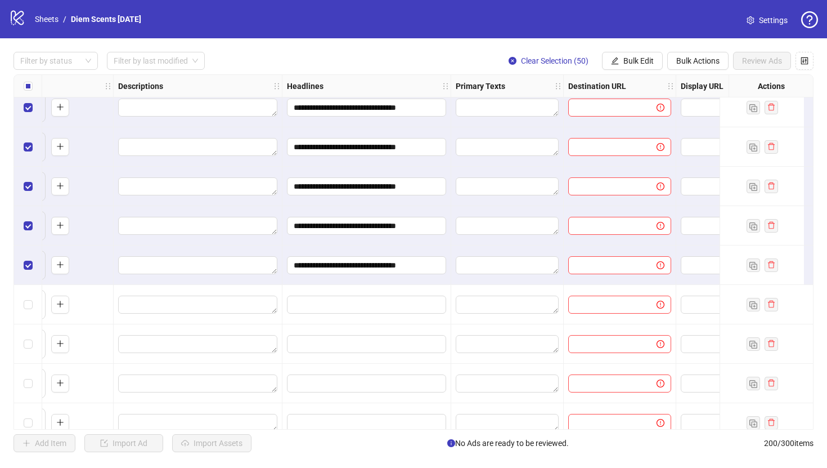
scroll to position [3752, 349]
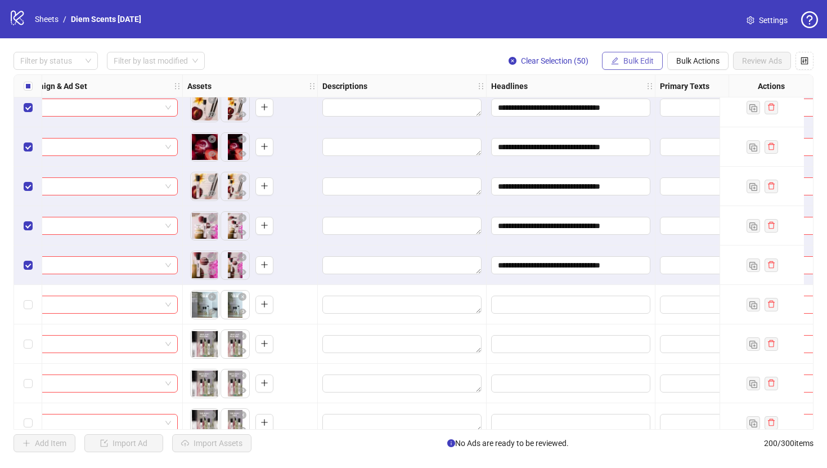
click at [625, 62] on span "Bulk Edit" at bounding box center [639, 60] width 30 height 9
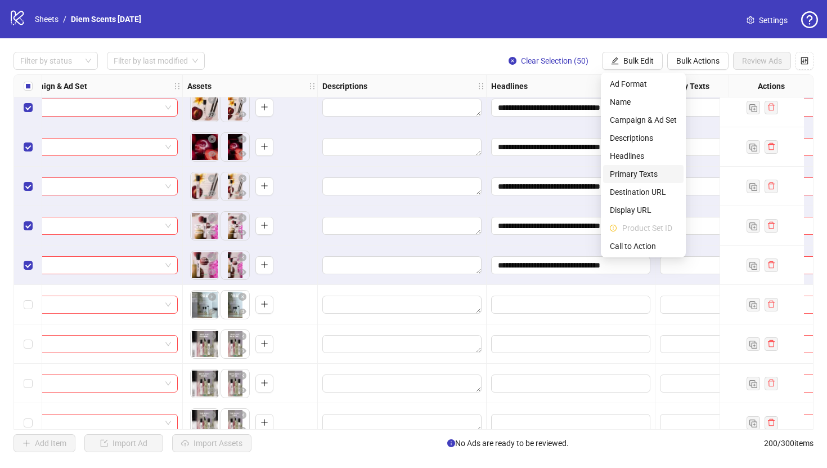
click at [621, 172] on span "Primary Texts" at bounding box center [643, 174] width 67 height 12
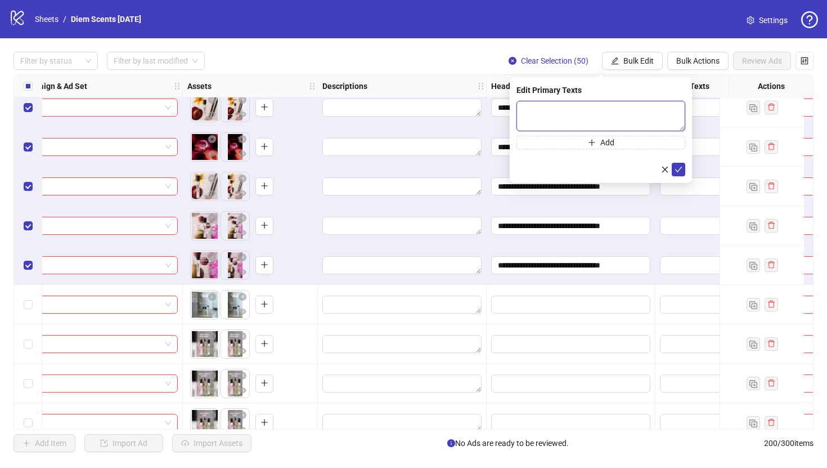
click at [579, 104] on textarea at bounding box center [601, 116] width 169 height 30
paste textarea "**********"
type textarea "**********"
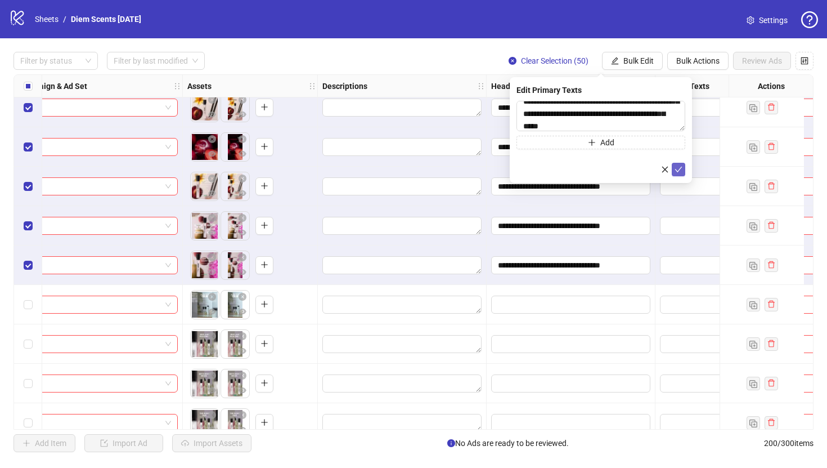
click at [680, 173] on span "submit" at bounding box center [679, 169] width 8 height 9
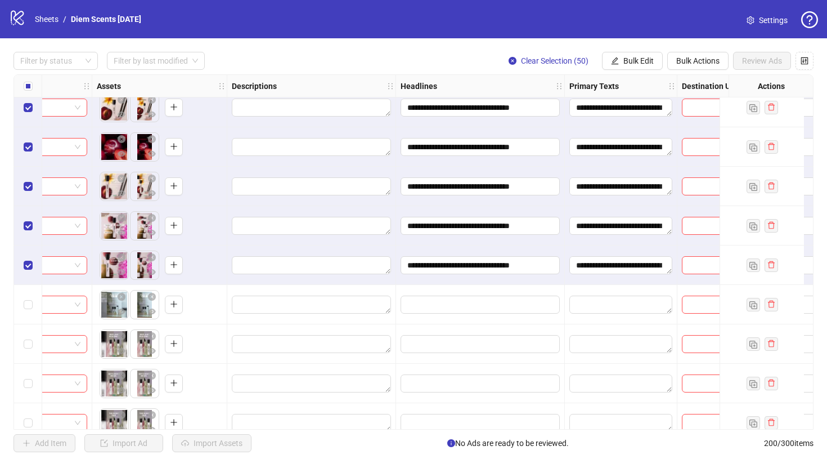
scroll to position [3752, 455]
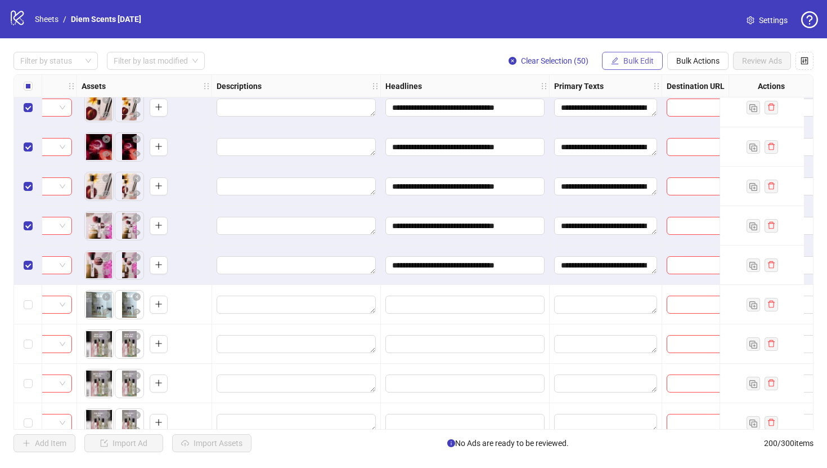
click at [627, 65] on span "Bulk Edit" at bounding box center [639, 60] width 30 height 9
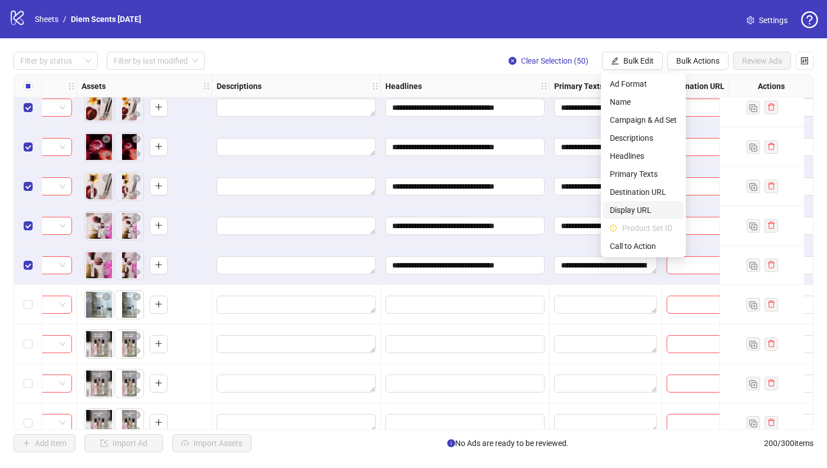
click at [635, 205] on span "Display URL" at bounding box center [643, 210] width 67 height 12
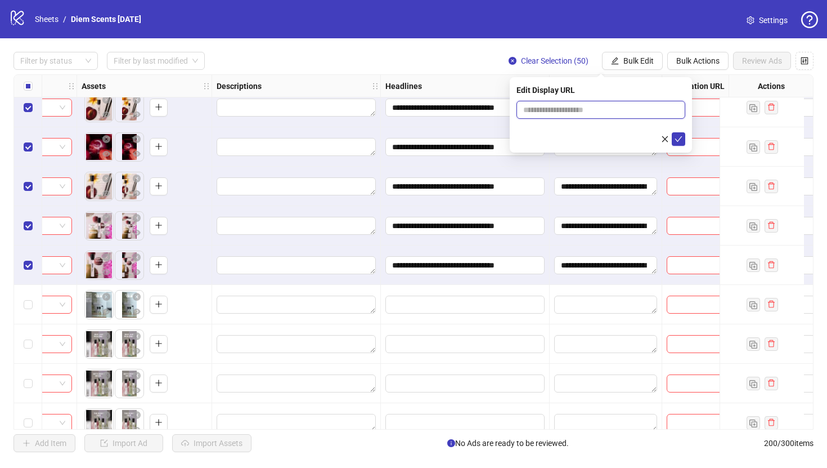
click at [639, 112] on input "text" at bounding box center [601, 110] width 169 height 18
paste input "**********"
type input "**********"
click at [666, 138] on icon "close" at bounding box center [665, 139] width 6 height 6
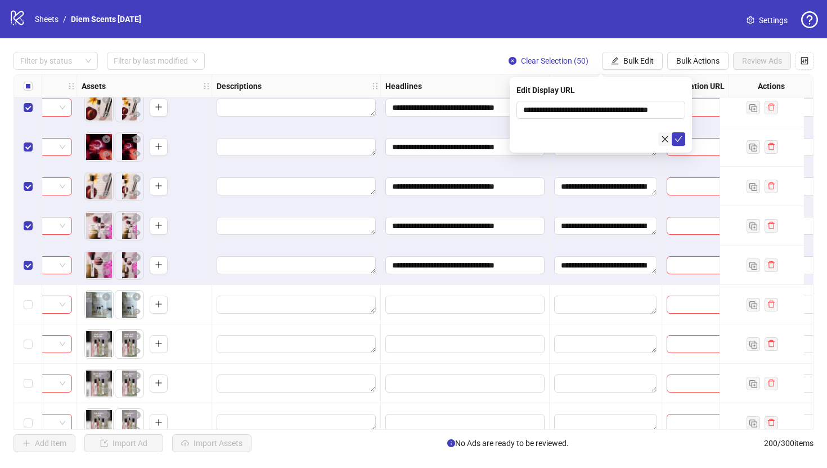
scroll to position [0, 0]
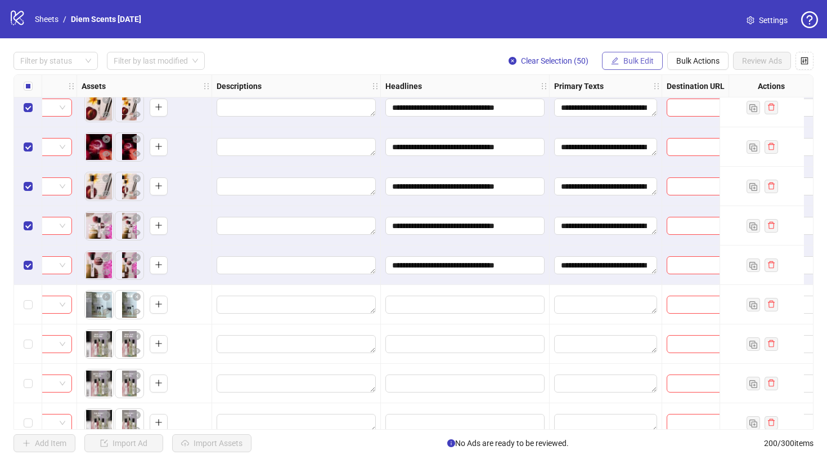
click at [641, 55] on button "Bulk Edit" at bounding box center [632, 61] width 61 height 18
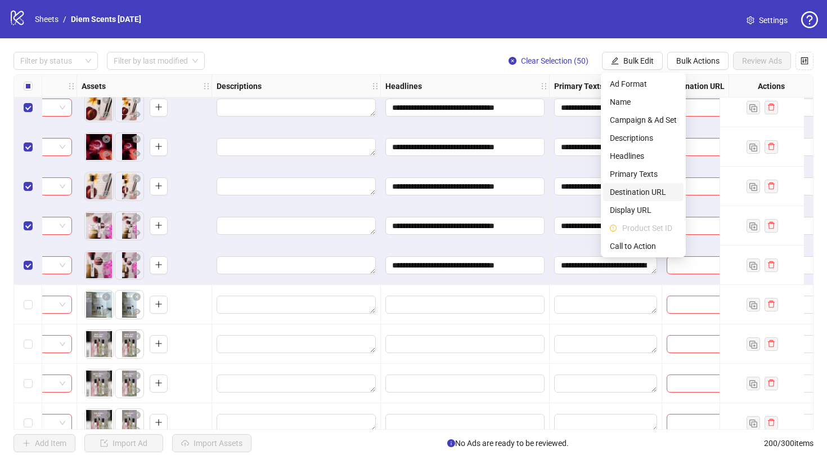
click at [626, 195] on span "Destination URL" at bounding box center [643, 192] width 67 height 12
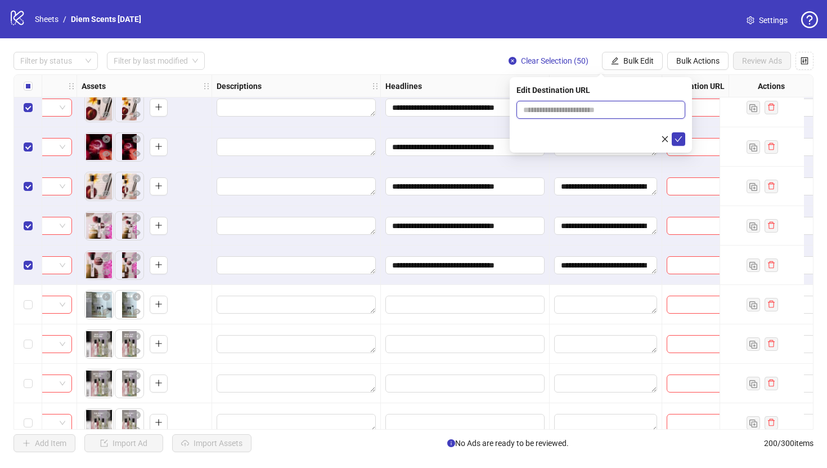
click at [659, 111] on input "text" at bounding box center [596, 110] width 146 height 12
paste input "**********"
type input "**********"
click at [677, 136] on icon "check" at bounding box center [679, 139] width 8 height 8
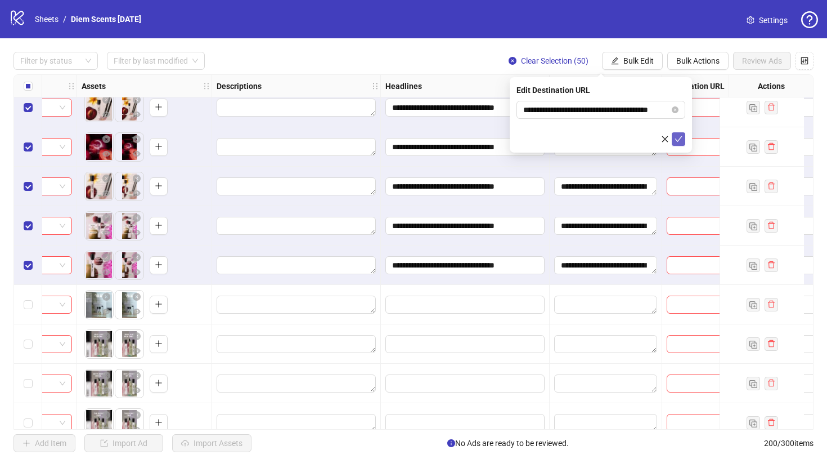
scroll to position [0, 0]
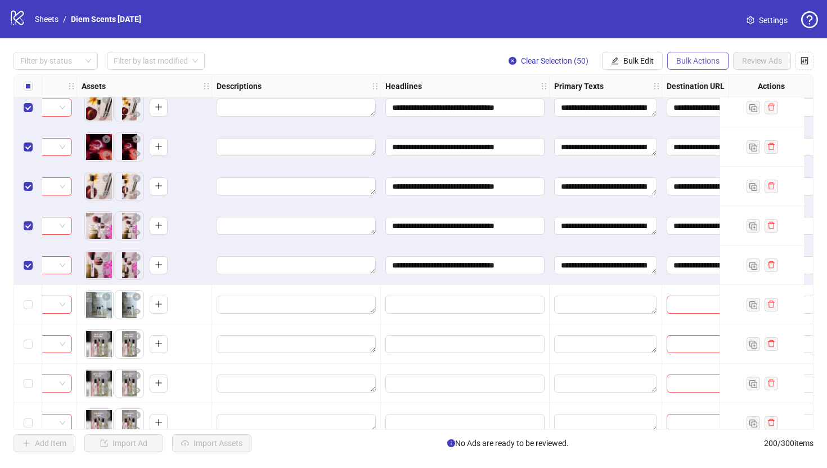
click at [688, 65] on span "Bulk Actions" at bounding box center [698, 60] width 43 height 9
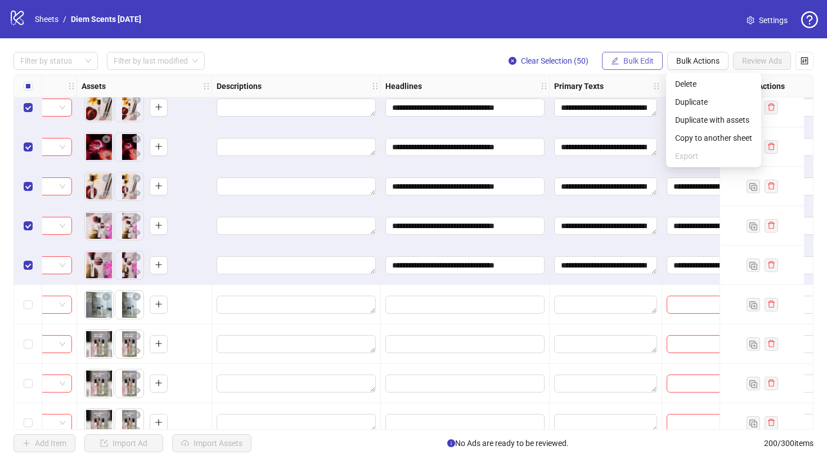
click at [650, 60] on span "Bulk Edit" at bounding box center [639, 60] width 30 height 9
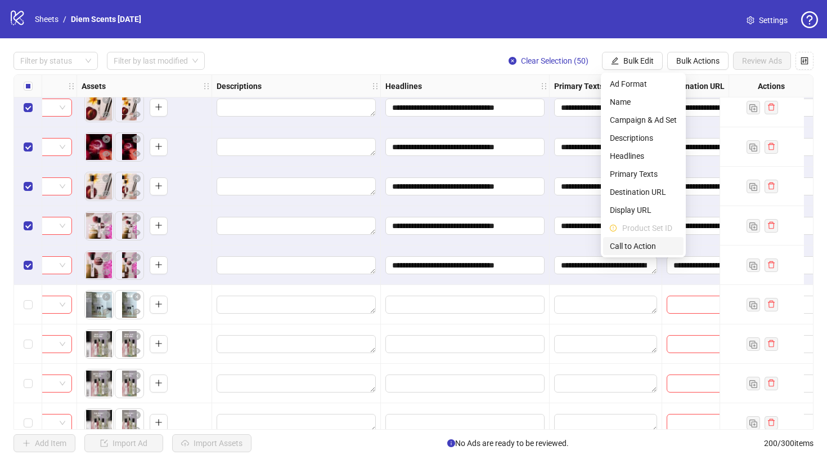
click at [643, 247] on span "Call to Action" at bounding box center [643, 246] width 67 height 12
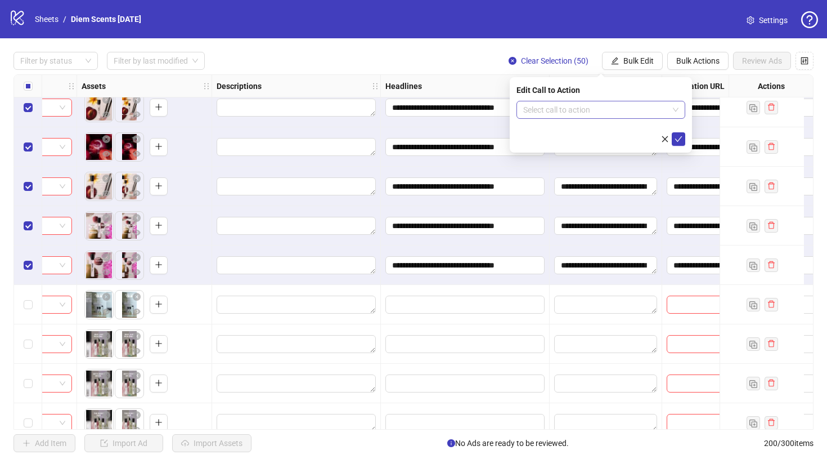
click at [616, 109] on input "search" at bounding box center [595, 109] width 145 height 17
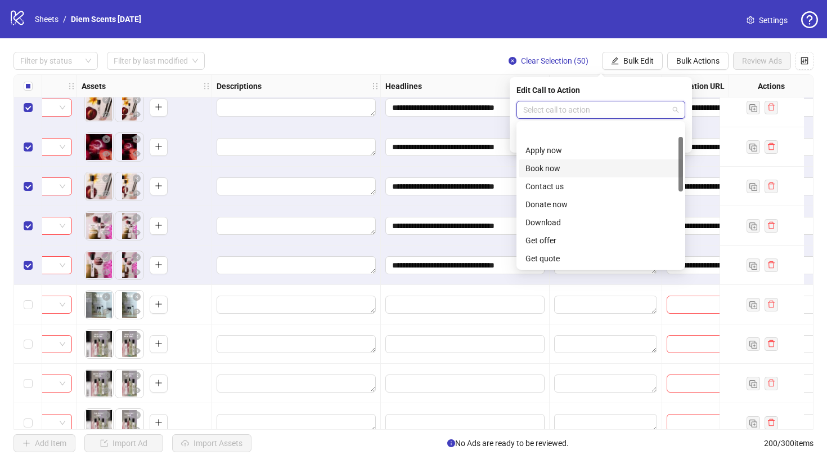
scroll to position [234, 0]
click at [583, 167] on div "Shop now" at bounding box center [601, 168] width 151 height 12
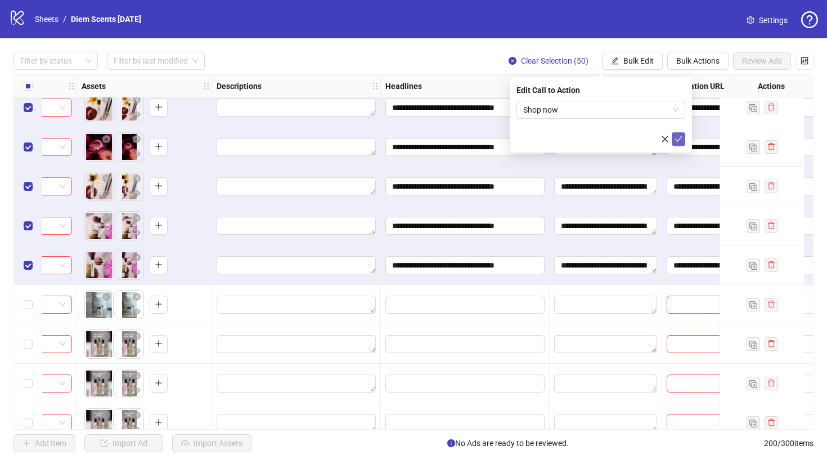
click at [679, 141] on icon "check" at bounding box center [679, 139] width 8 height 8
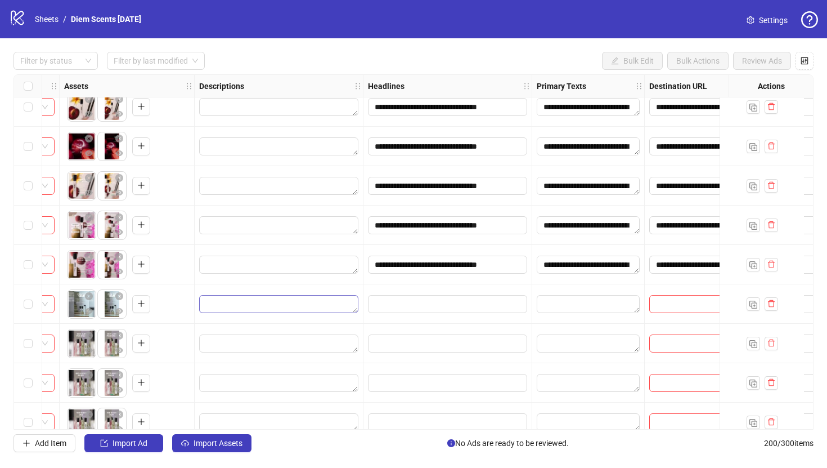
scroll to position [3753, 470]
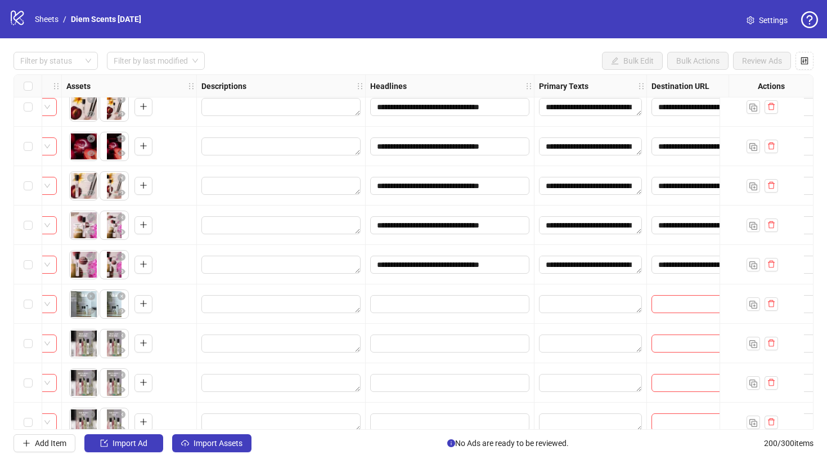
click at [34, 304] on div "Select row 101" at bounding box center [28, 303] width 28 height 39
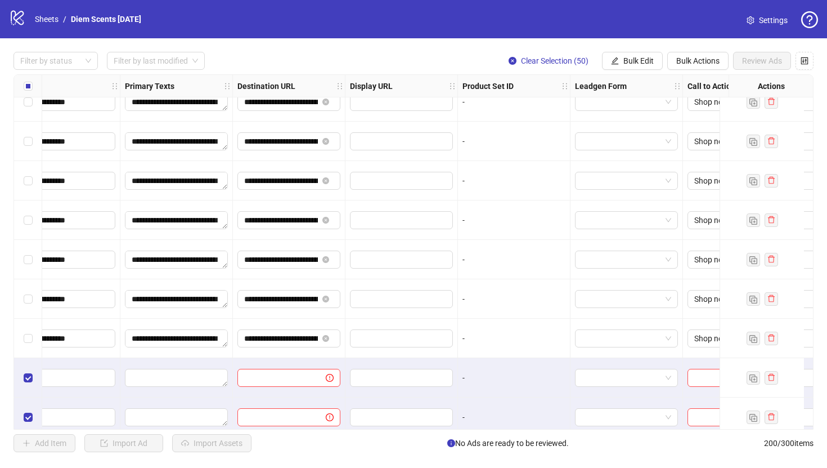
scroll to position [3679, 886]
click at [628, 57] on span "Bulk Edit" at bounding box center [639, 60] width 30 height 9
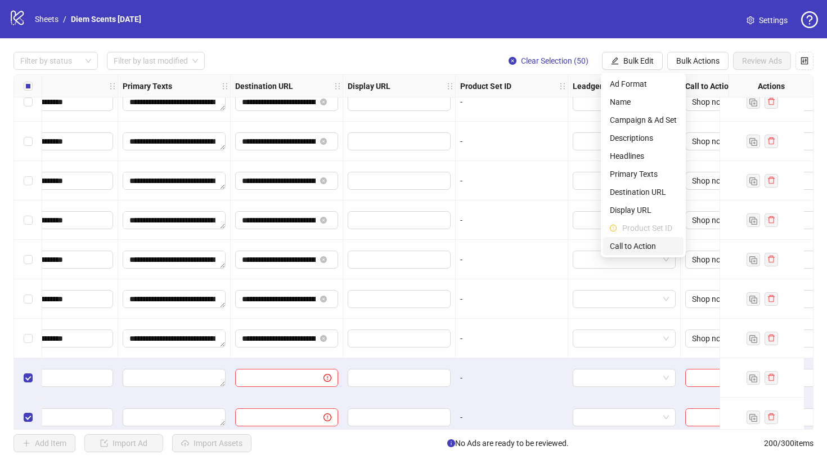
click at [621, 241] on span "Call to Action" at bounding box center [643, 246] width 67 height 12
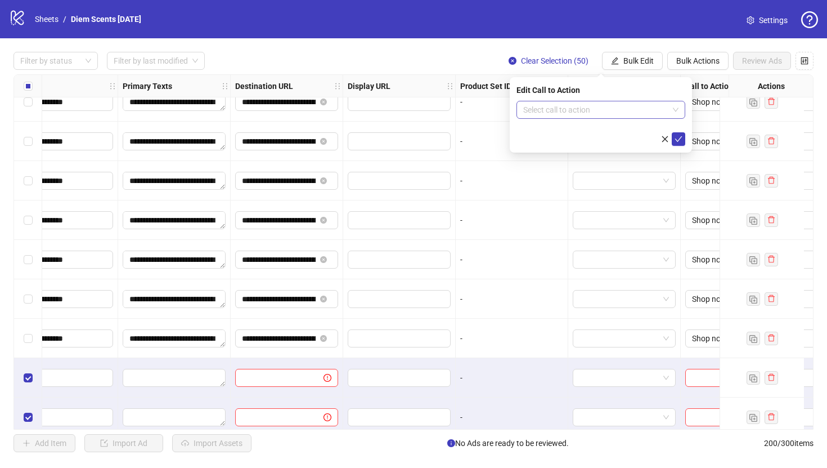
click at [605, 108] on input "search" at bounding box center [595, 109] width 145 height 17
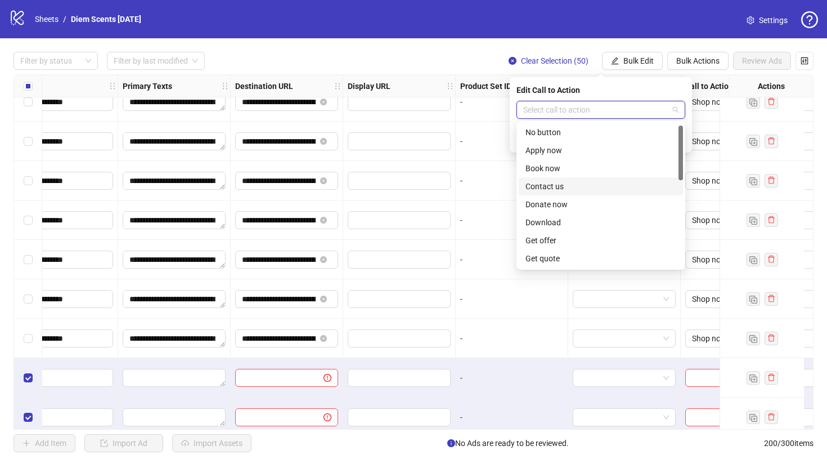
scroll to position [158, 0]
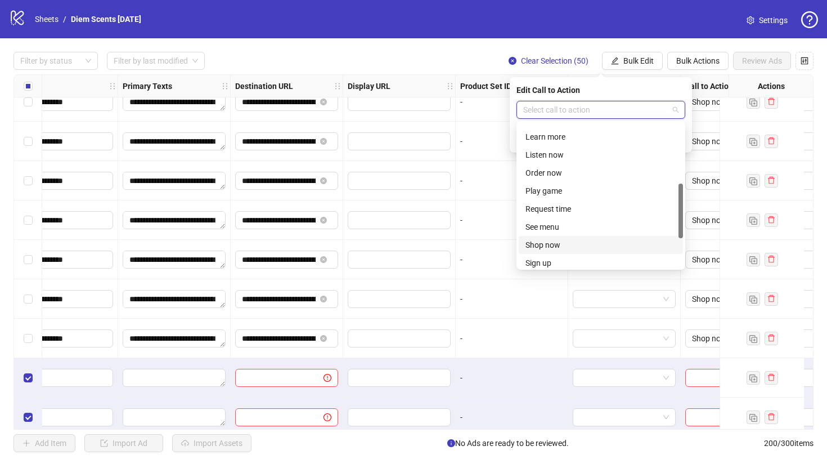
click at [583, 245] on div "Shop now" at bounding box center [601, 245] width 151 height 12
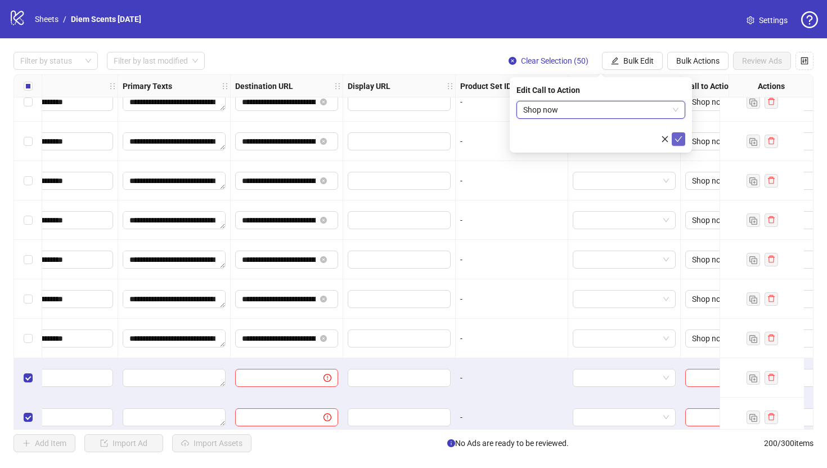
click at [681, 137] on icon "check" at bounding box center [679, 139] width 8 height 8
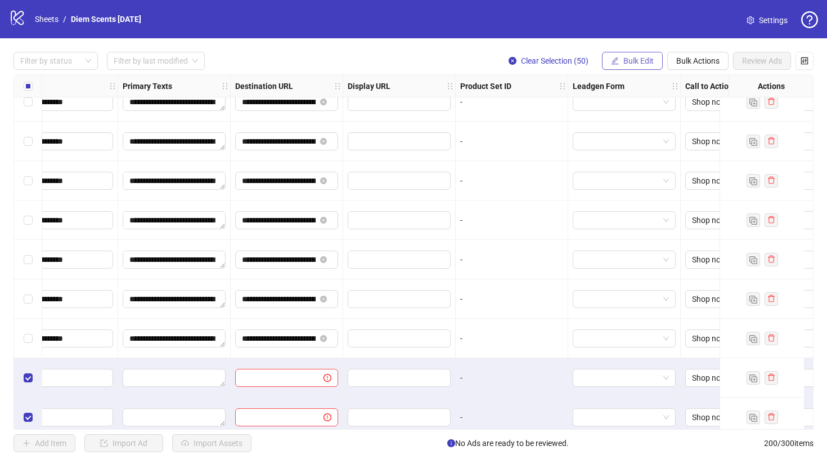
click at [639, 63] on span "Bulk Edit" at bounding box center [639, 60] width 30 height 9
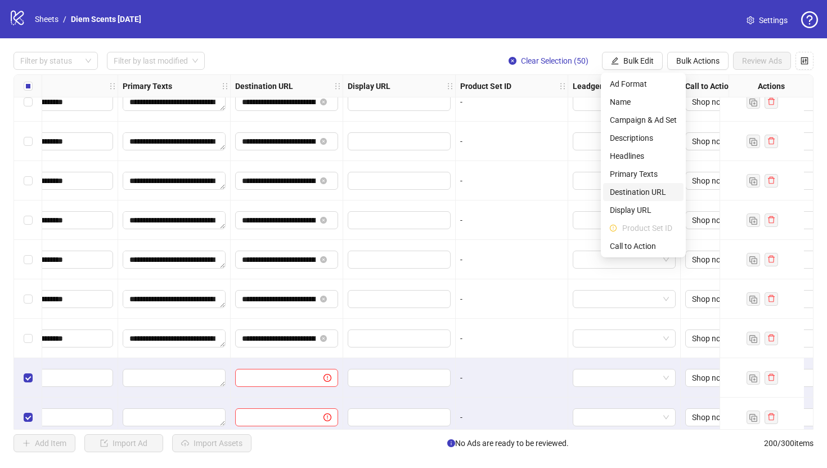
click at [647, 189] on span "Destination URL" at bounding box center [643, 192] width 67 height 12
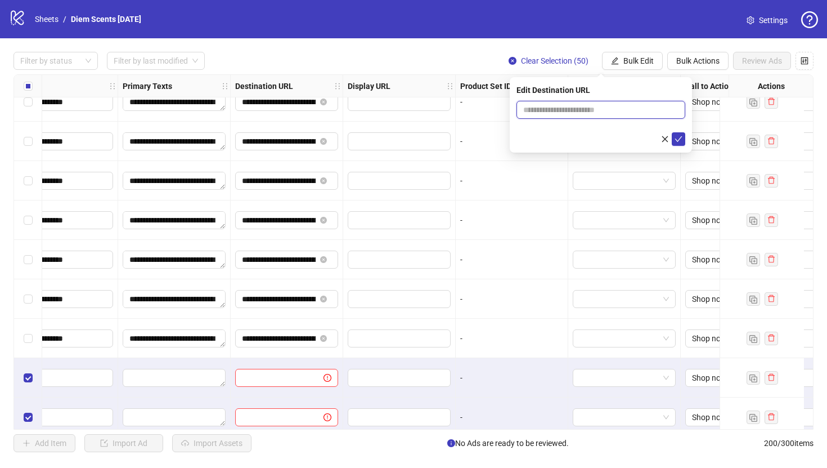
click at [584, 109] on input "text" at bounding box center [596, 110] width 146 height 12
paste input "**********"
type input "**********"
click at [677, 141] on icon "check" at bounding box center [679, 139] width 8 height 8
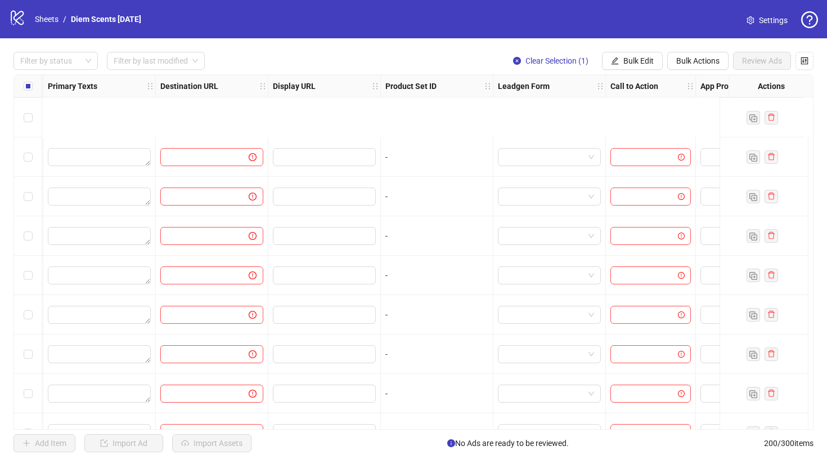
scroll to position [7553, 961]
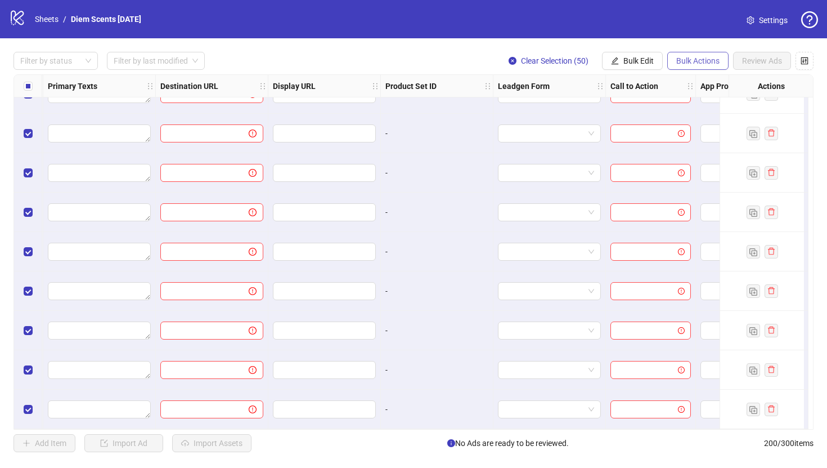
click at [708, 62] on span "Bulk Actions" at bounding box center [698, 60] width 43 height 9
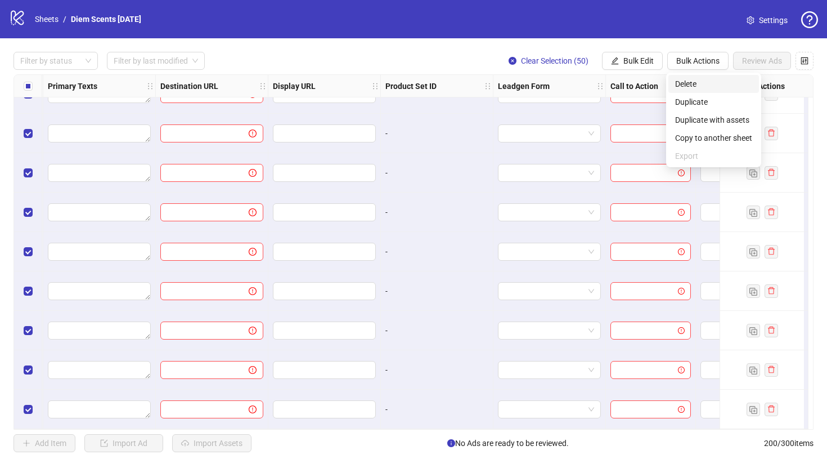
click at [702, 86] on span "Delete" at bounding box center [713, 84] width 77 height 12
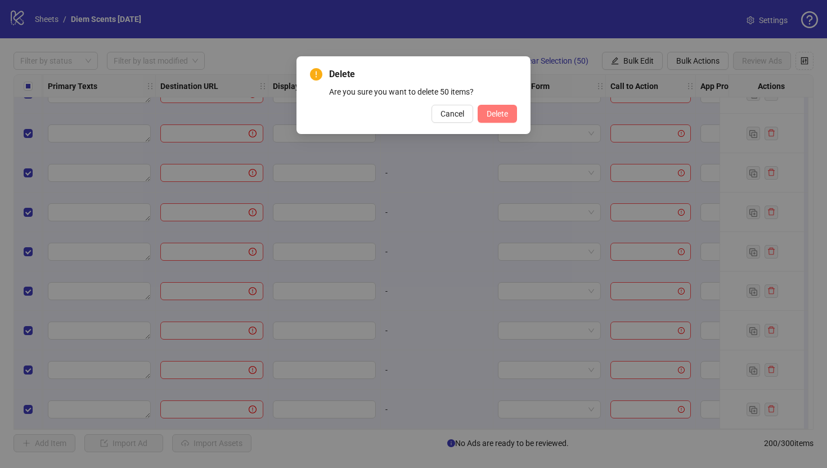
click at [496, 114] on span "Delete" at bounding box center [497, 113] width 21 height 9
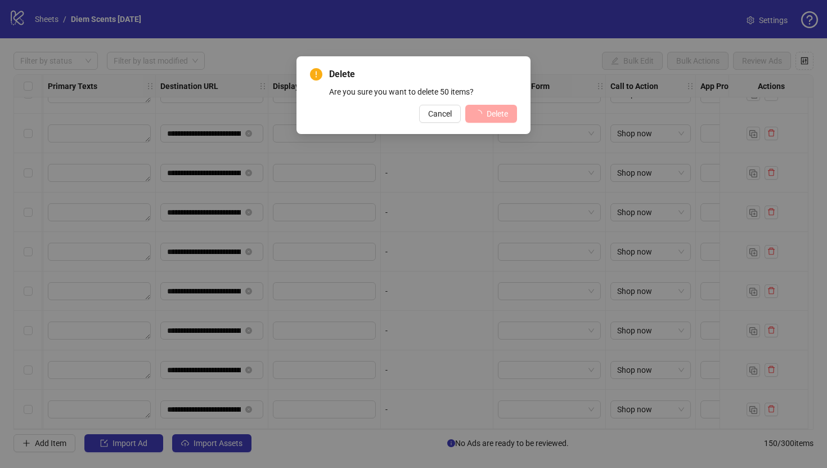
scroll to position [5583, 961]
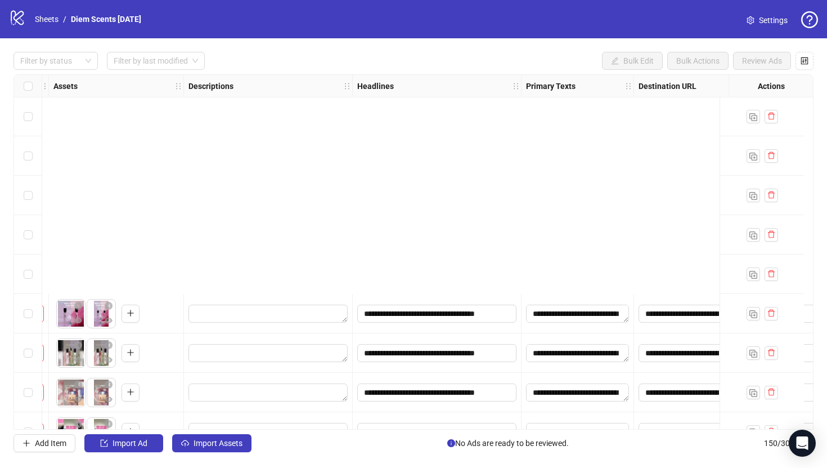
scroll to position [1219, 483]
